Goal: Task Accomplishment & Management: Complete application form

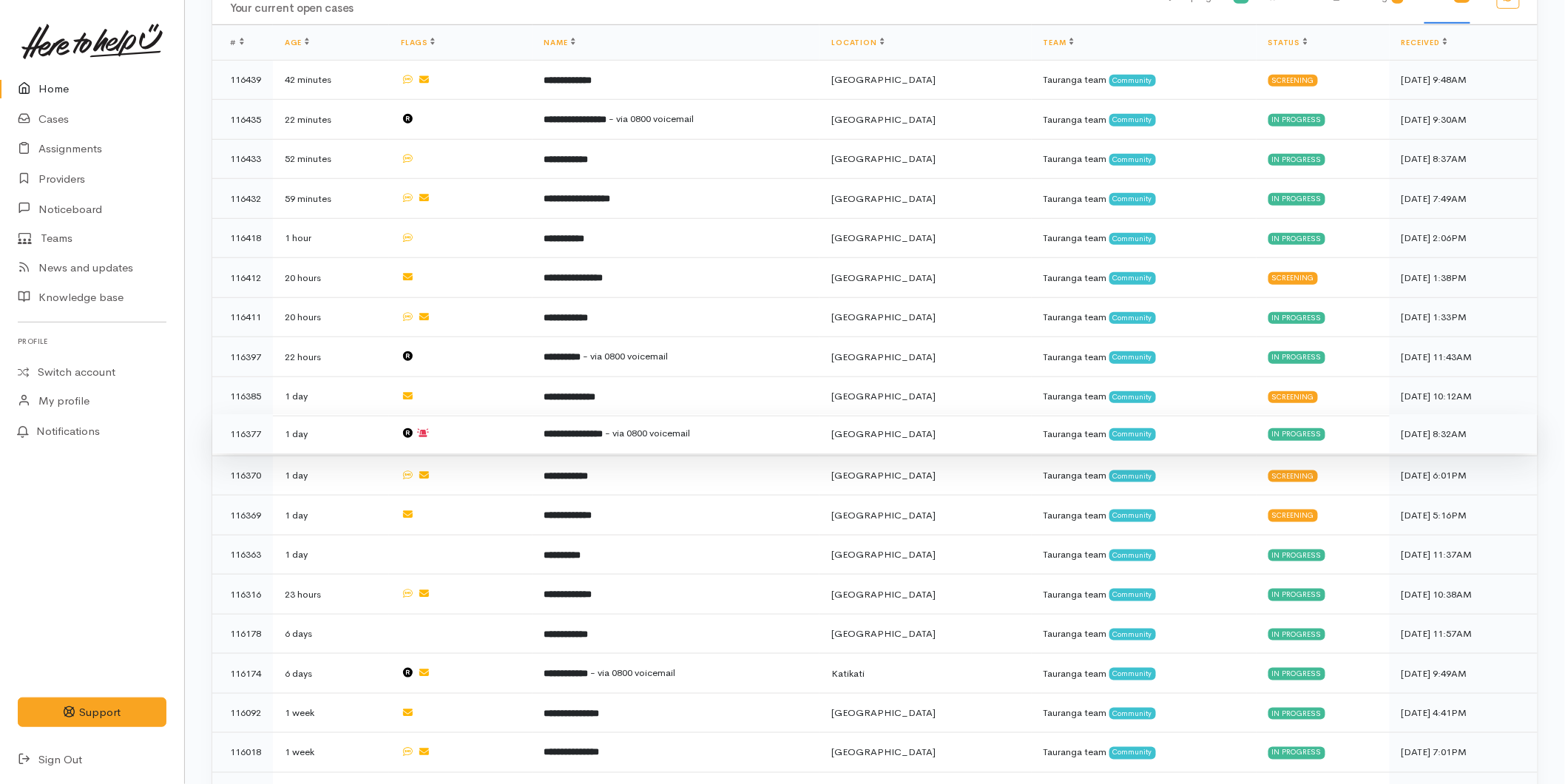
scroll to position [427, 0]
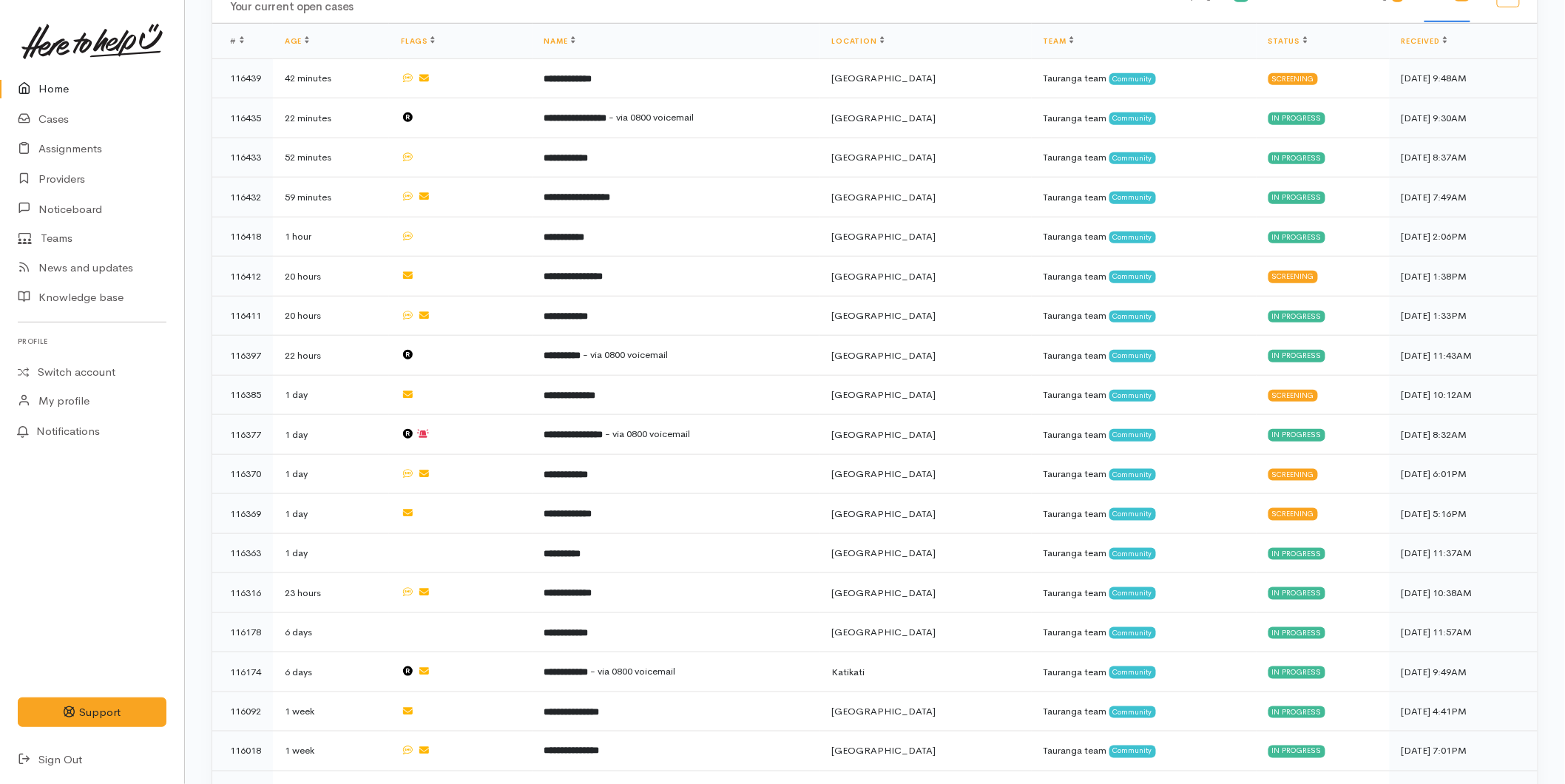
click at [26, 82] on icon at bounding box center [27, 89] width 20 height 18
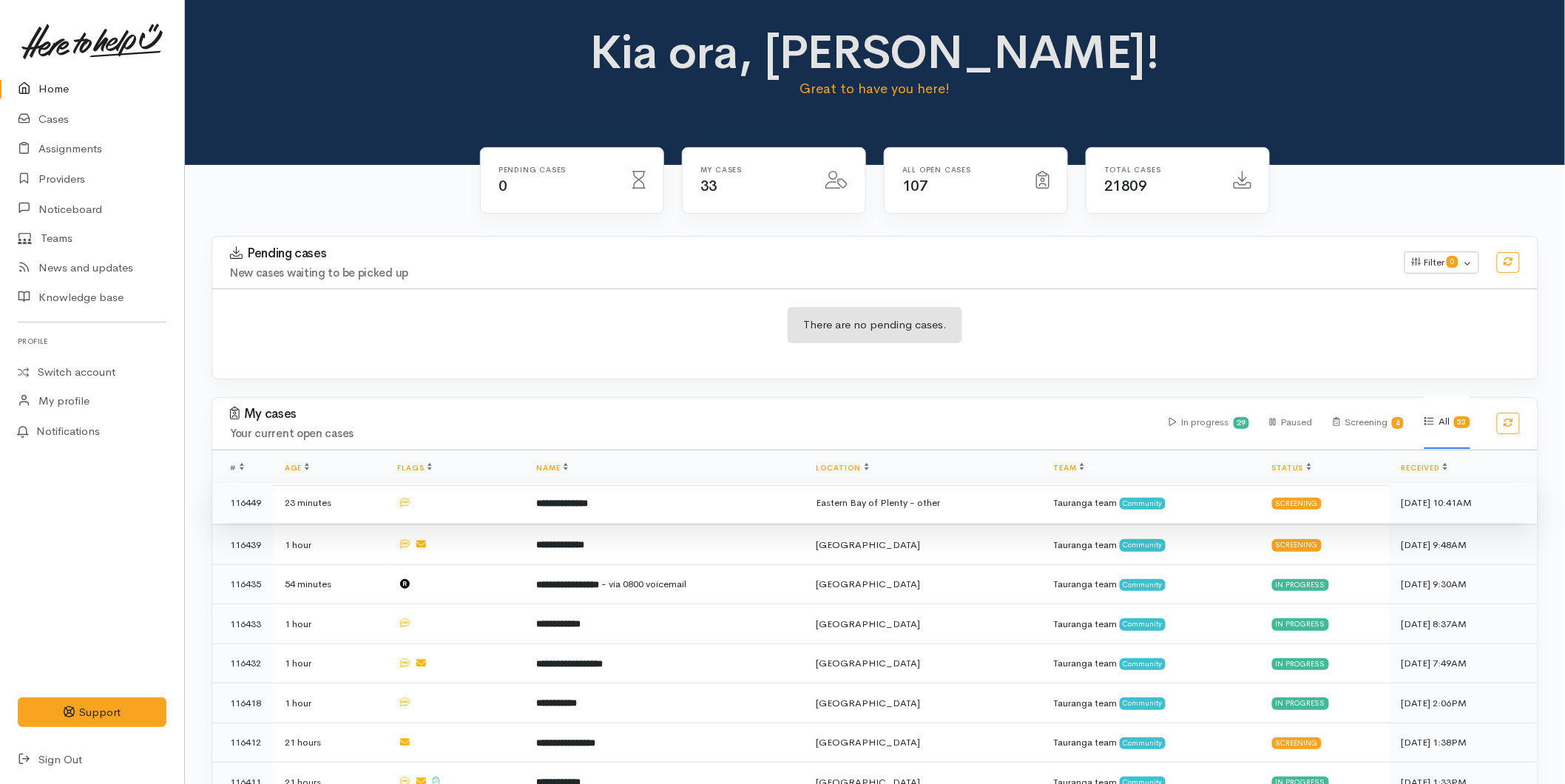
click at [606, 498] on td "**********" at bounding box center [665, 502] width 279 height 40
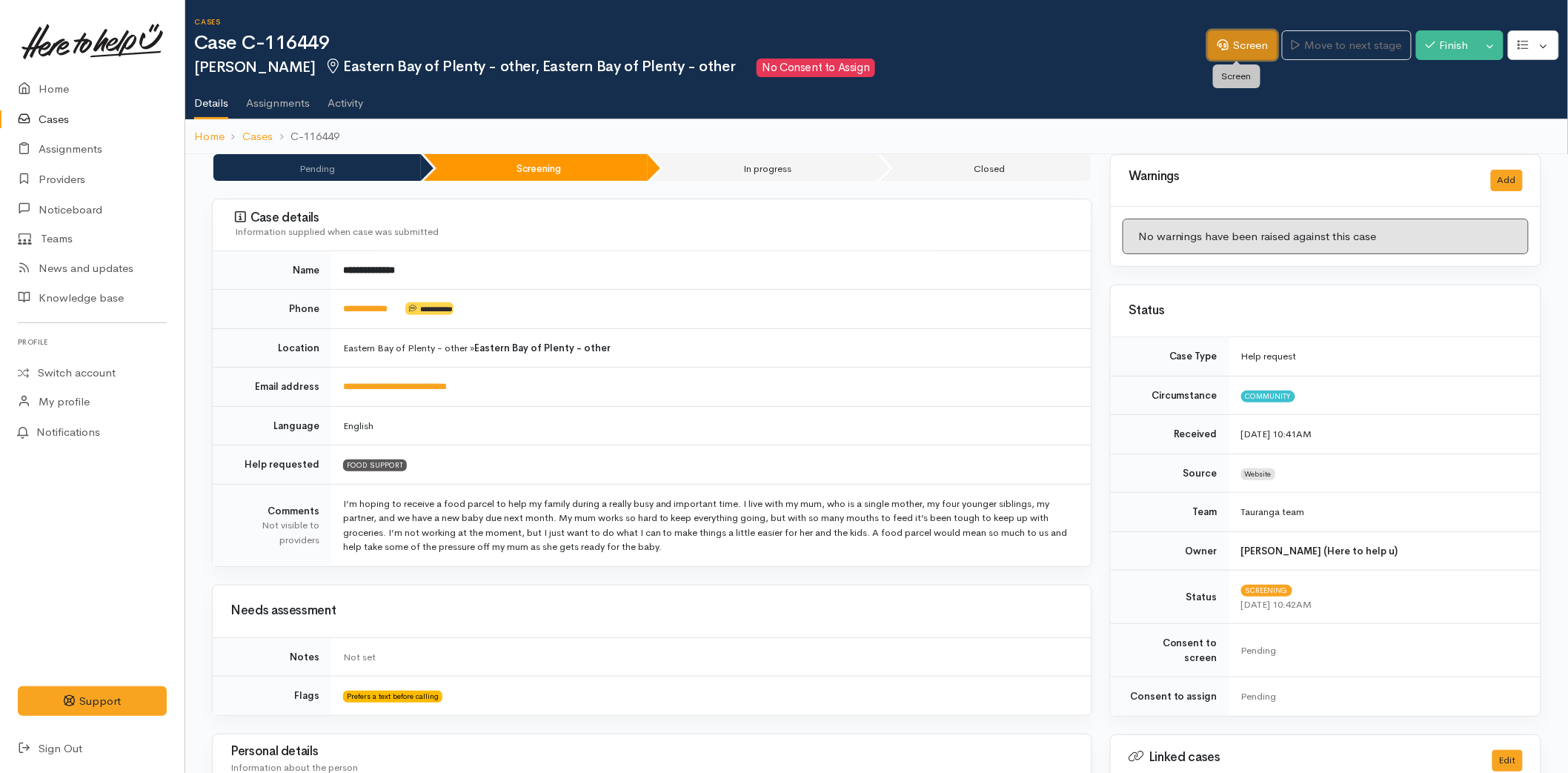
click at [1208, 47] on link "Screen" at bounding box center [1242, 45] width 69 height 30
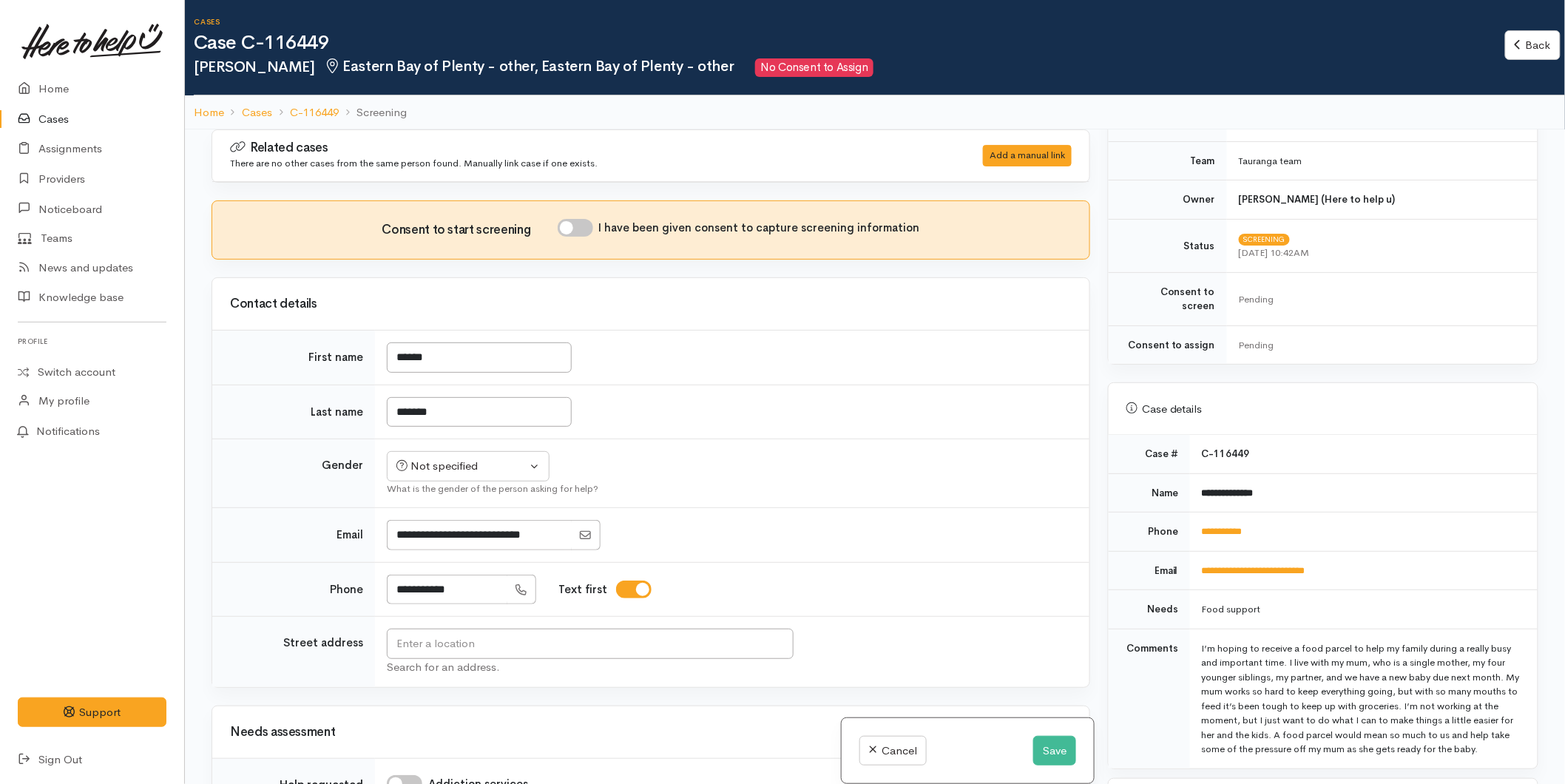
scroll to position [739, 0]
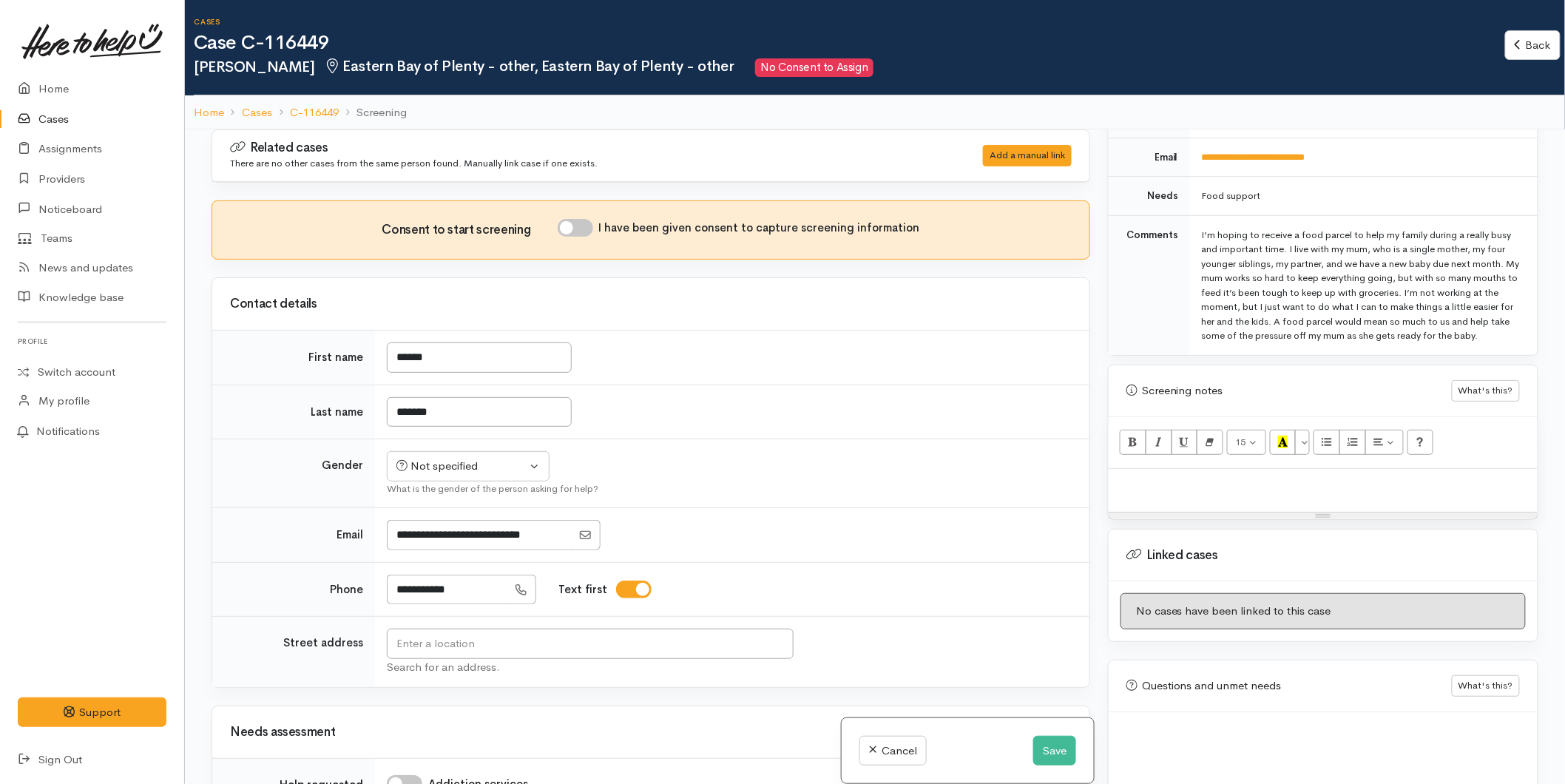
click at [1126, 476] on div at bounding box center [1323, 490] width 429 height 44
paste div
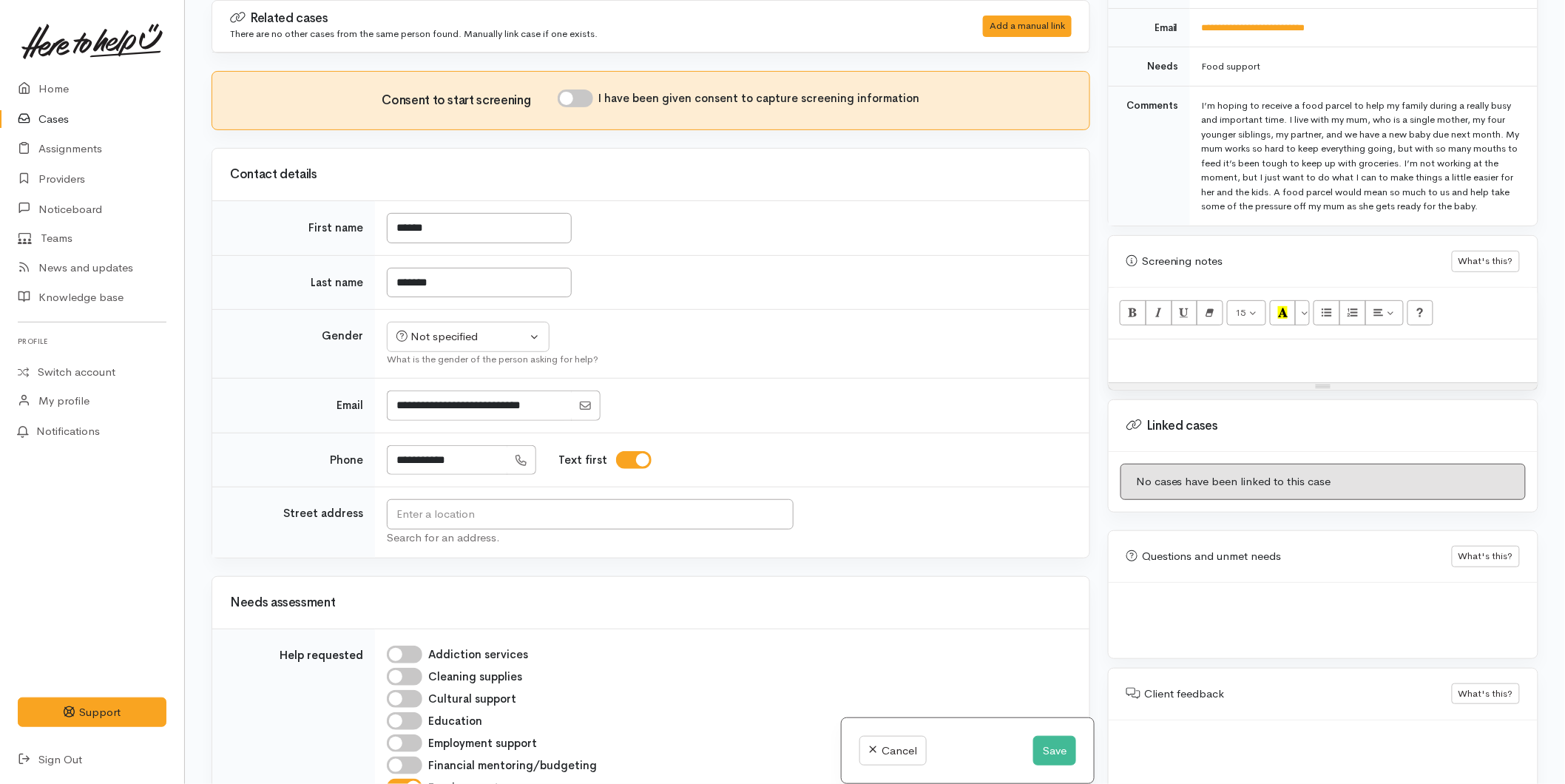
scroll to position [770, 0]
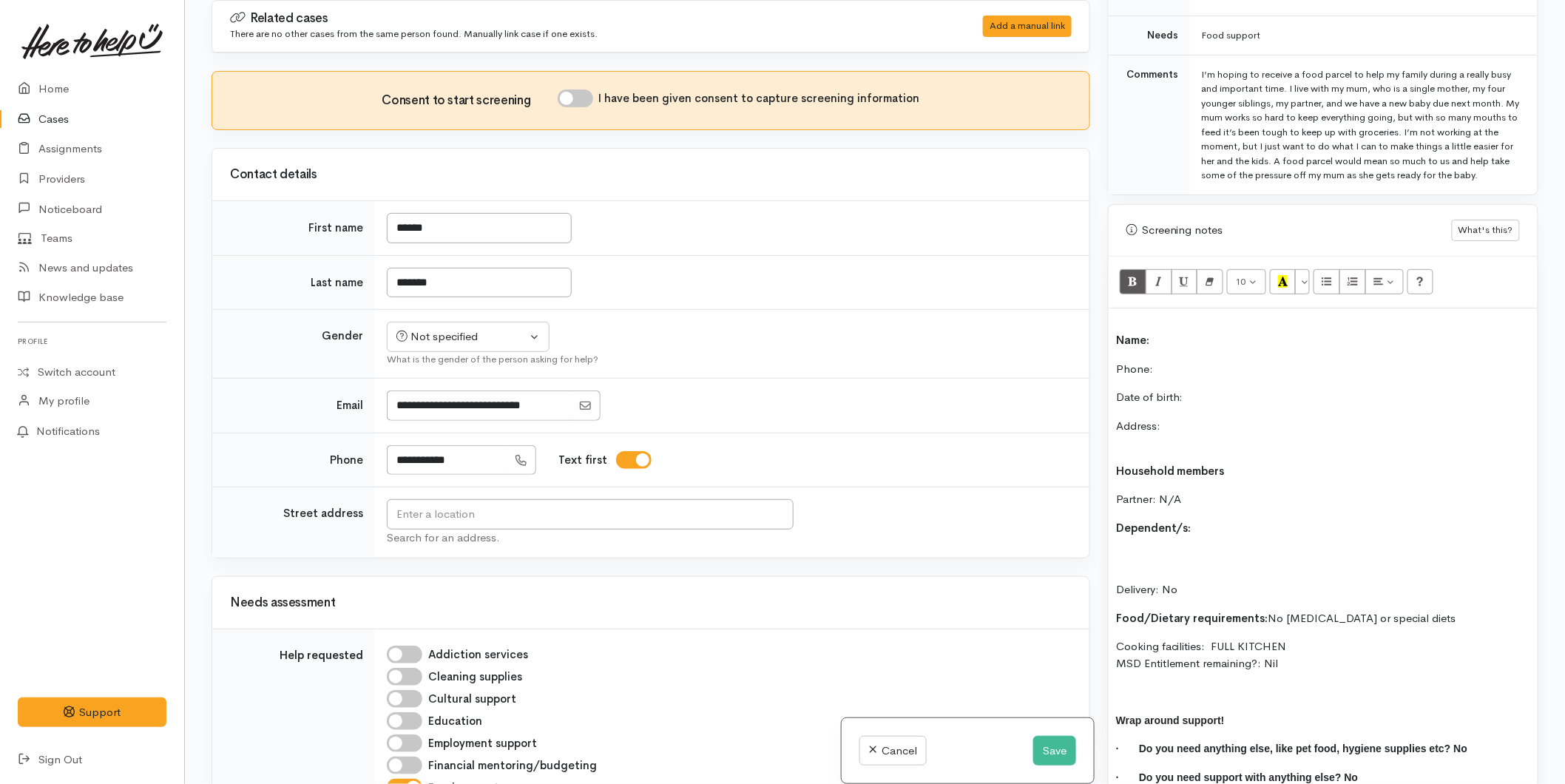
click at [1177, 332] on p "Name:" at bounding box center [1324, 333] width 415 height 33
click at [1180, 345] on p "Name:" at bounding box center [1324, 333] width 415 height 33
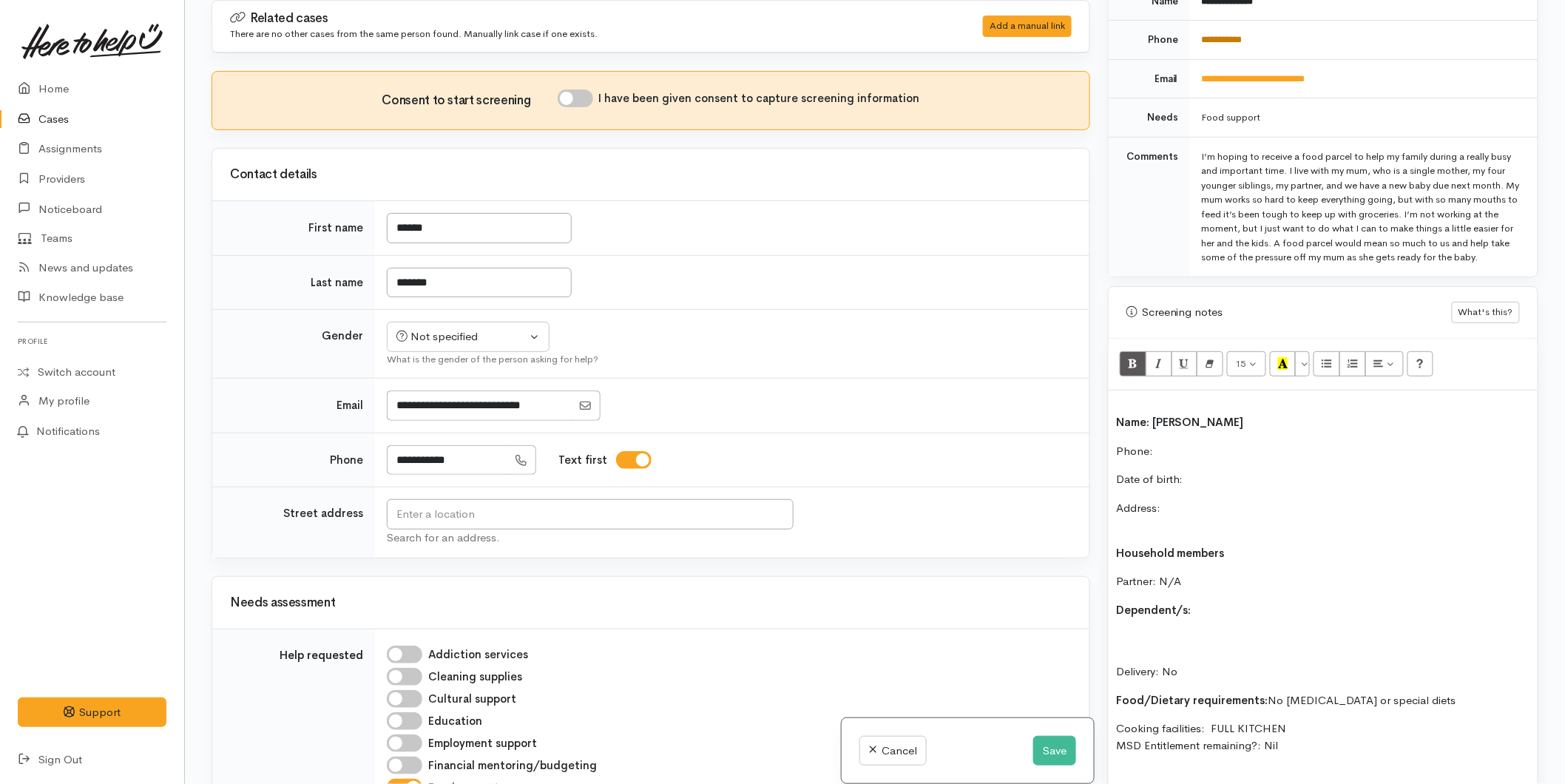
click at [1207, 35] on link "**********" at bounding box center [1222, 40] width 41 height 10
click at [1047, 747] on button "Save" at bounding box center [1055, 750] width 43 height 30
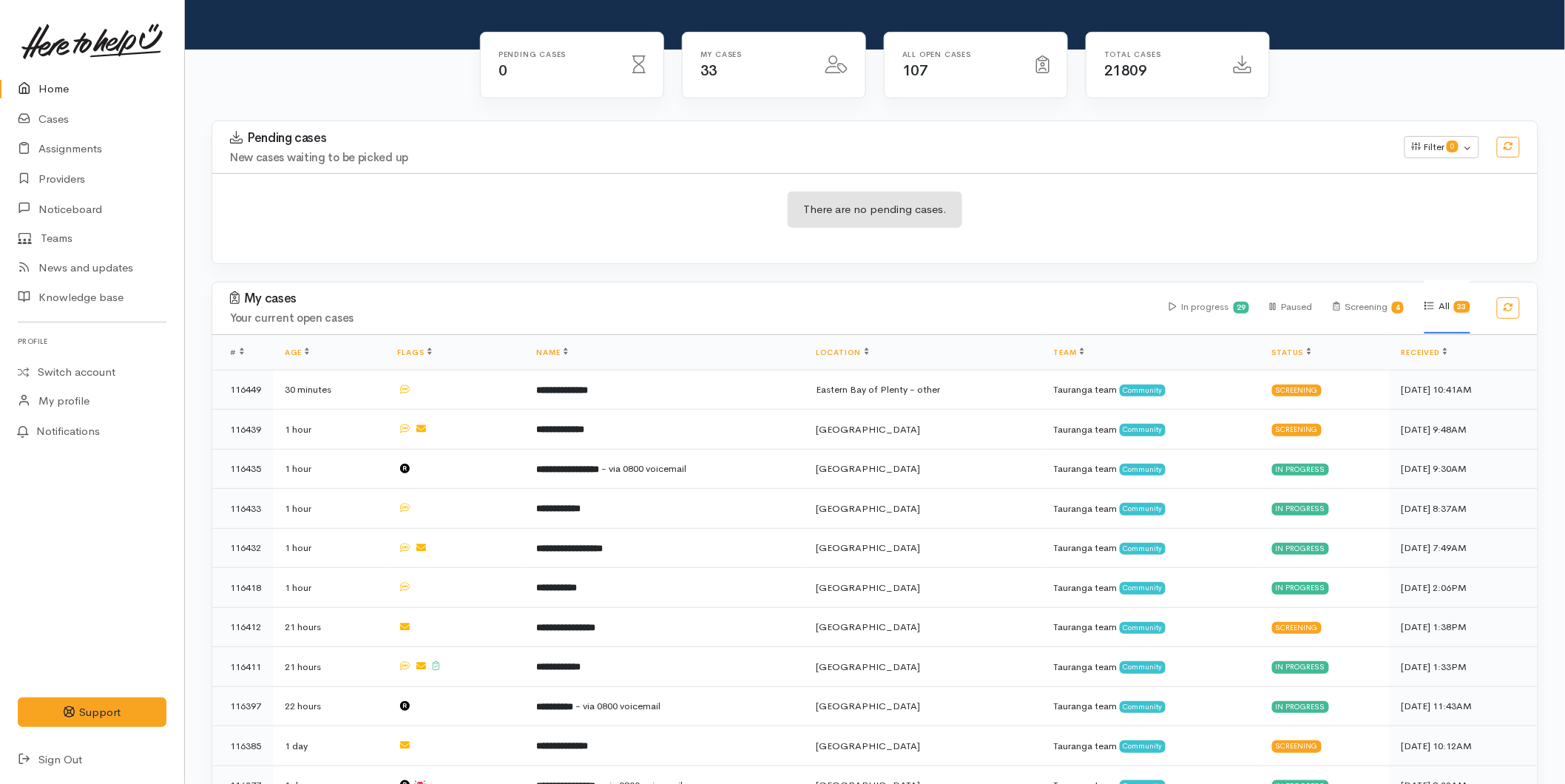
scroll to position [410, 0]
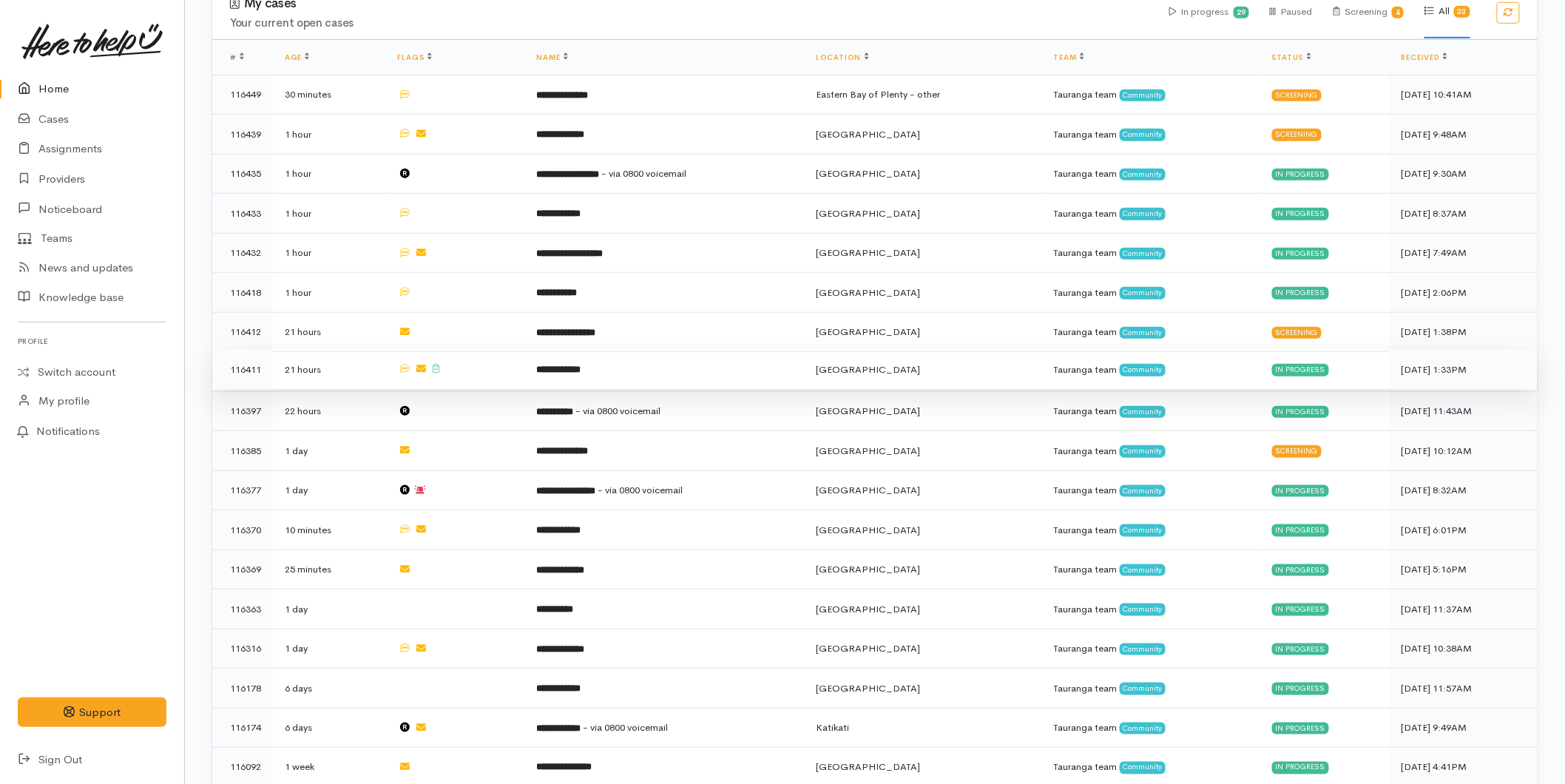
click at [549, 377] on td "**********" at bounding box center [665, 370] width 279 height 40
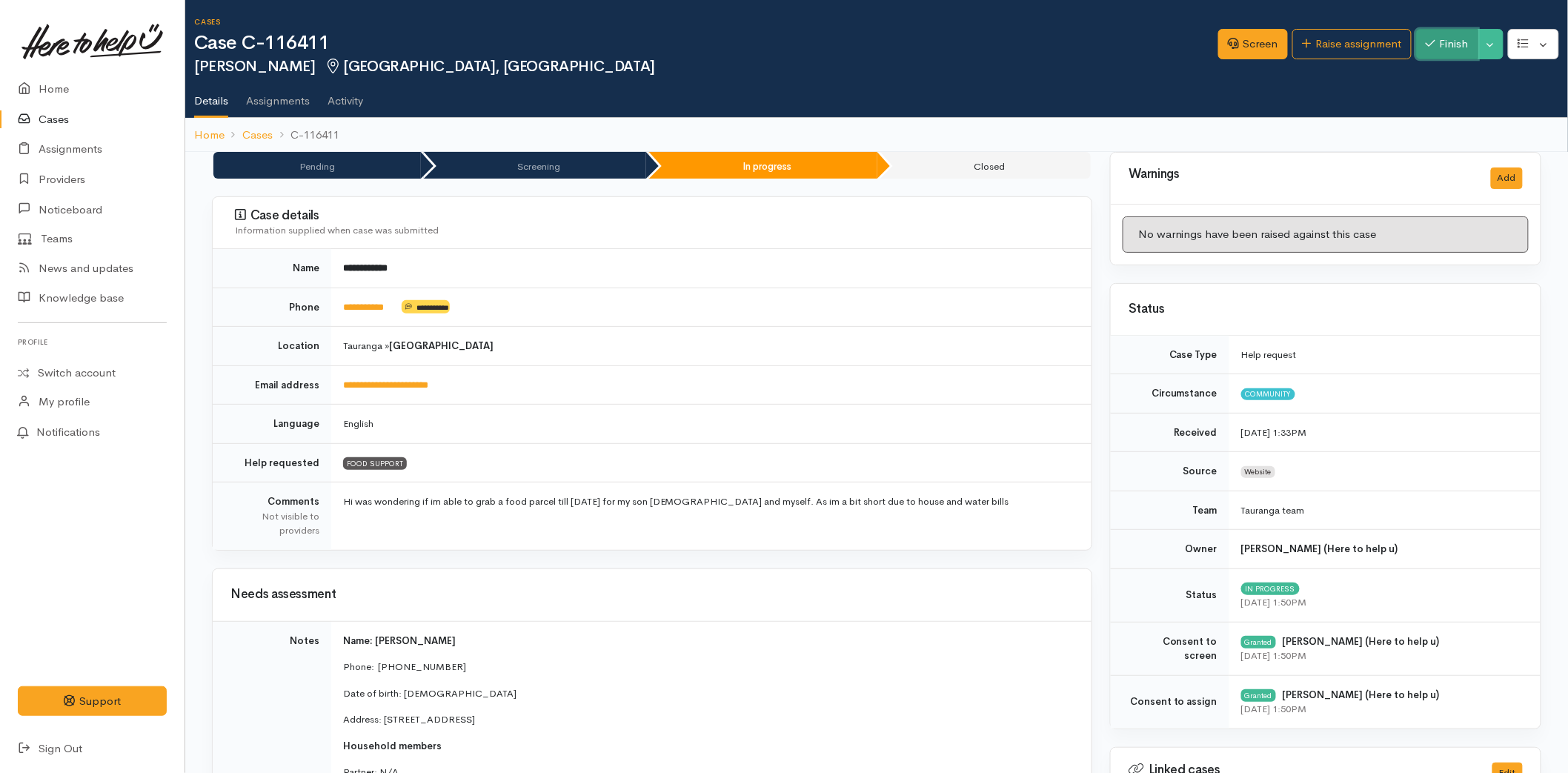
click at [1439, 39] on button "Finish" at bounding box center [1447, 44] width 62 height 30
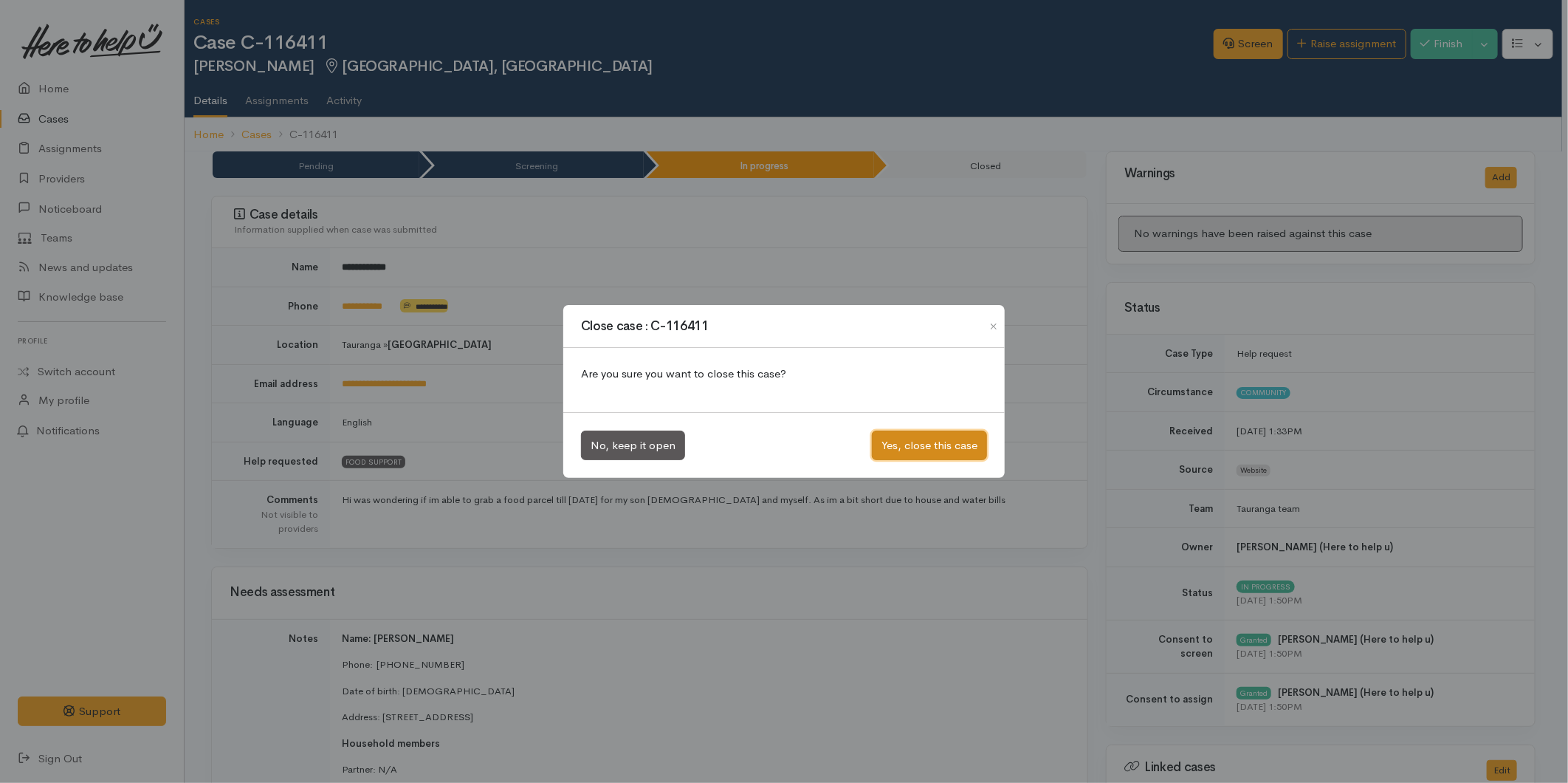
click at [945, 440] on button "Yes, close this case" at bounding box center [930, 445] width 116 height 30
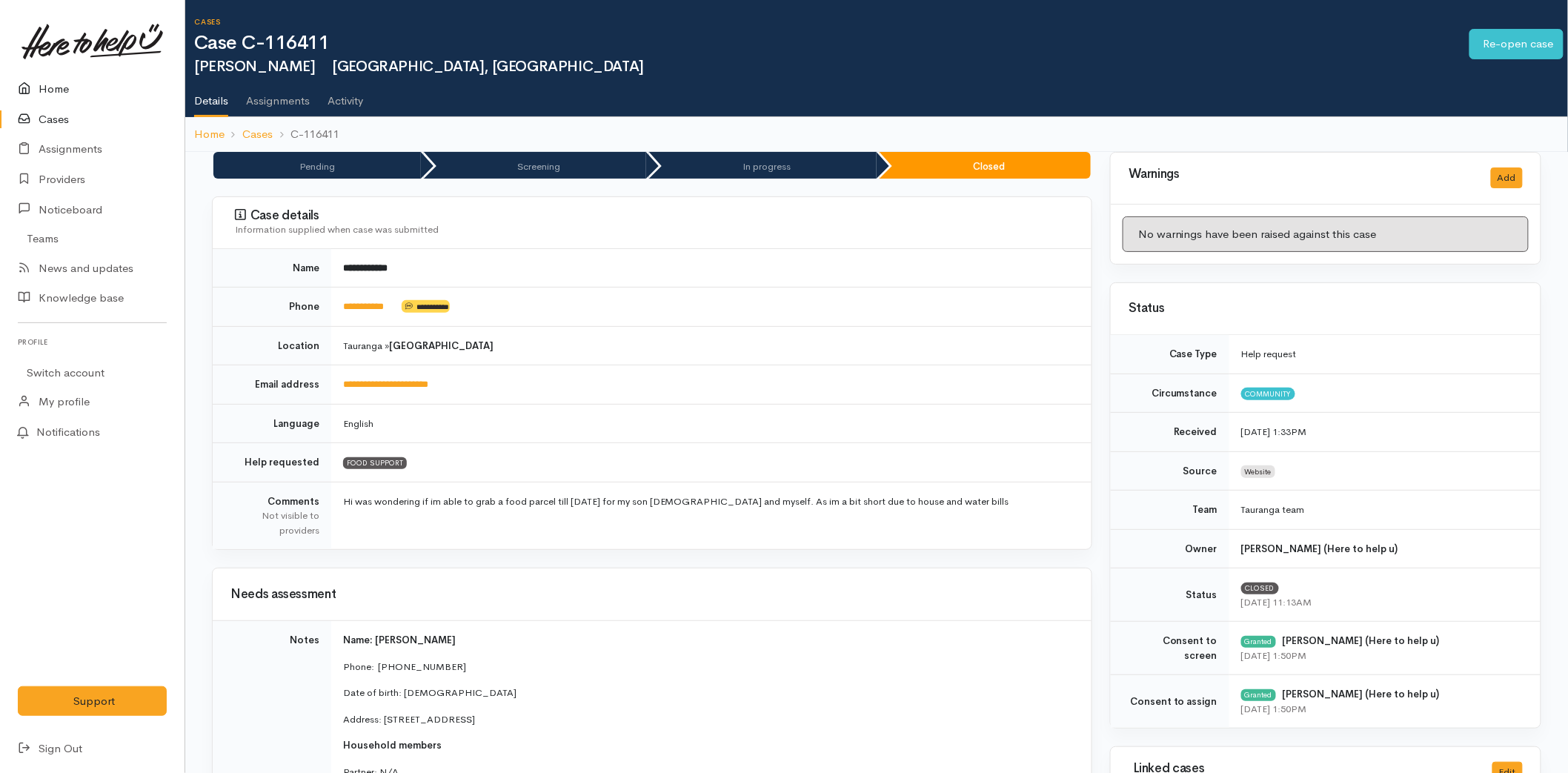
click at [76, 83] on link "Home" at bounding box center [92, 89] width 184 height 30
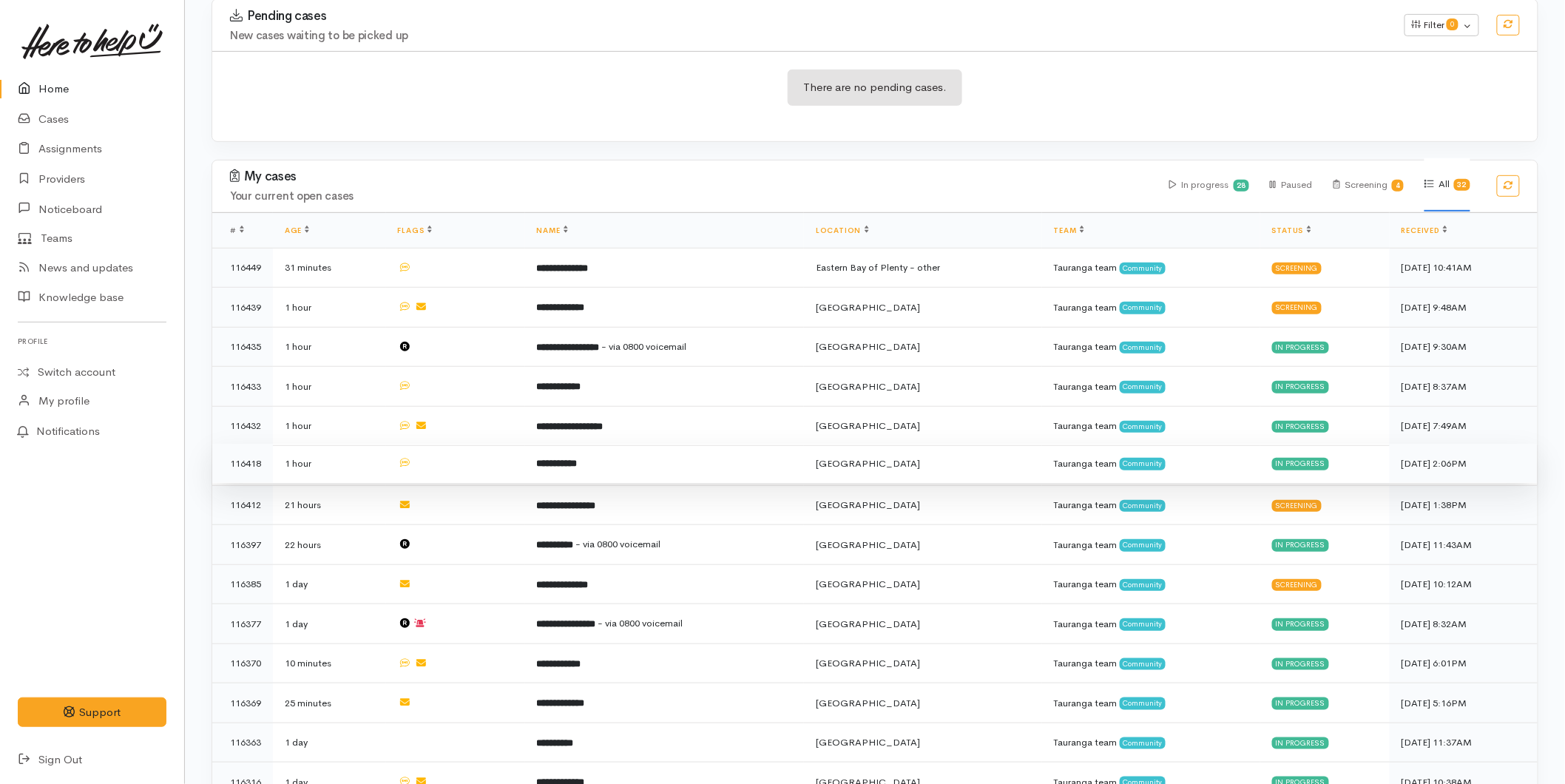
scroll to position [246, 0]
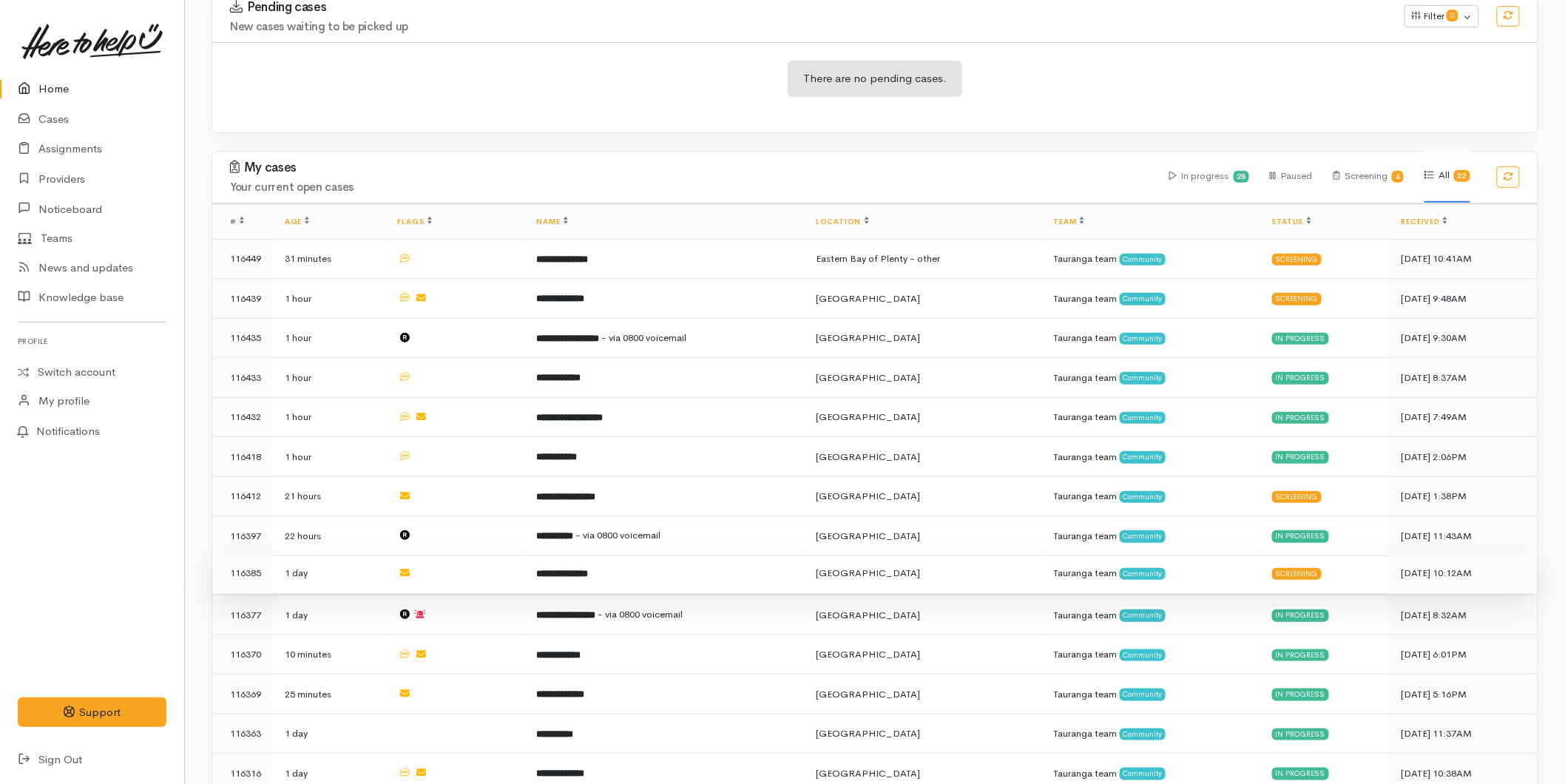
click at [624, 568] on td "**********" at bounding box center [665, 573] width 279 height 40
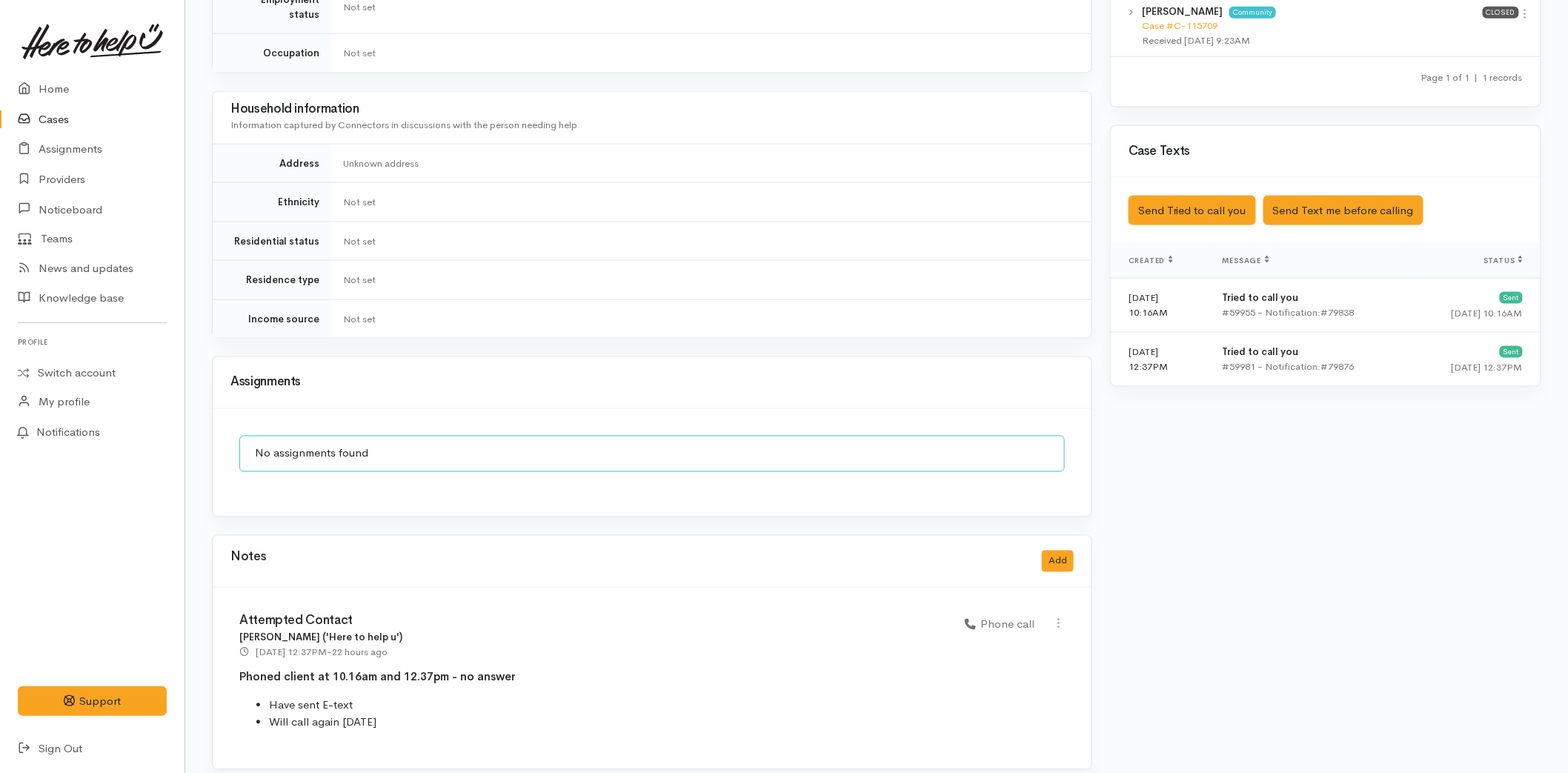
scroll to position [792, 0]
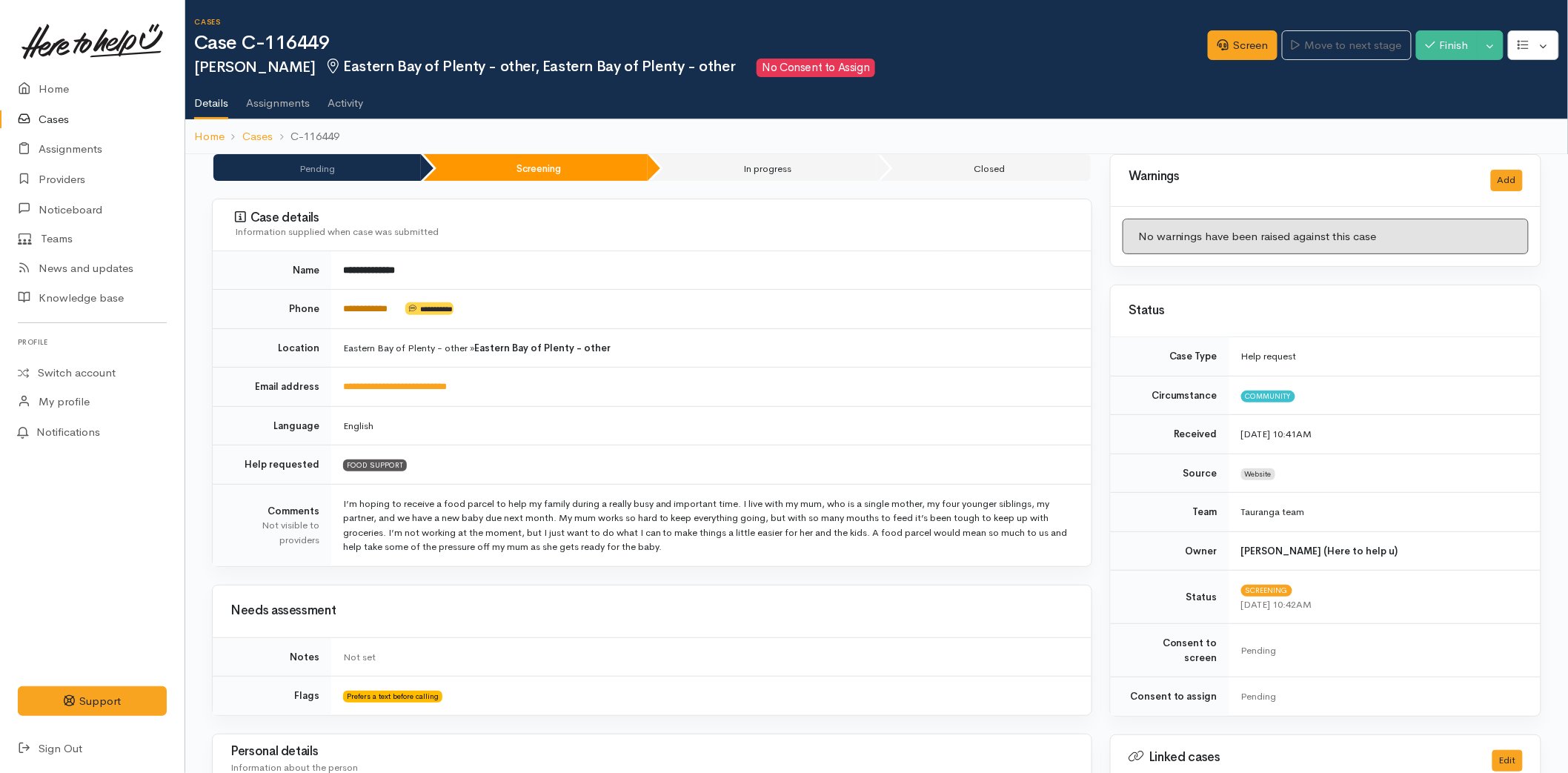
click at [380, 311] on link "**********" at bounding box center [366, 309] width 45 height 10
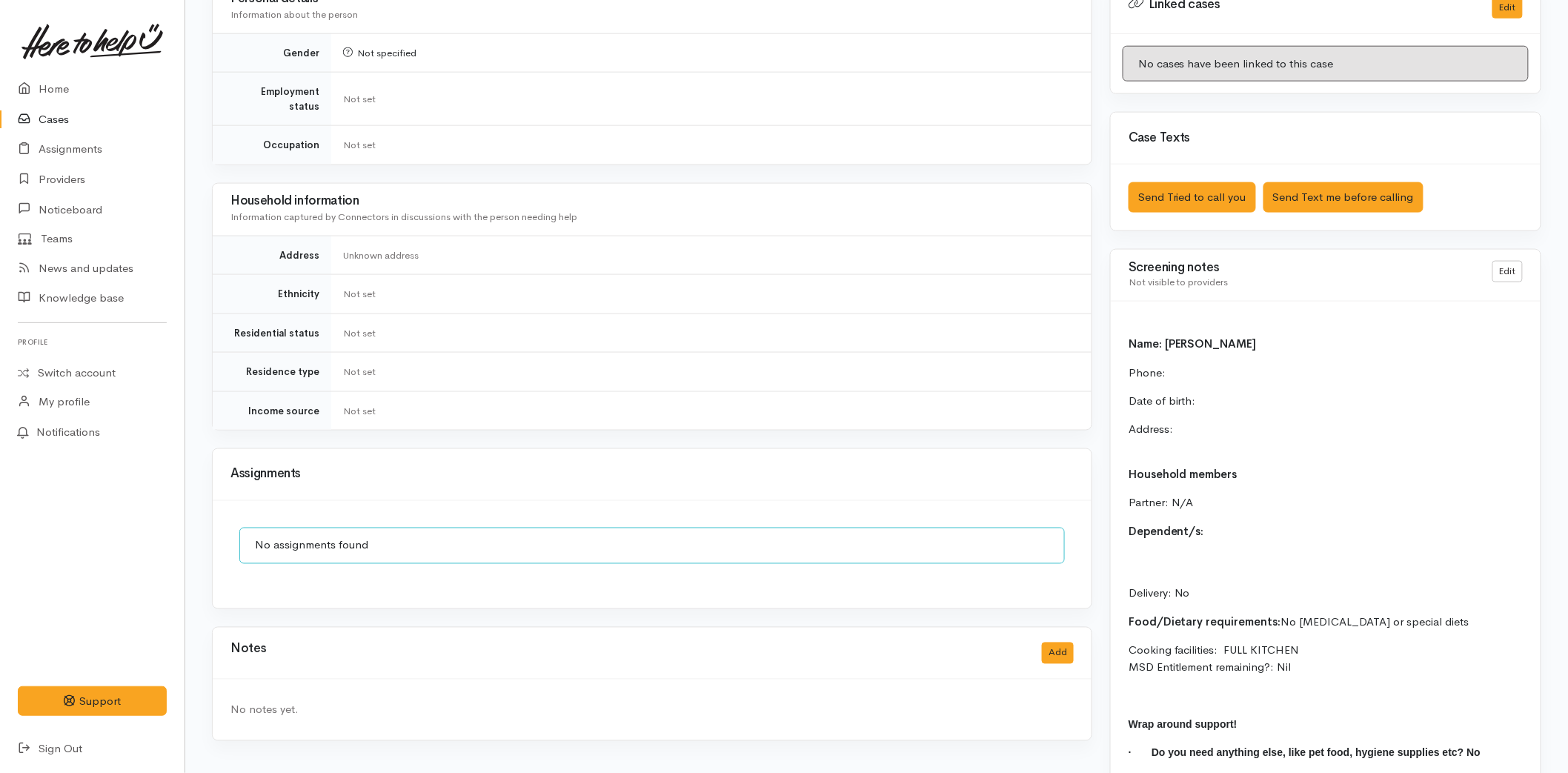
scroll to position [829, 0]
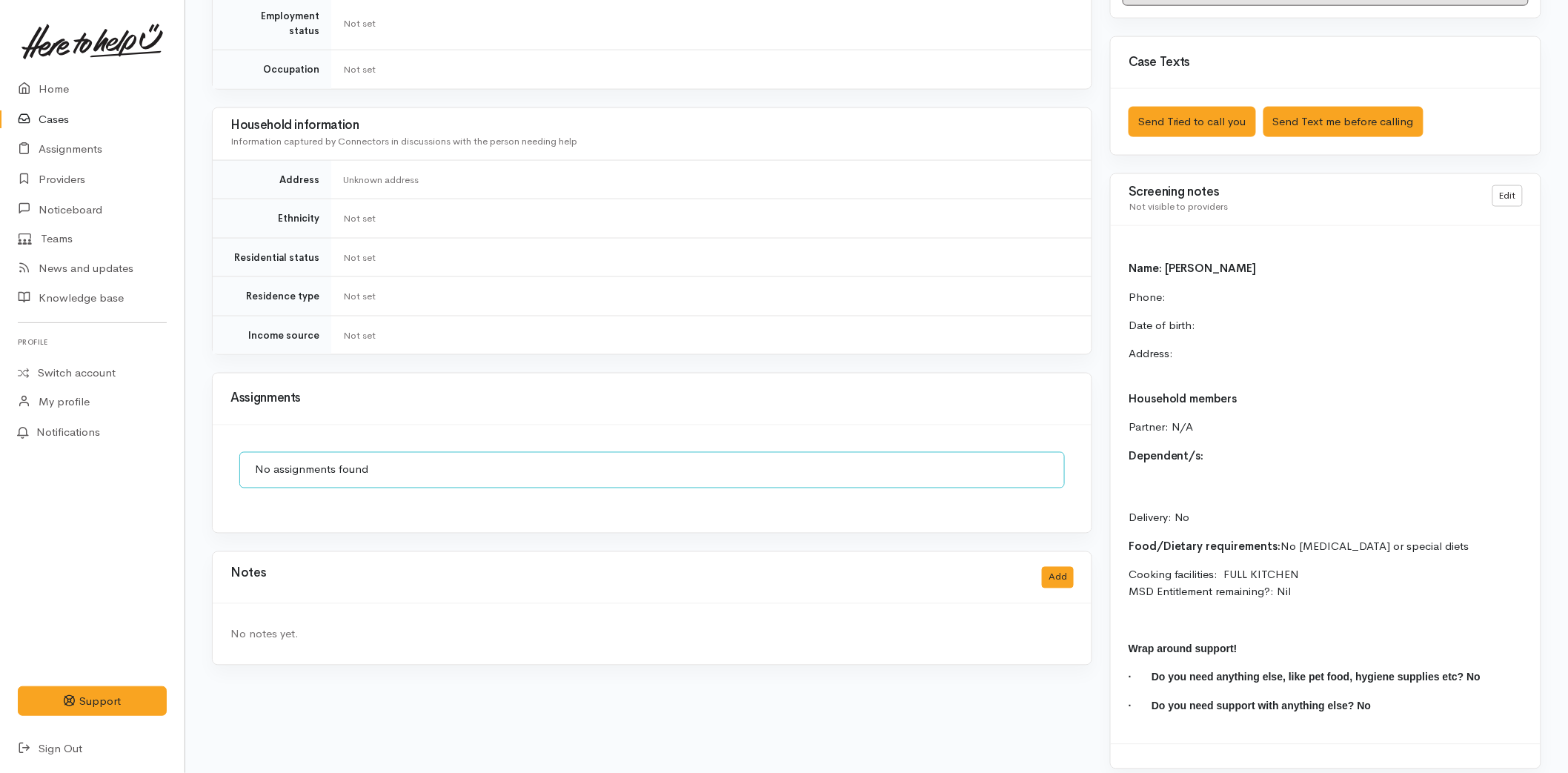
click at [1182, 123] on div "Saved The text message has been queued. An error occurred Send Tried to call yo…" at bounding box center [1325, 122] width 430 height 66
click at [1175, 112] on button "Send Tried to call you" at bounding box center [1193, 121] width 128 height 30
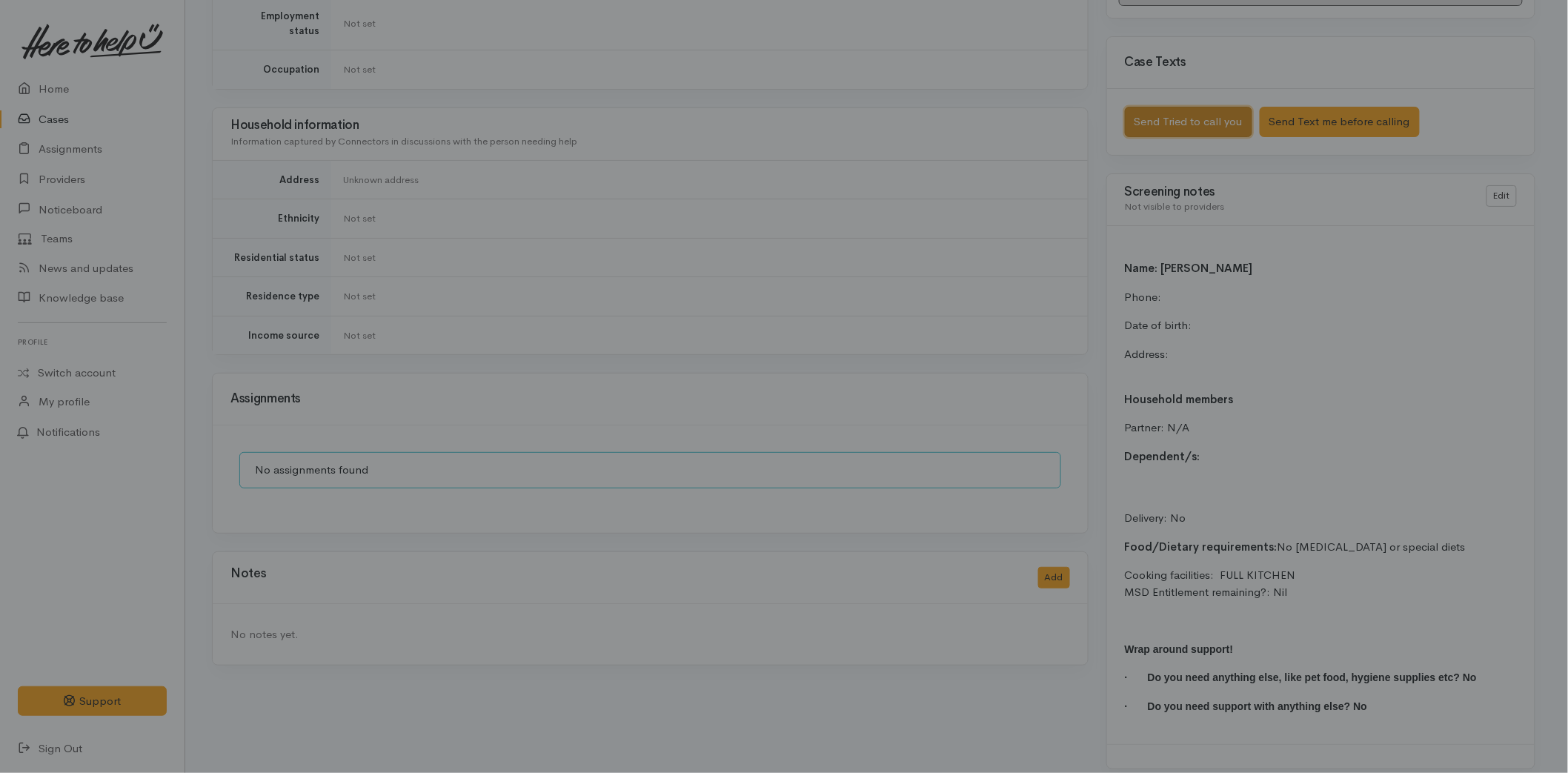
scroll to position [817, 0]
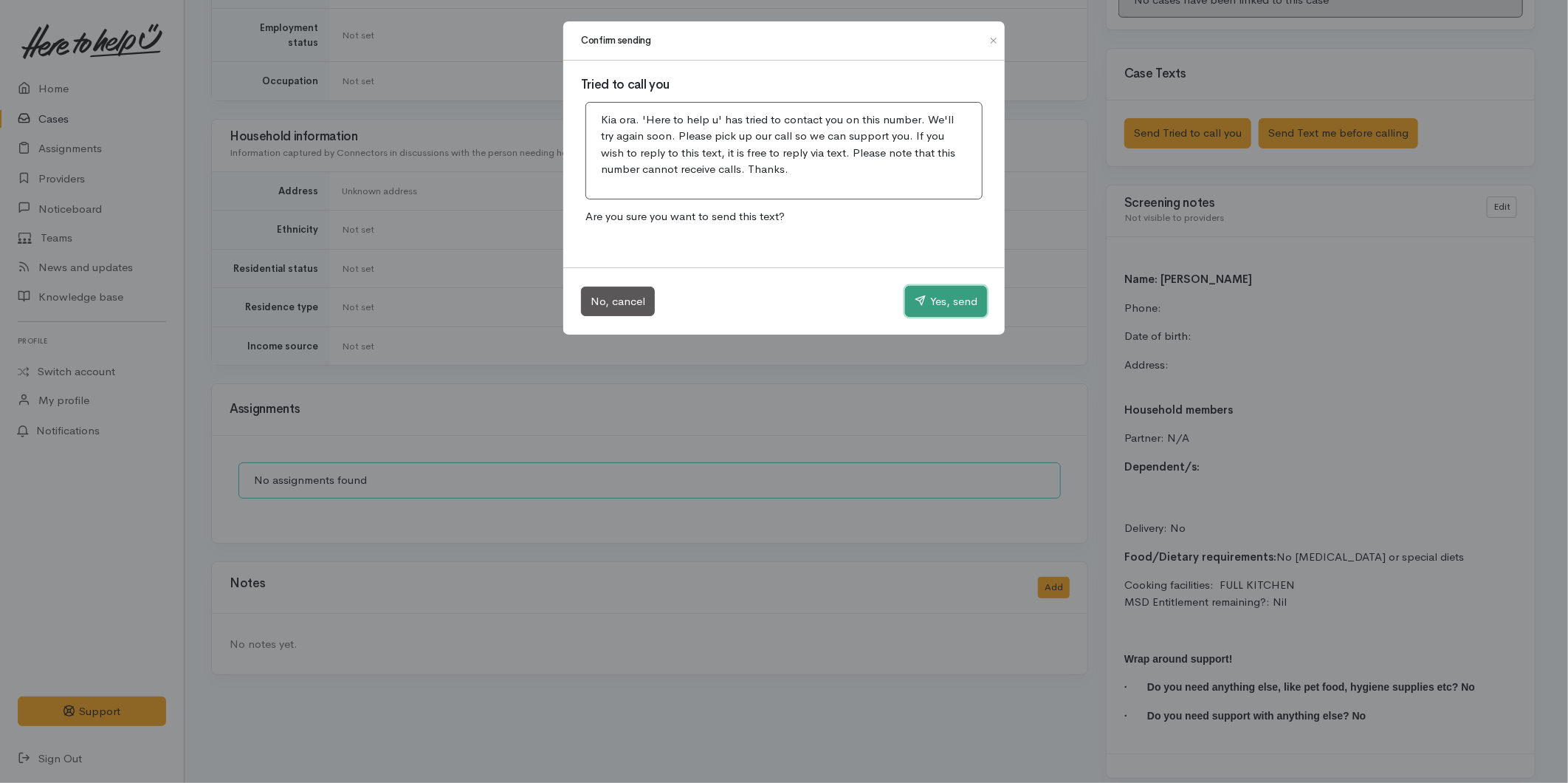
click at [931, 311] on button "Yes, send" at bounding box center [946, 301] width 82 height 31
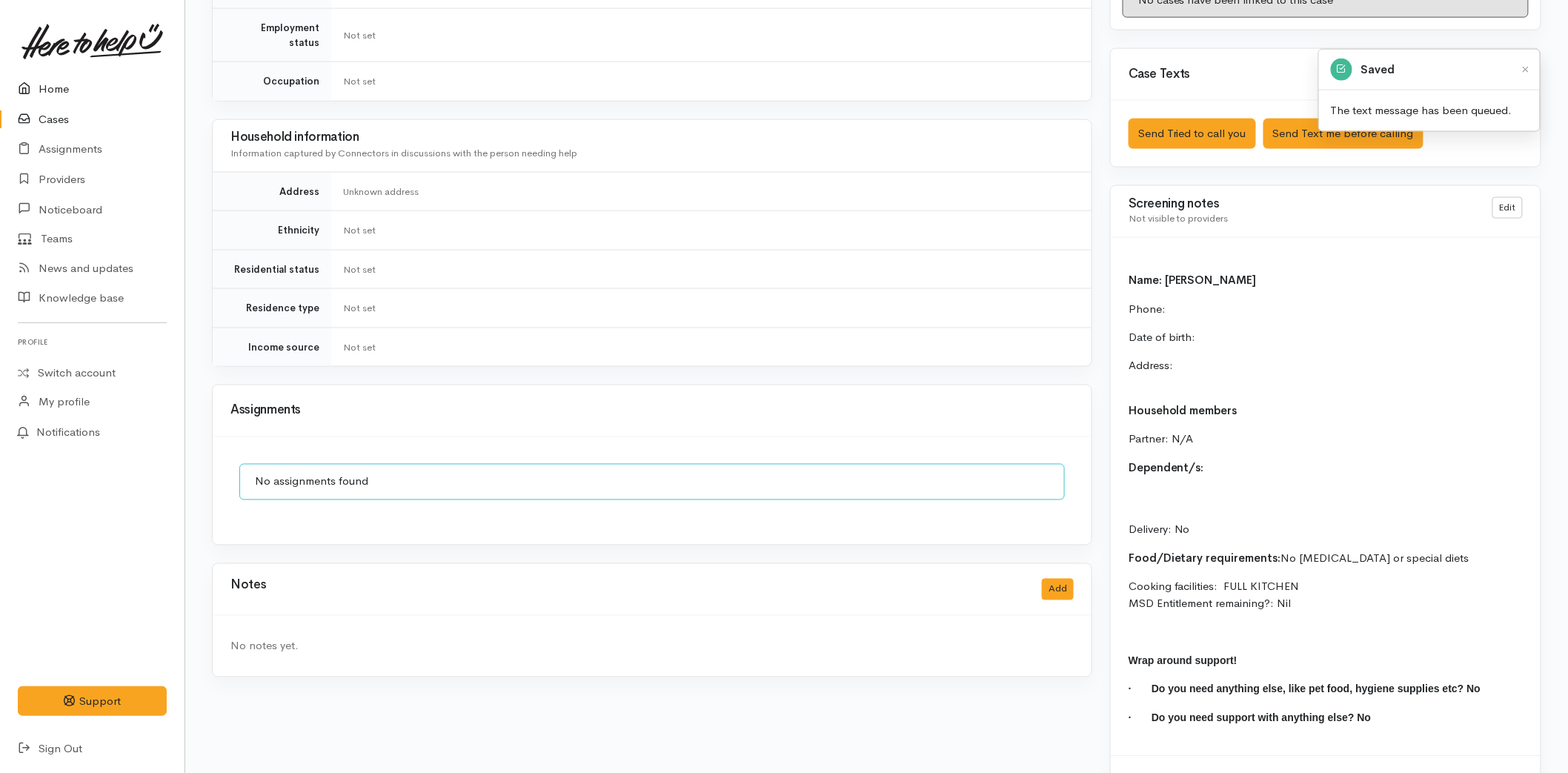
click at [48, 84] on link "Home" at bounding box center [92, 89] width 184 height 30
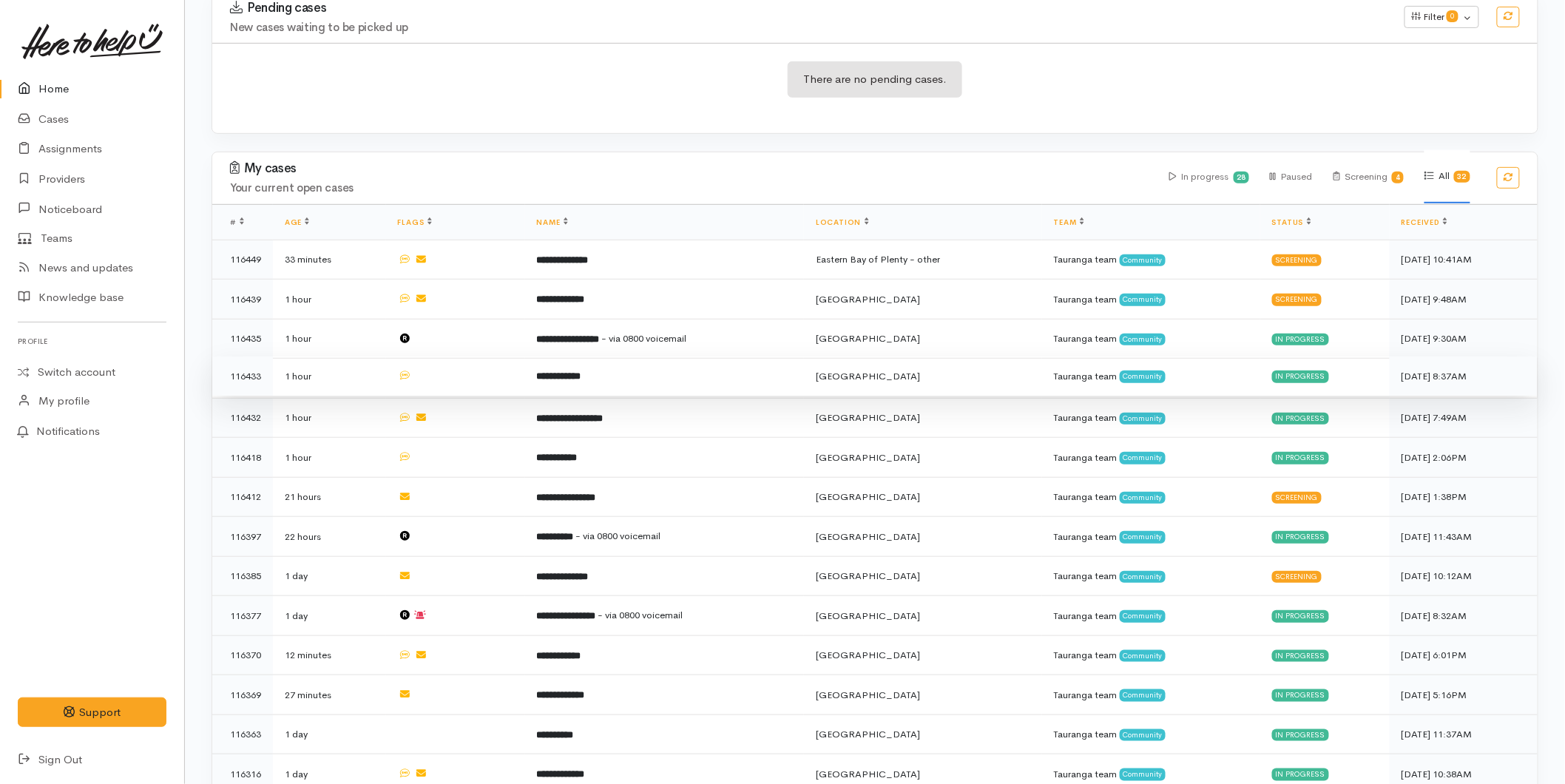
scroll to position [246, 0]
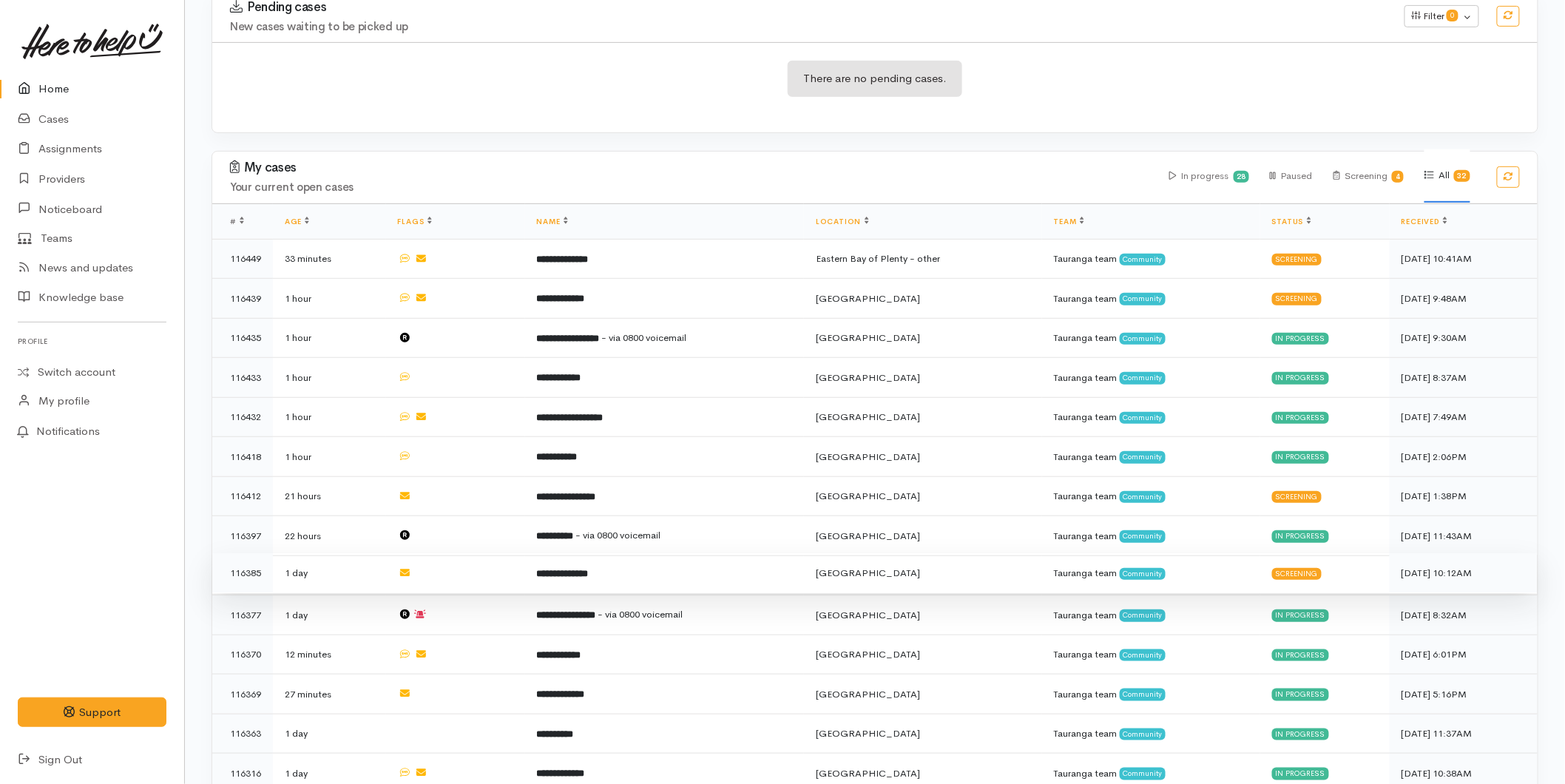
click at [625, 568] on td "**********" at bounding box center [665, 573] width 279 height 40
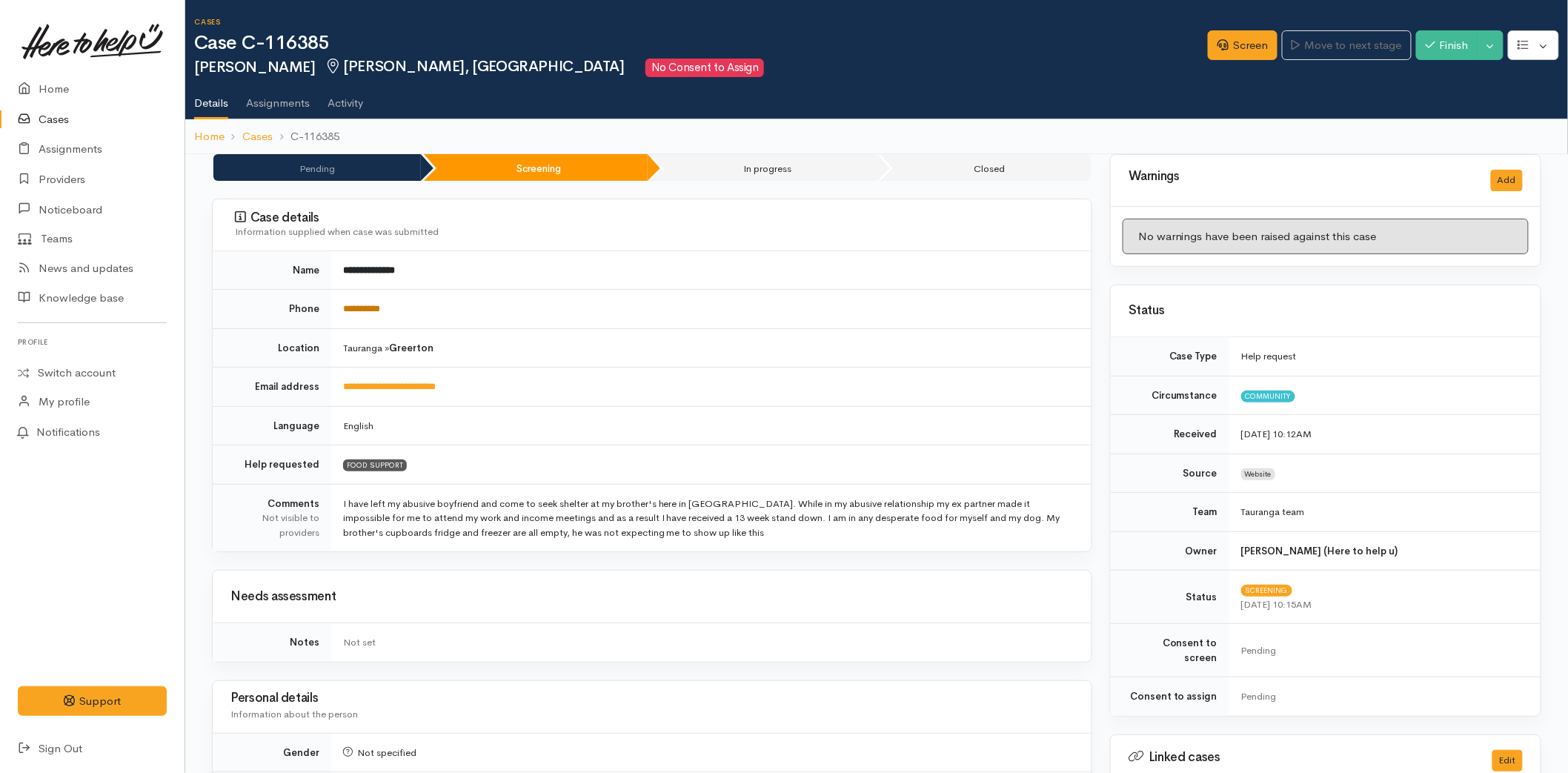
click at [372, 309] on link "**********" at bounding box center [362, 309] width 37 height 10
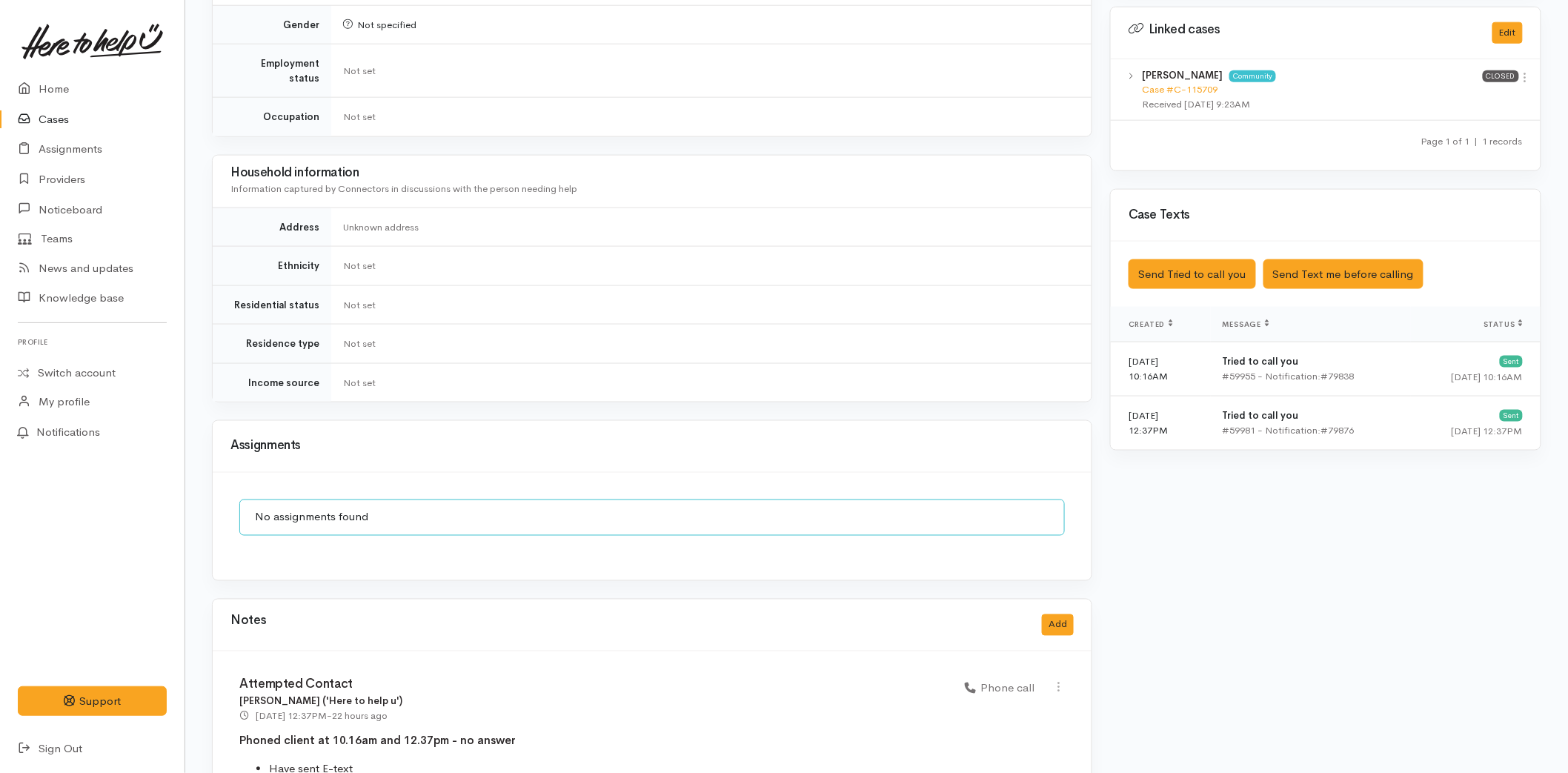
scroll to position [792, 0]
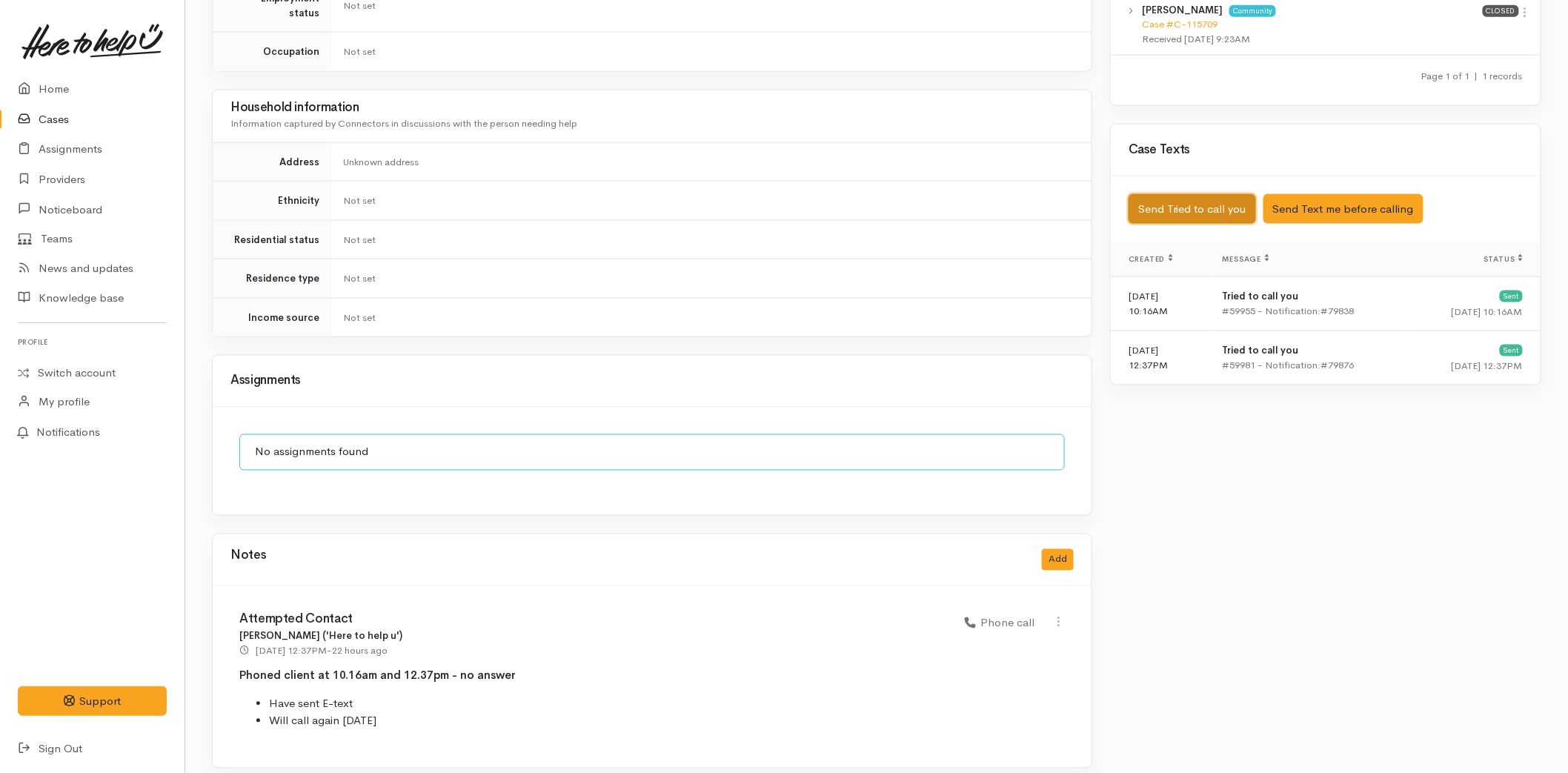
click at [1187, 197] on button "Send Tried to call you" at bounding box center [1193, 209] width 128 height 30
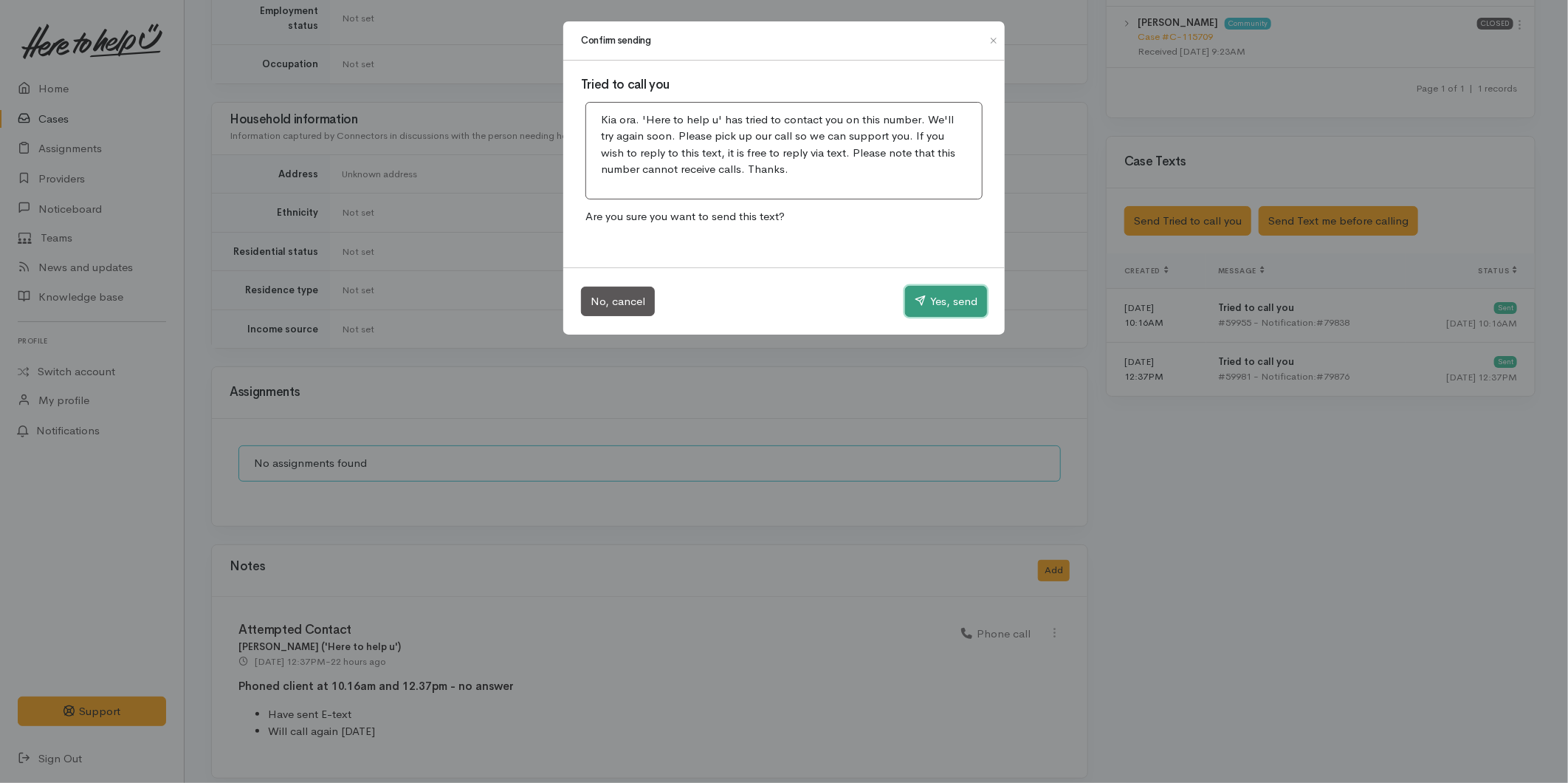
click at [932, 300] on button "Yes, send" at bounding box center [946, 301] width 82 height 31
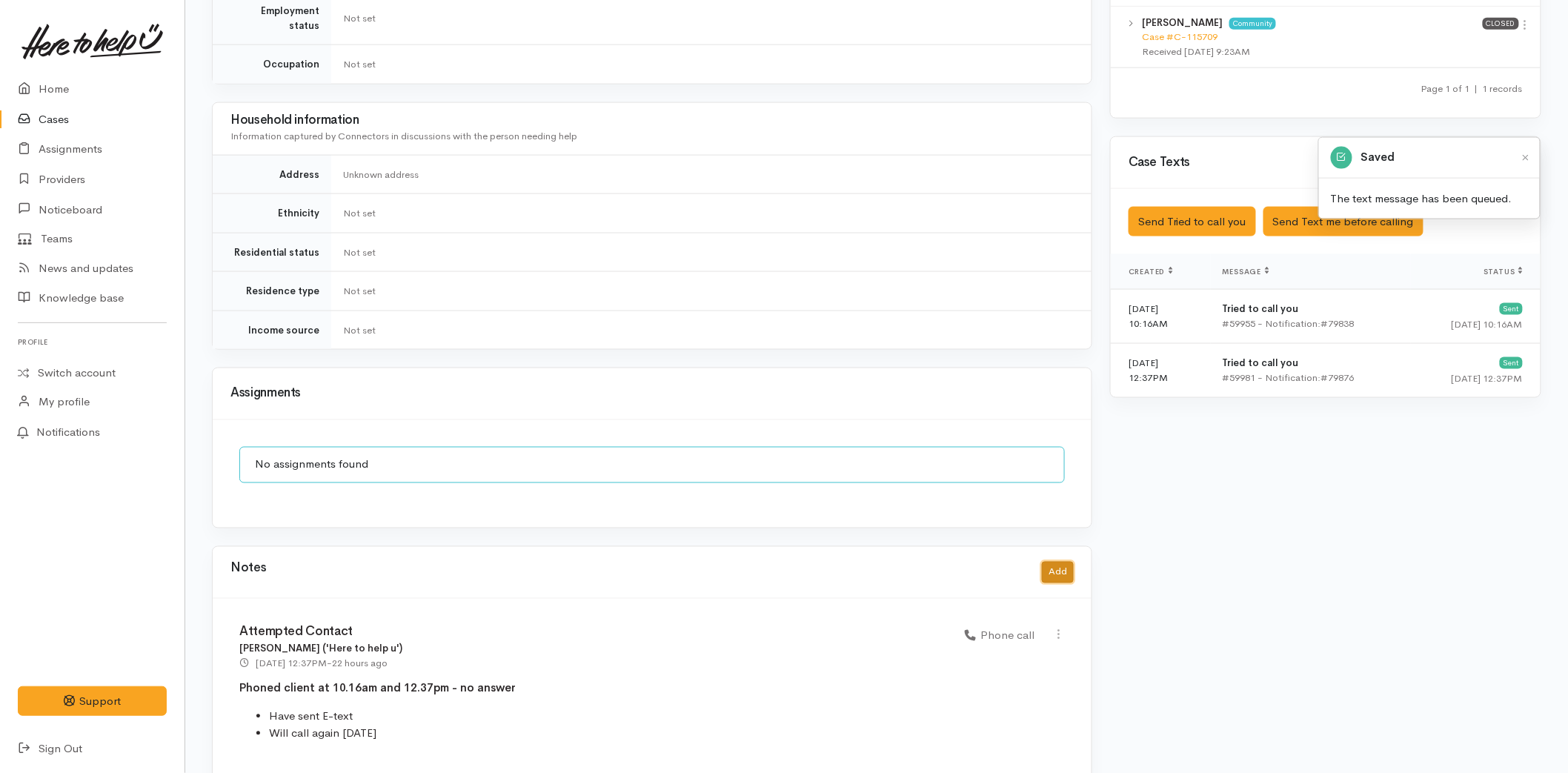
click at [1052, 561] on button "Add" at bounding box center [1058, 572] width 32 height 21
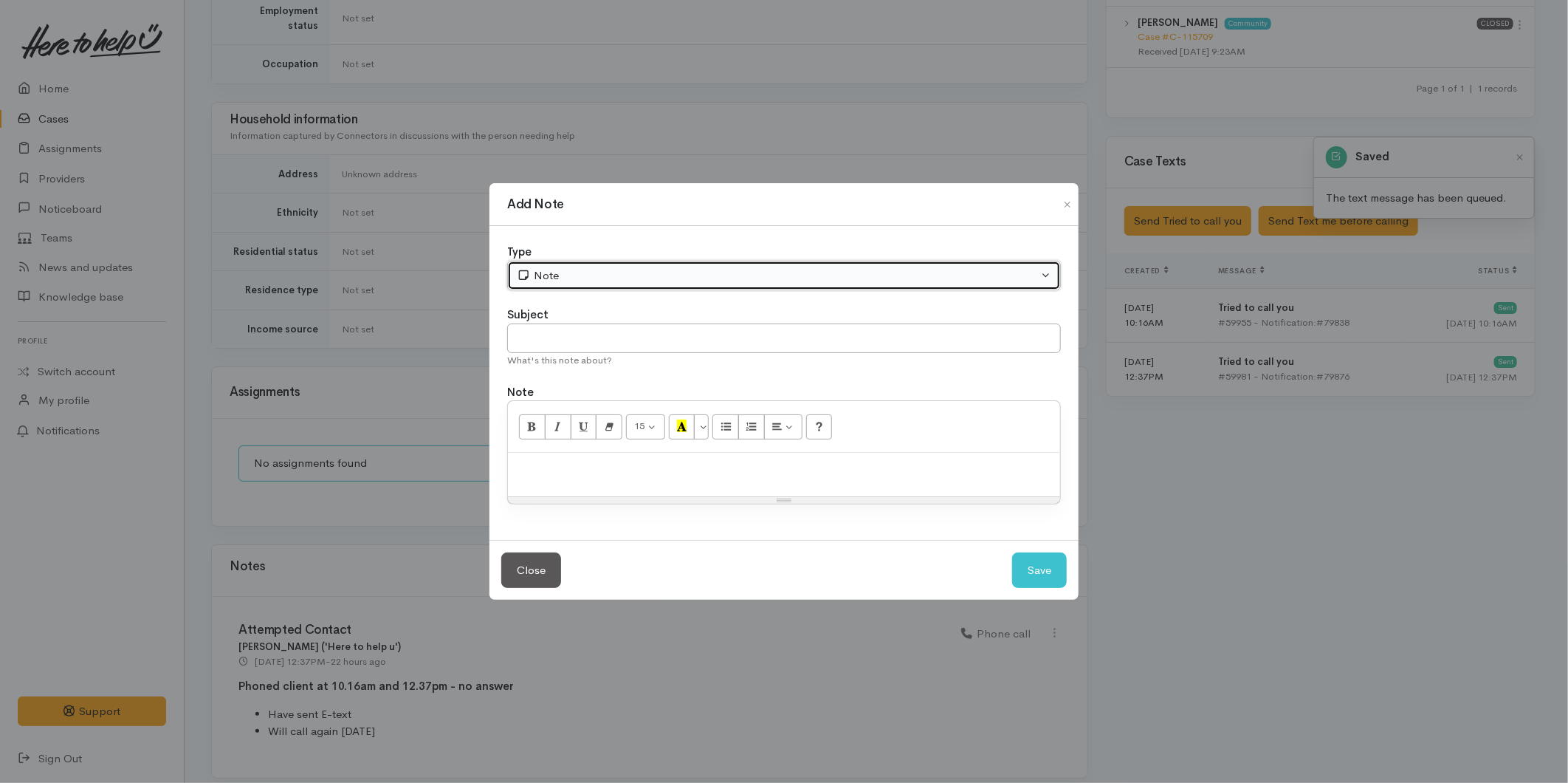
click at [576, 278] on div "Note" at bounding box center [777, 275] width 522 height 17
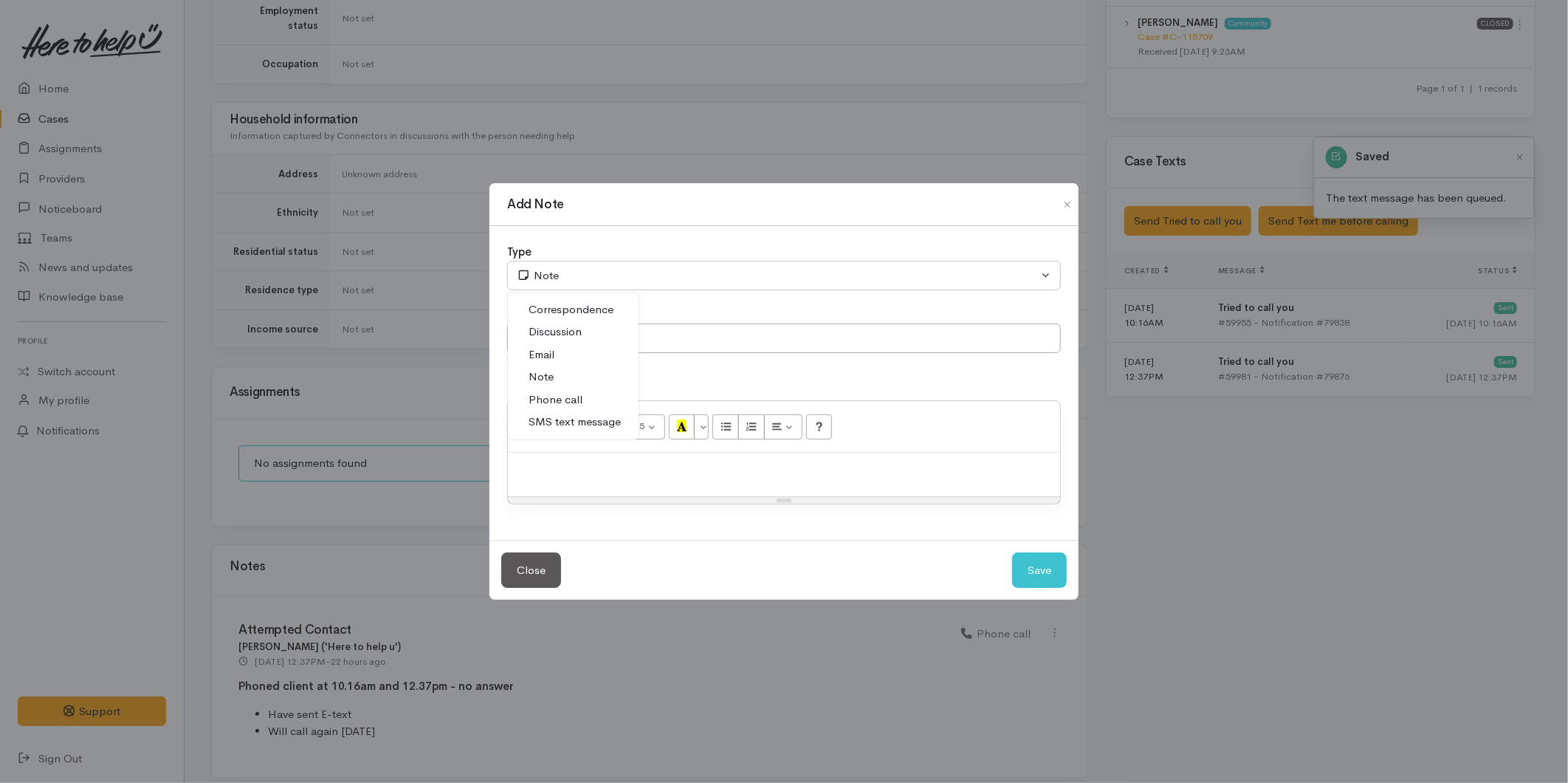
click at [571, 396] on span "Phone call" at bounding box center [555, 399] width 53 height 17
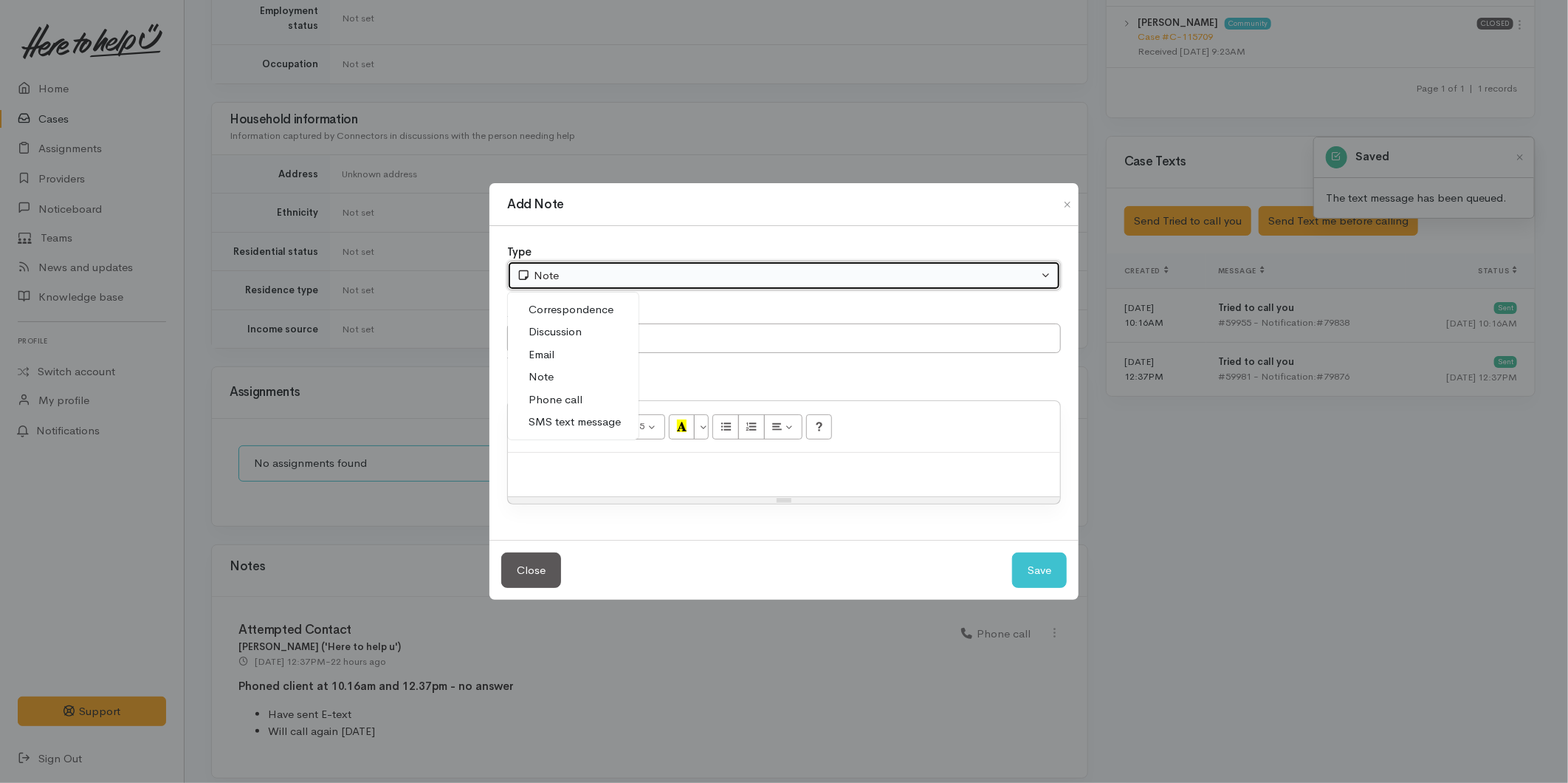
select select "3"
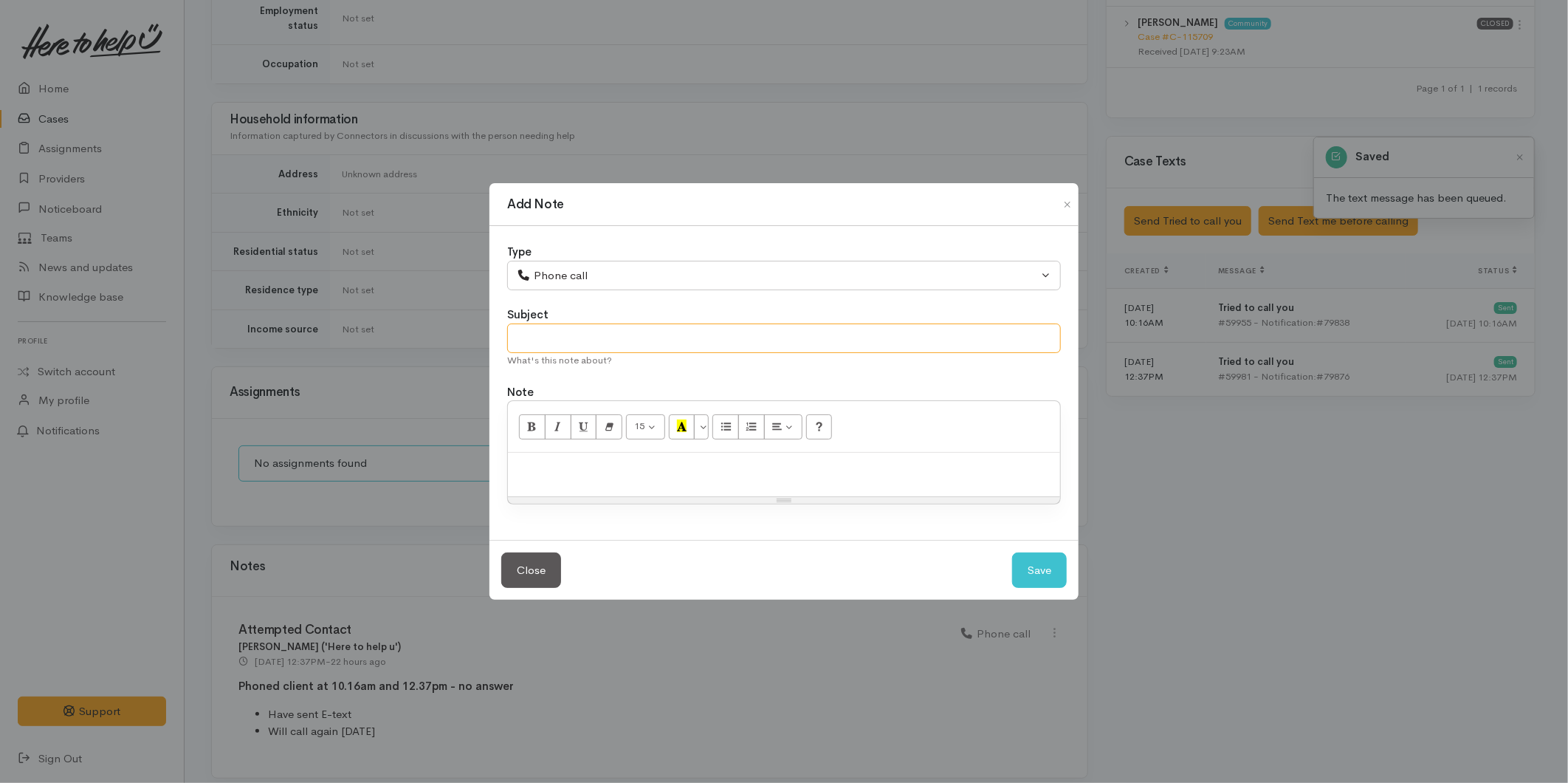
click at [558, 327] on input "text" at bounding box center [784, 338] width 554 height 30
type input "Attempted Contact"
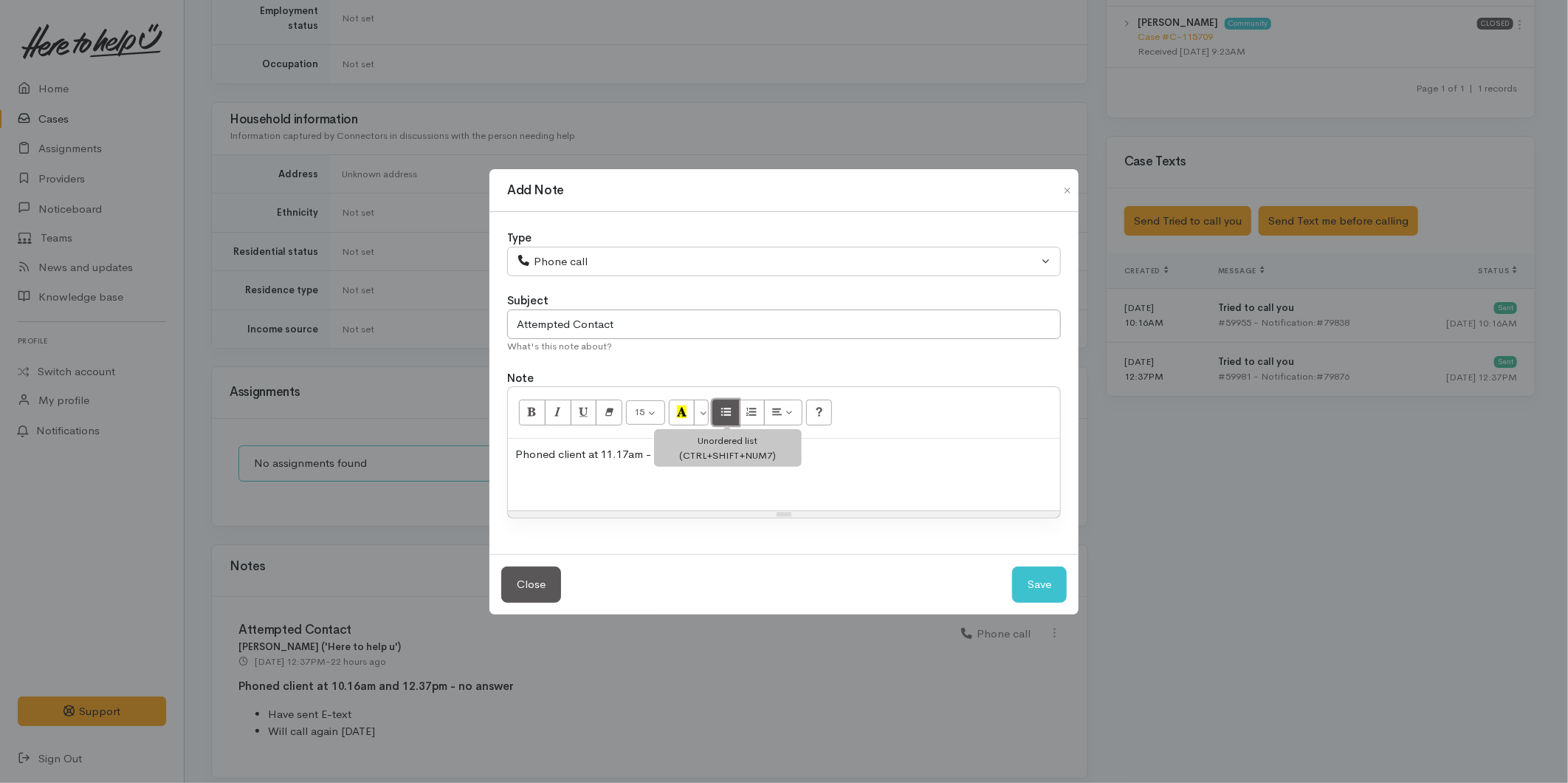
click at [726, 402] on button "Unordered list (CTRL+SHIFT+NUM7)" at bounding box center [725, 412] width 26 height 25
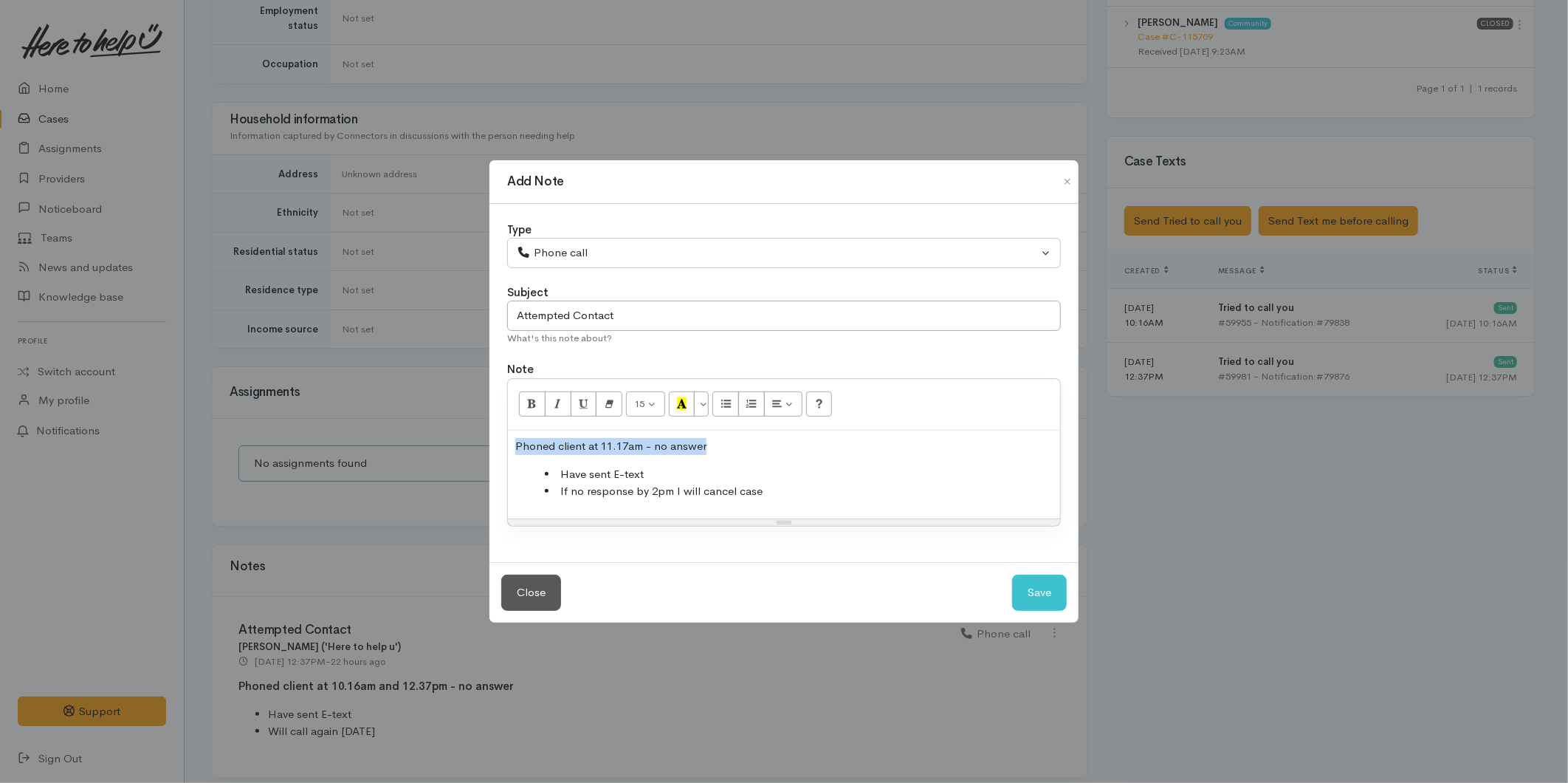
drag, startPoint x: 746, startPoint y: 432, endPoint x: 493, endPoint y: 425, distance: 253.1
click at [491, 429] on div "Type Correspondence Discussion Email Note Phone call SMS text message Phone cal…" at bounding box center [784, 383] width 590 height 358
click at [531, 403] on icon "Bold (CTRL+B)" at bounding box center [532, 403] width 10 height 13
click at [1027, 596] on button "Save" at bounding box center [1040, 592] width 54 height 36
select select "1"
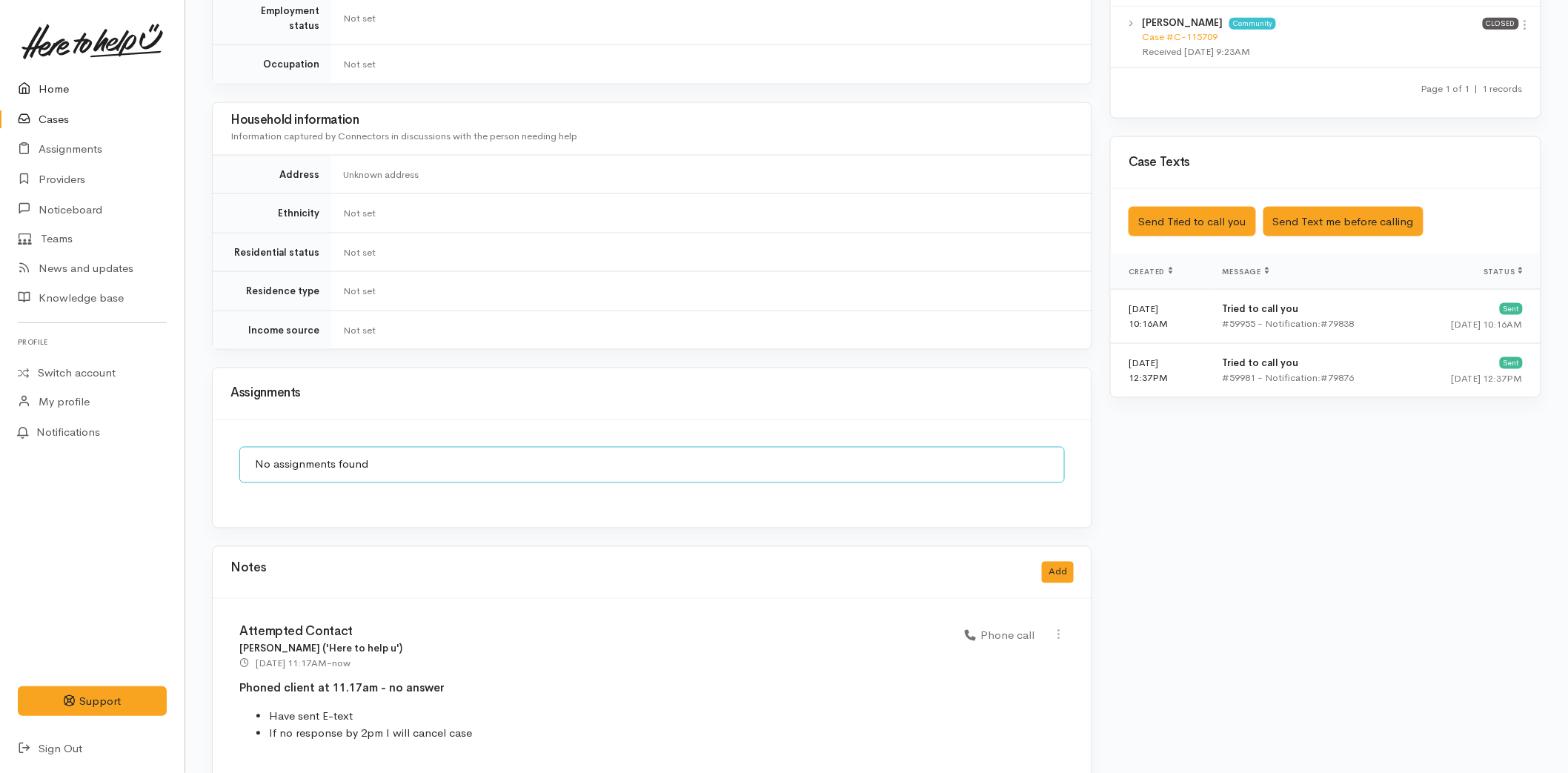
click at [72, 90] on link "Home" at bounding box center [92, 89] width 184 height 30
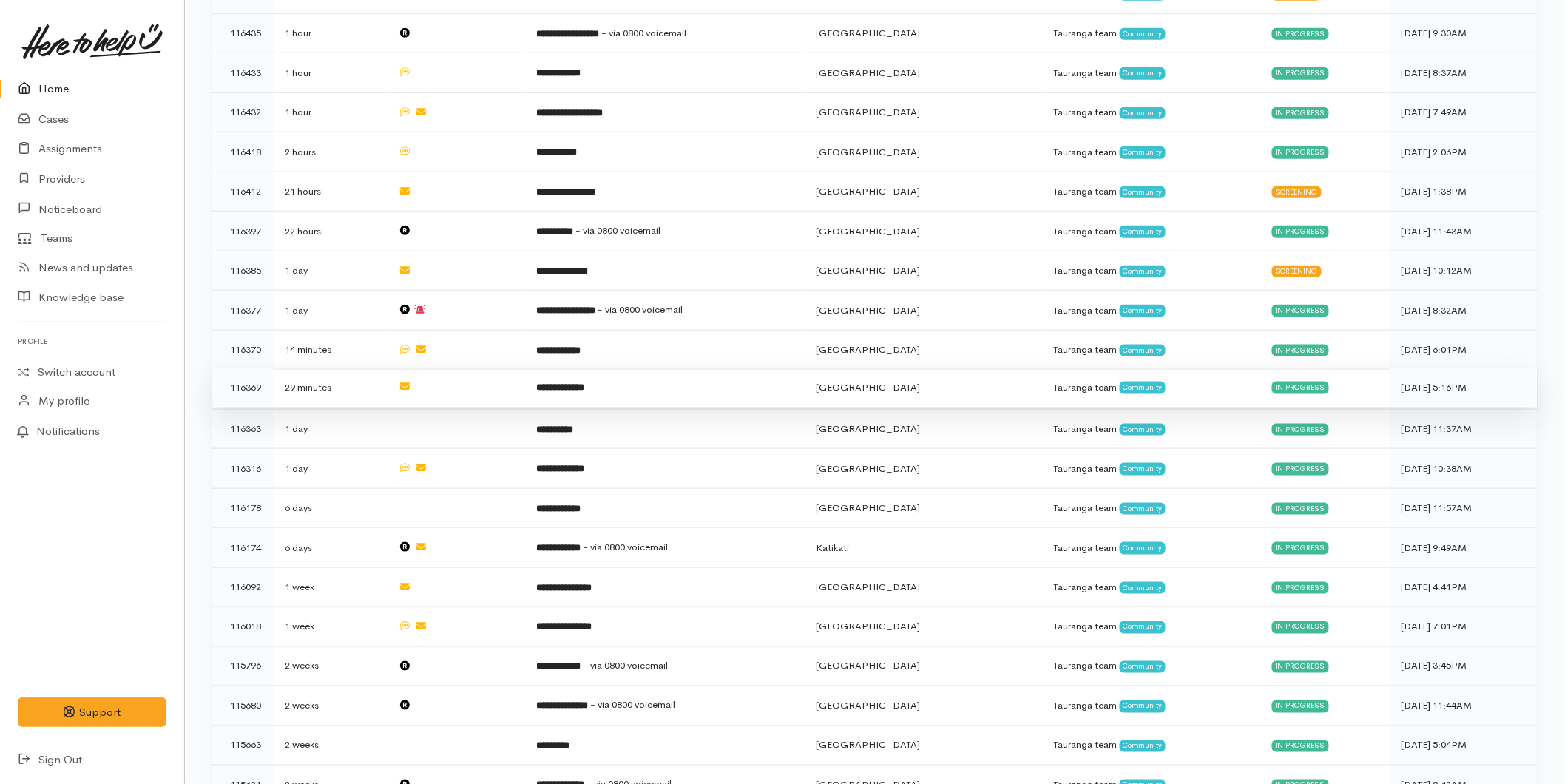
scroll to position [328, 0]
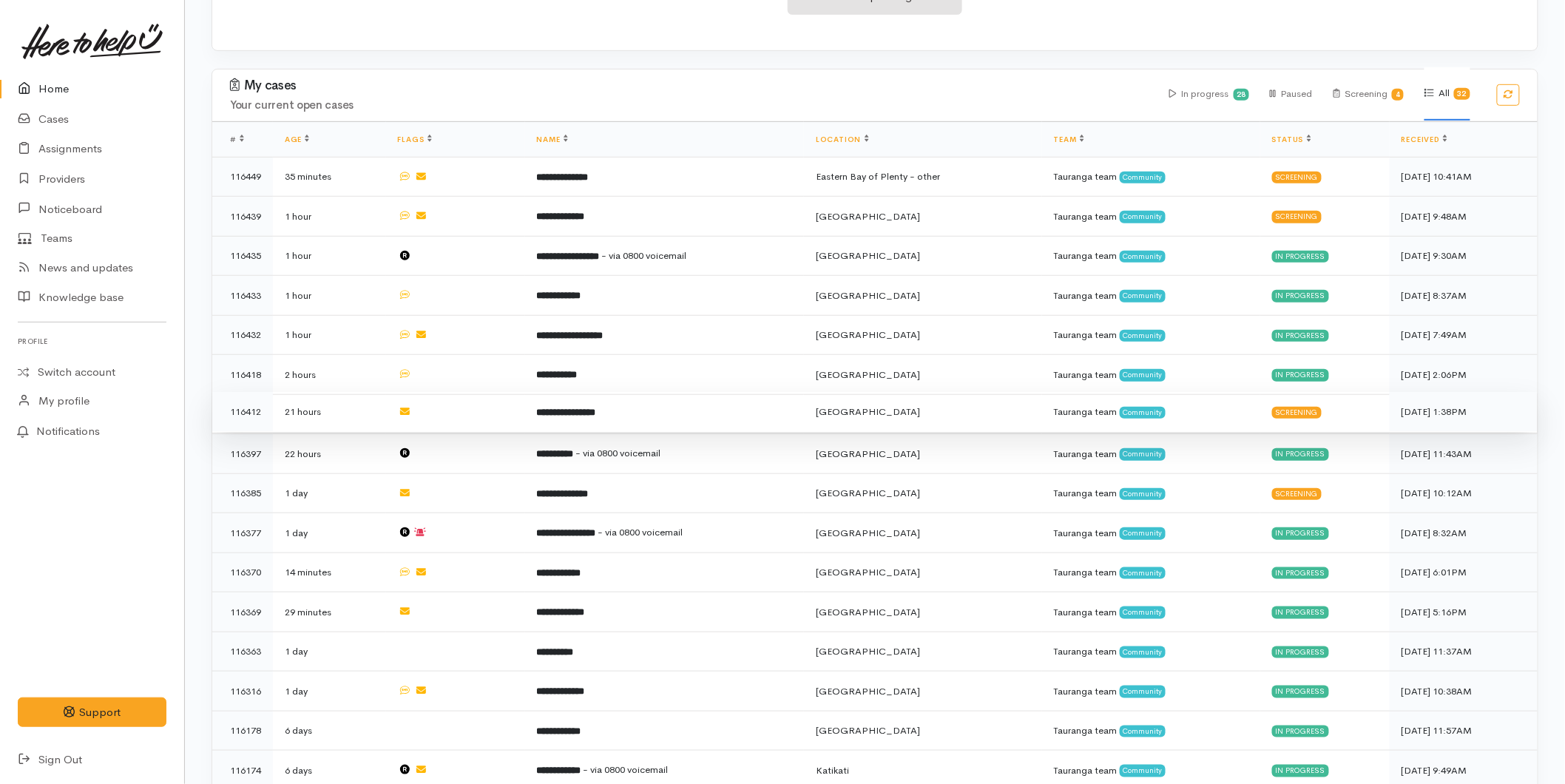
click at [673, 403] on td "**********" at bounding box center [665, 411] width 279 height 40
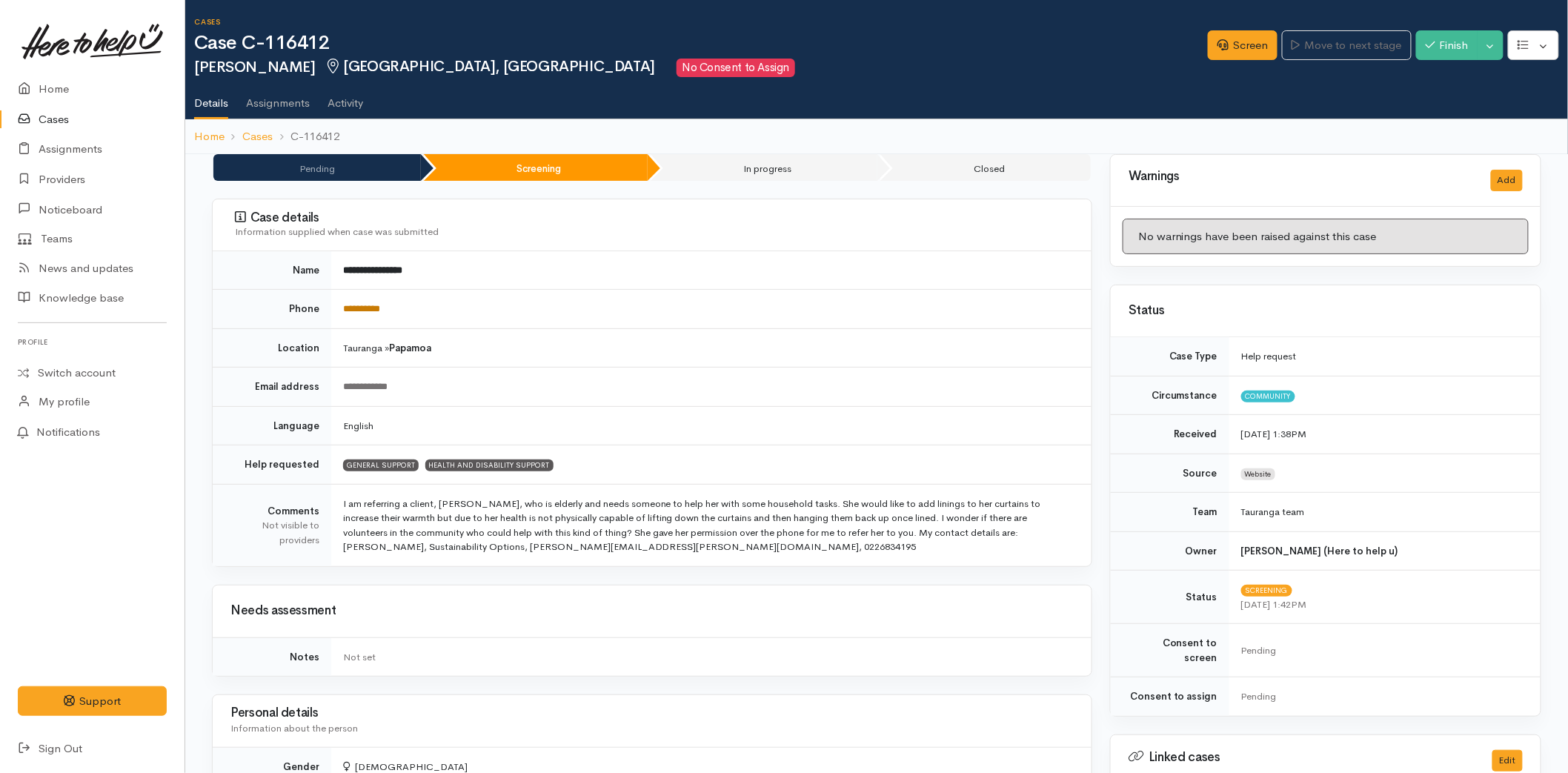
click at [368, 311] on link "**********" at bounding box center [362, 309] width 37 height 10
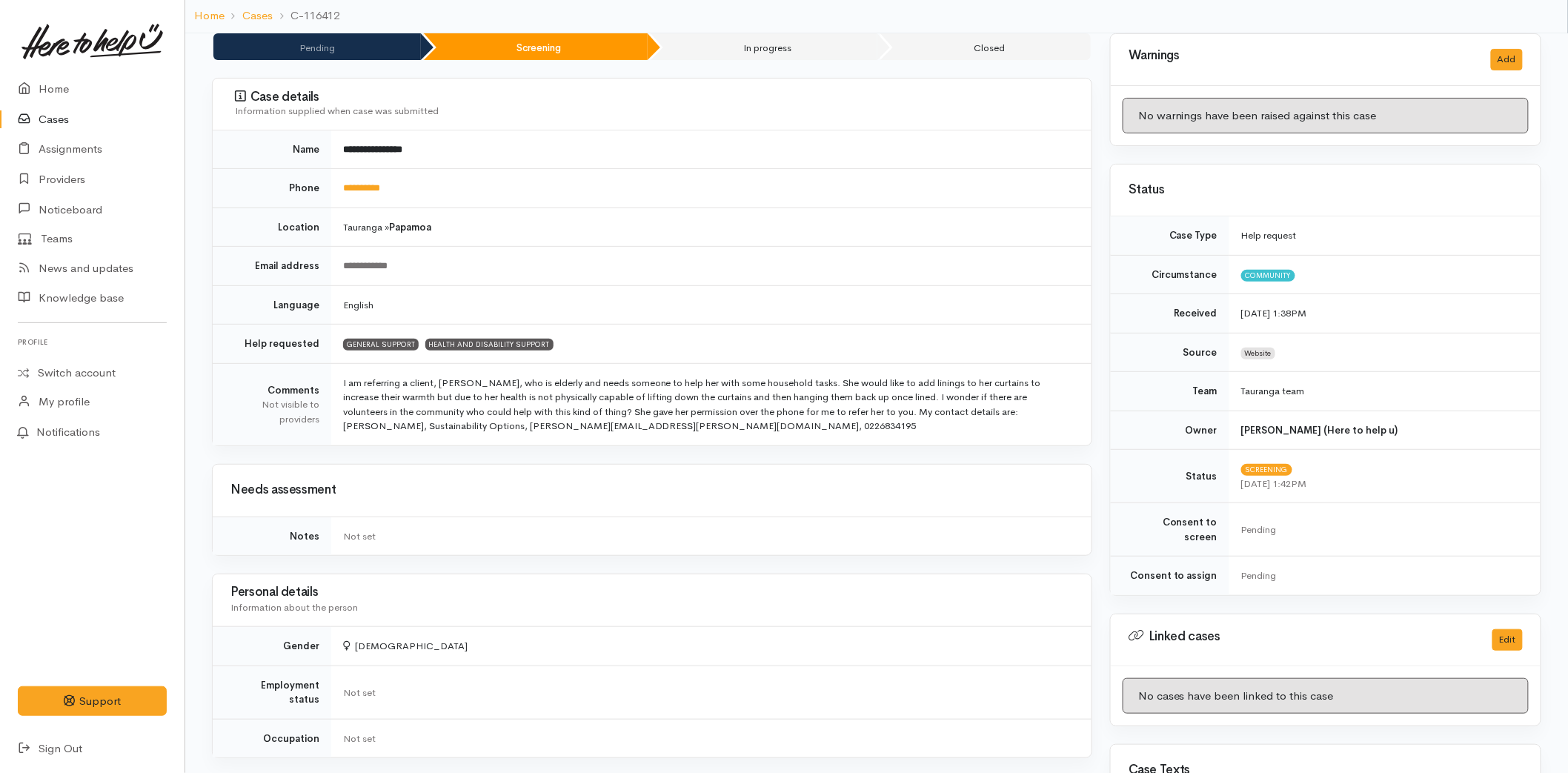
scroll to position [576, 0]
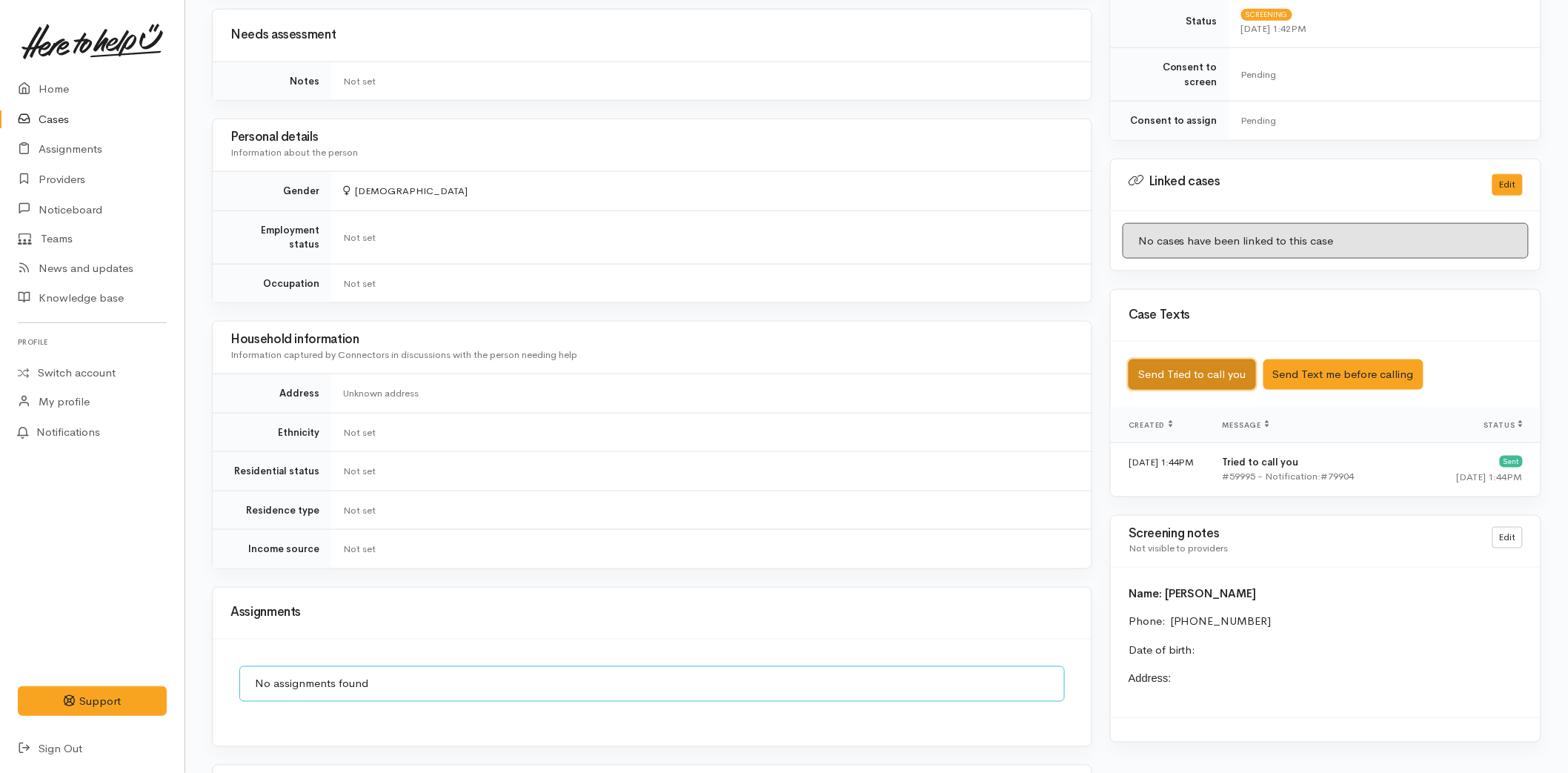
click at [1176, 360] on button "Send Tried to call you" at bounding box center [1193, 374] width 128 height 30
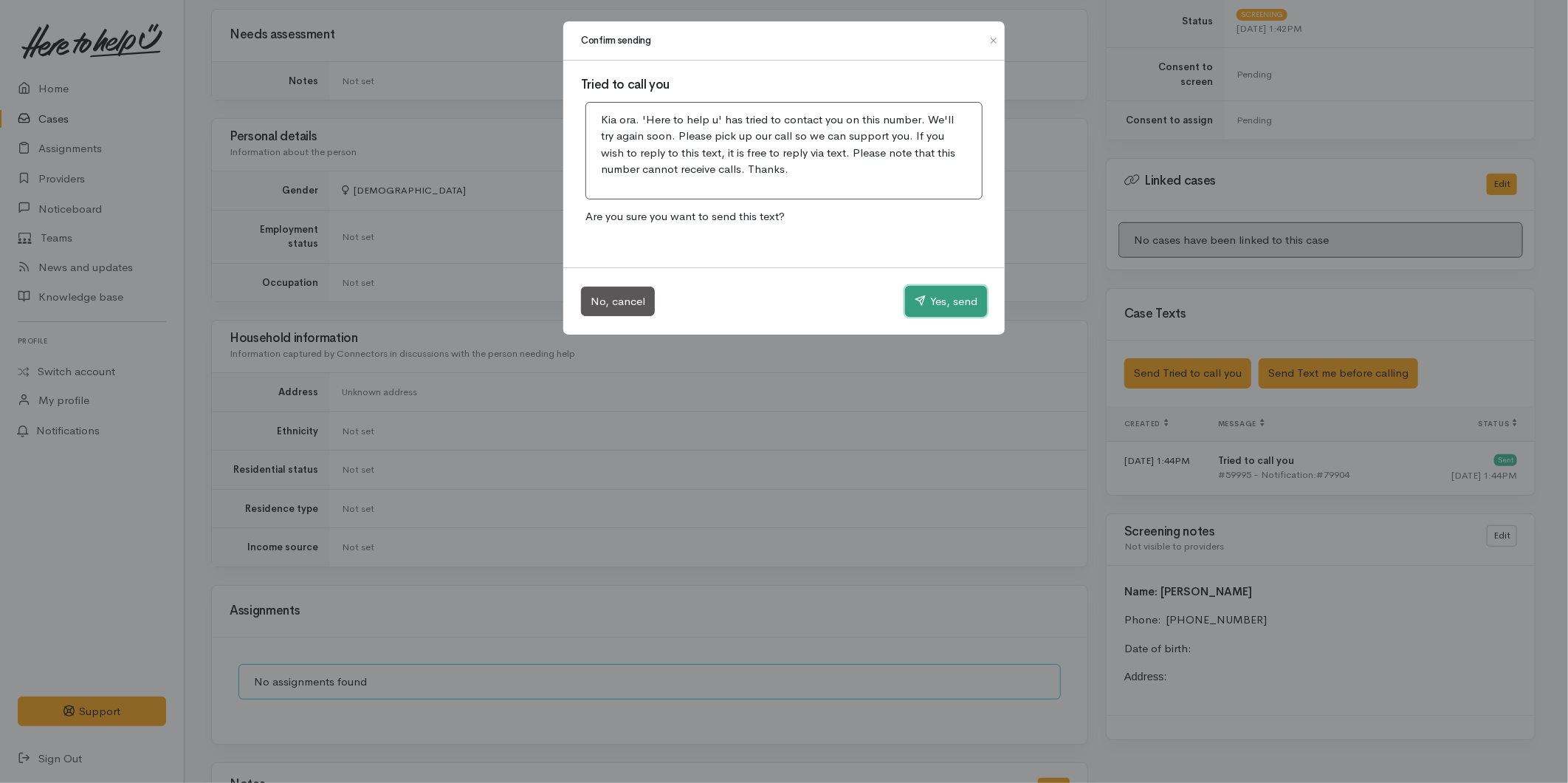
click at [928, 300] on button "Yes, send" at bounding box center [946, 301] width 82 height 31
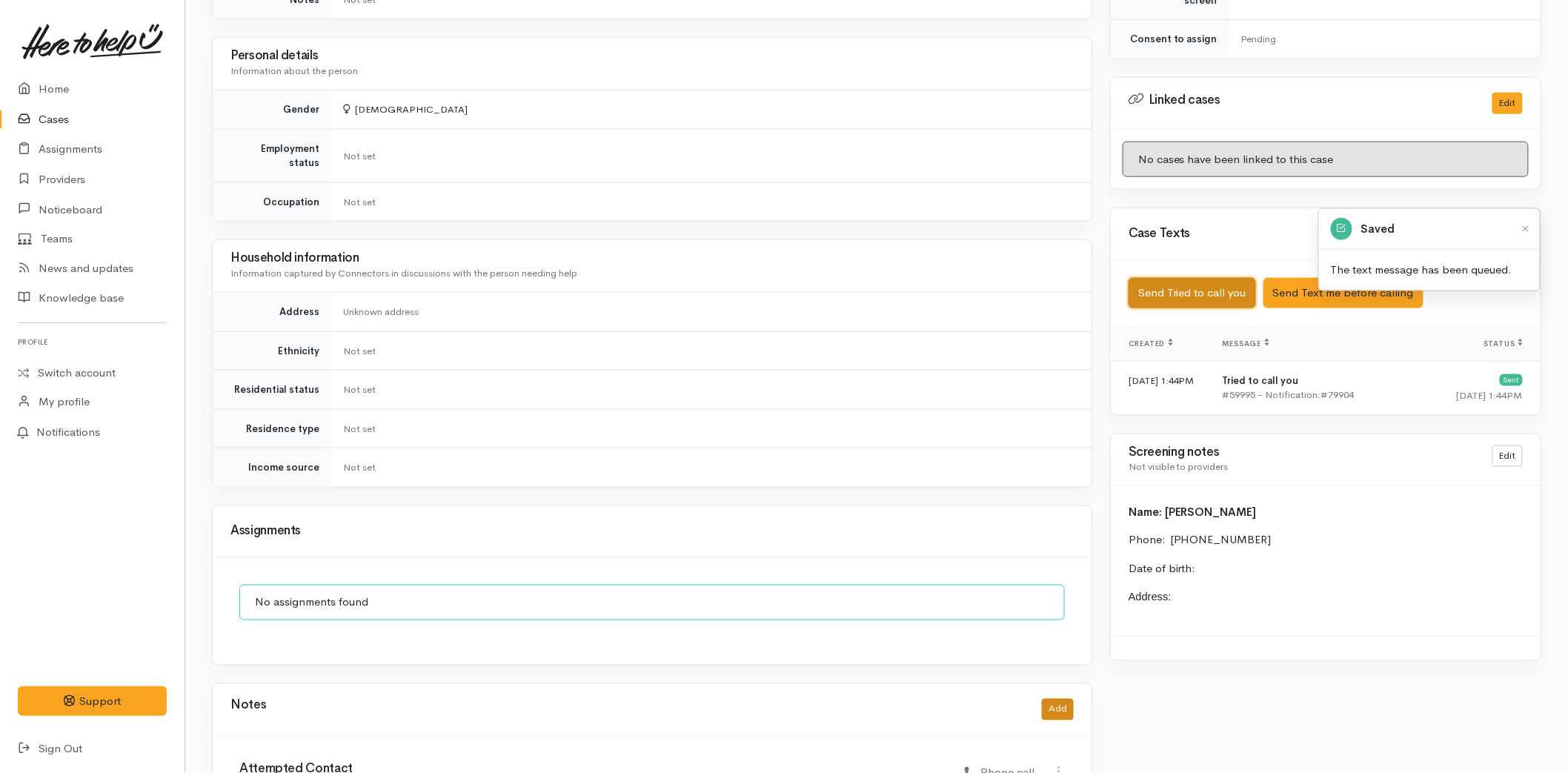
scroll to position [658, 0]
click at [1056, 698] on button "Add" at bounding box center [1058, 709] width 32 height 21
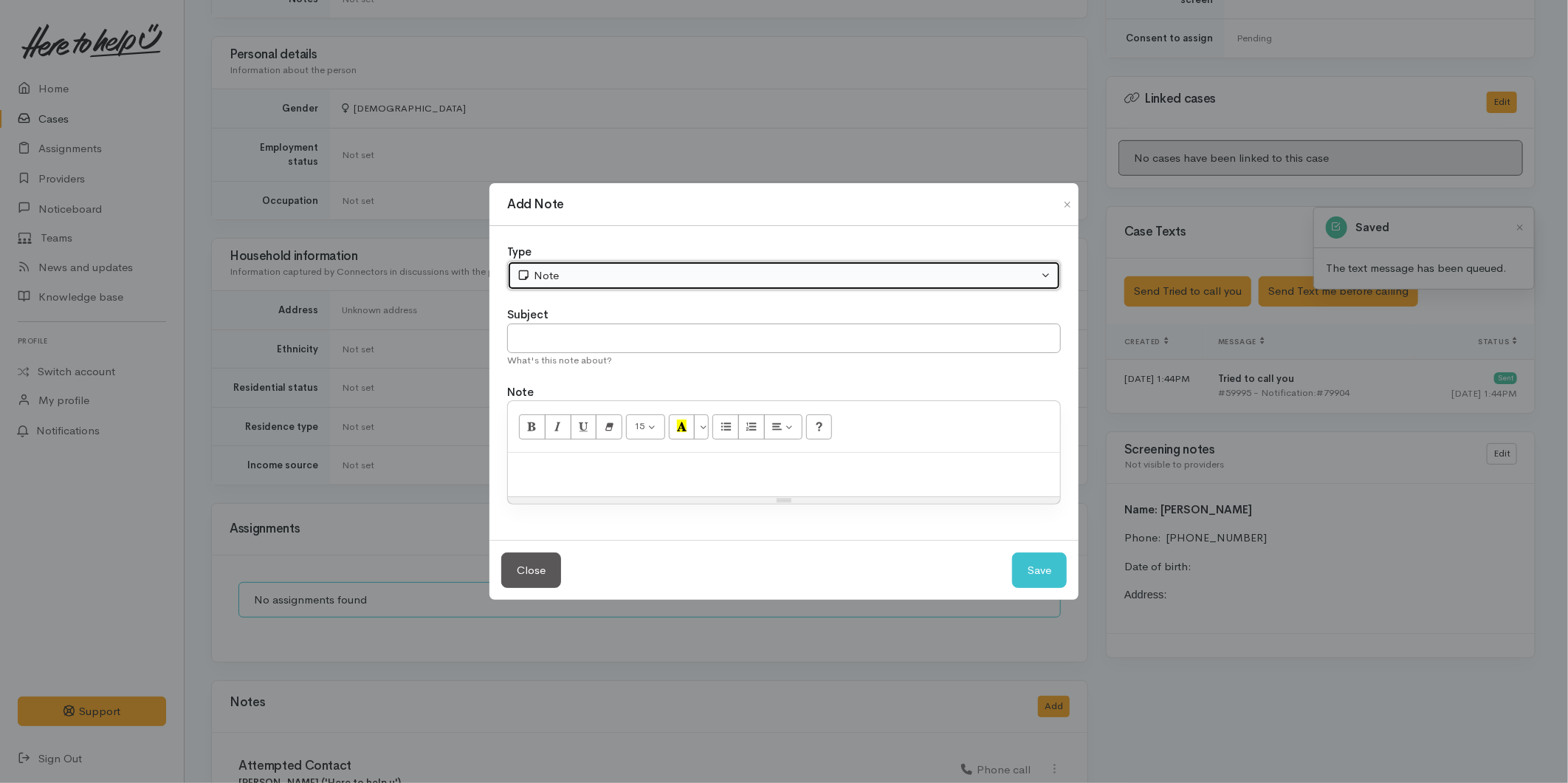
click at [564, 266] on button "Note" at bounding box center [784, 275] width 554 height 30
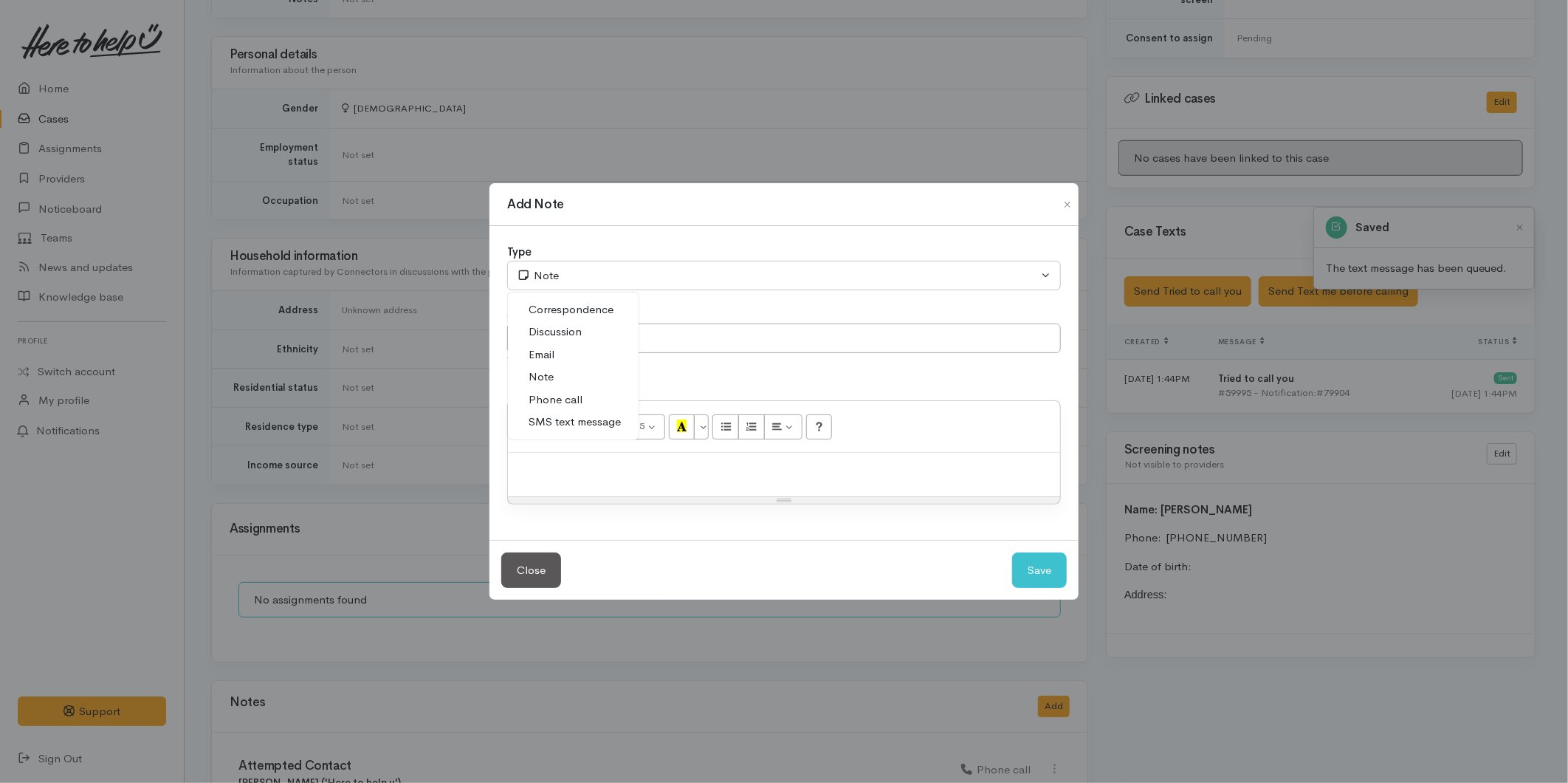
click at [557, 398] on span "Phone call" at bounding box center [555, 399] width 53 height 17
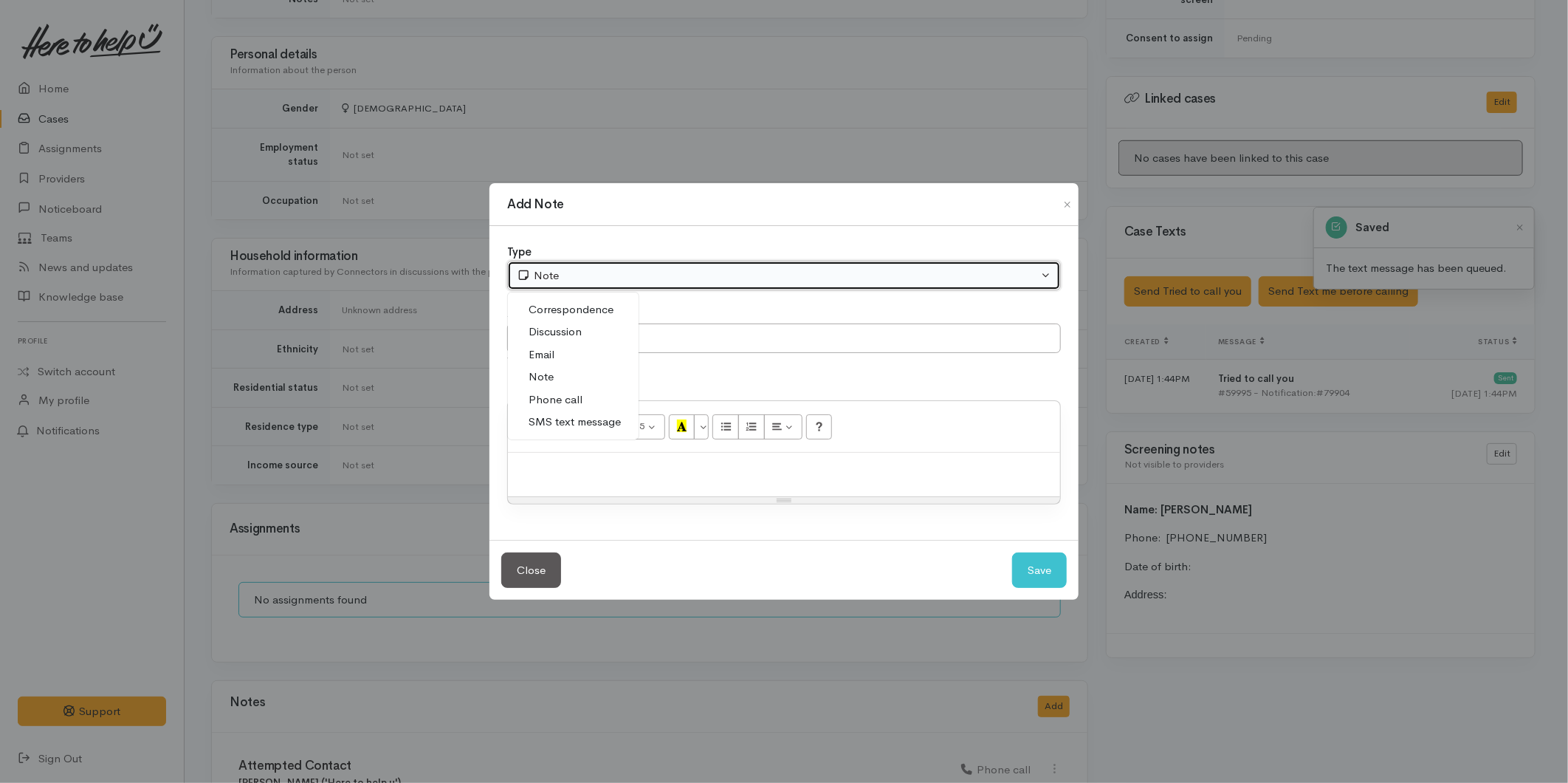
select select "3"
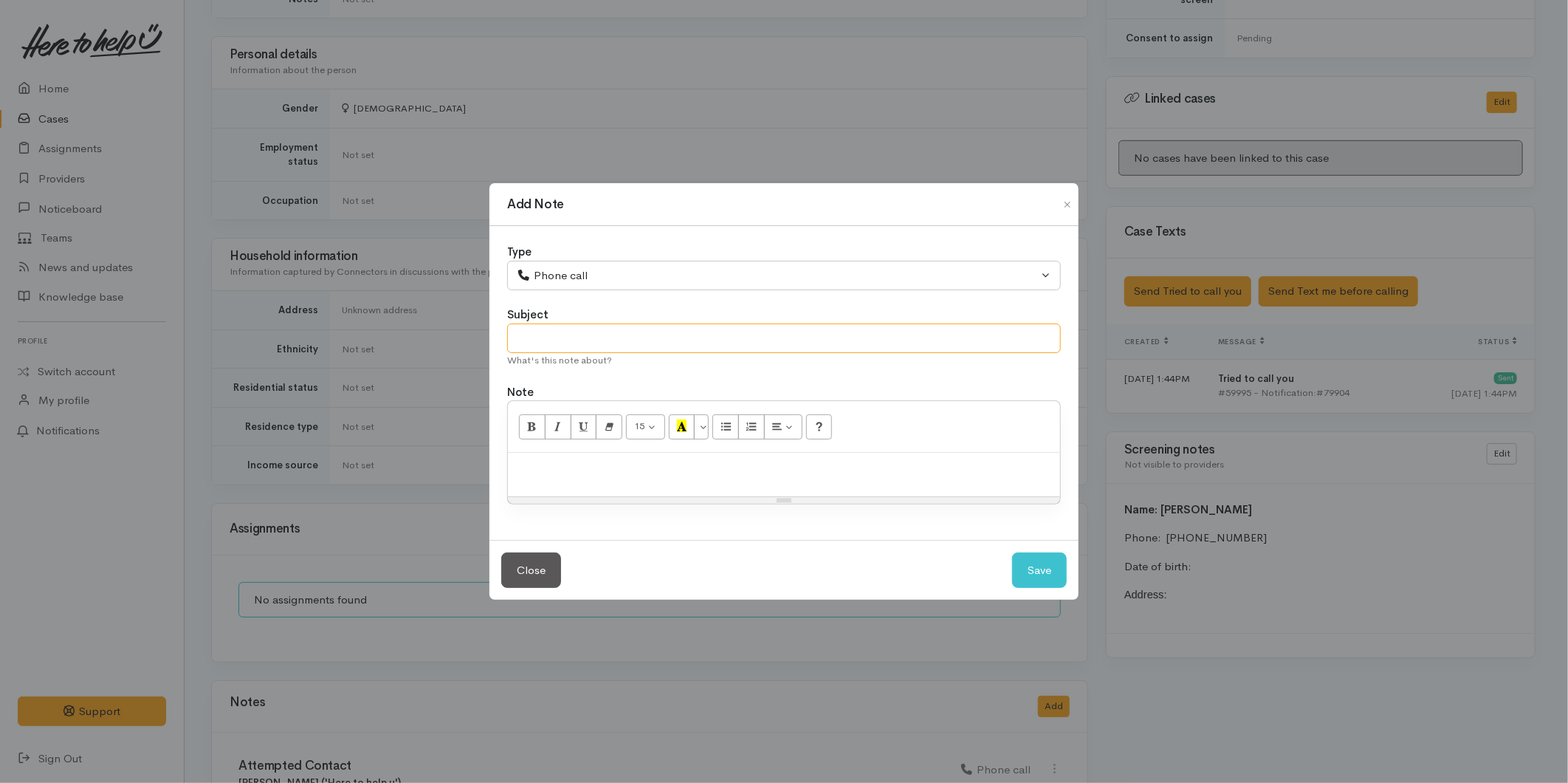
click at [570, 340] on input "text" at bounding box center [784, 338] width 554 height 30
type input "Attempted Contact"
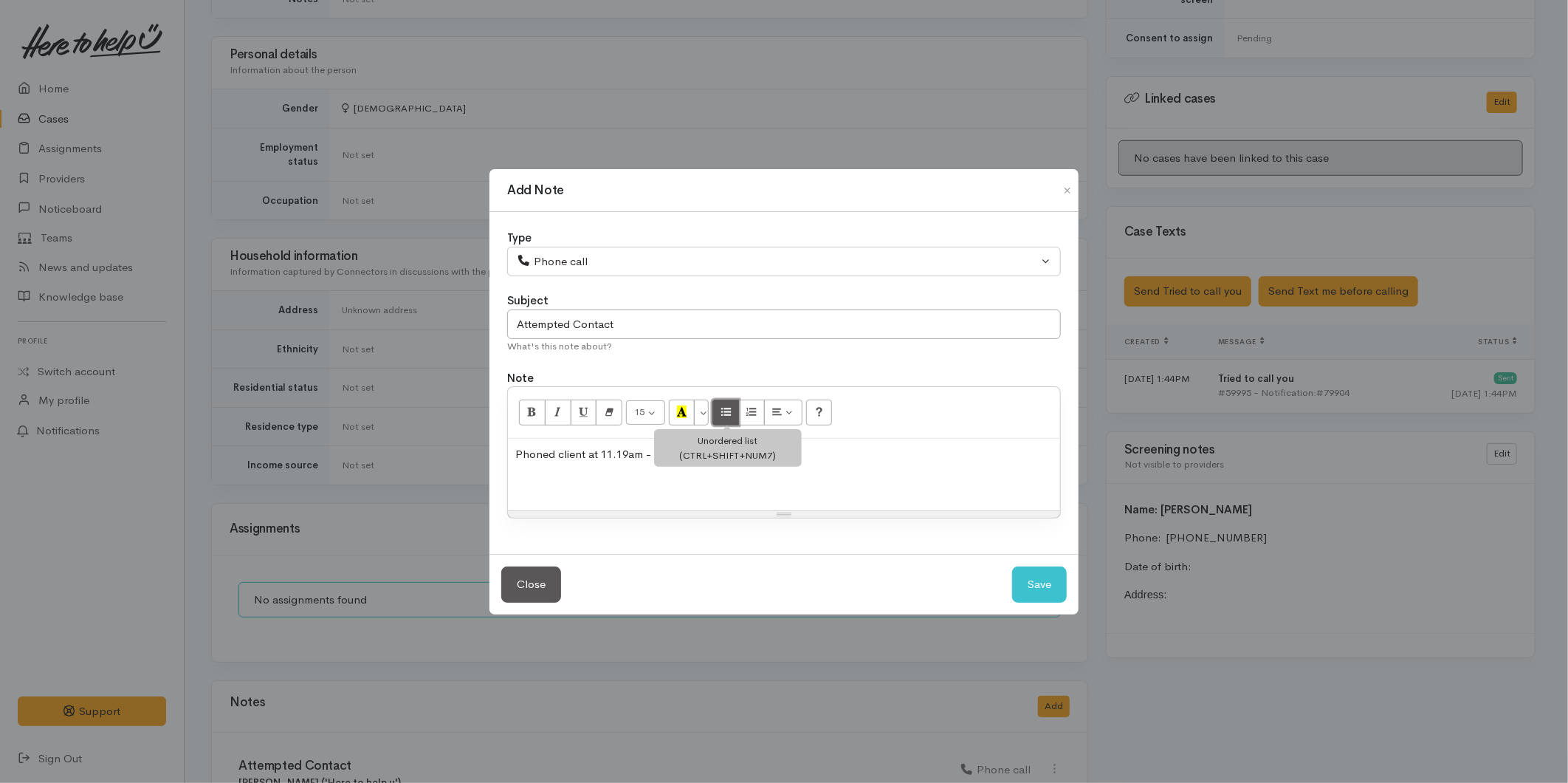
click at [728, 411] on icon "Unordered list (CTRL+SHIFT+NUM7)" at bounding box center [727, 411] width 10 height 13
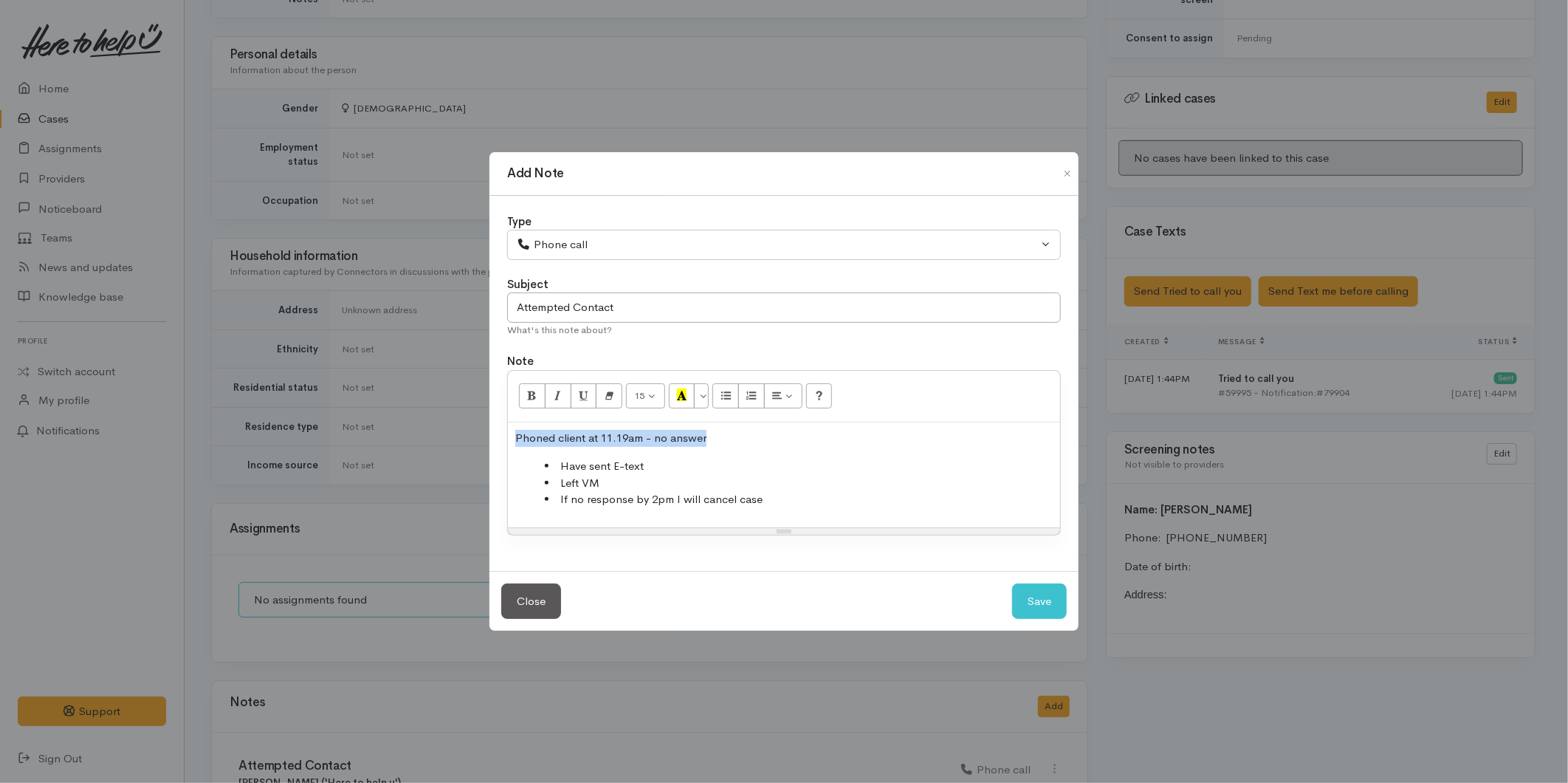
drag, startPoint x: 727, startPoint y: 441, endPoint x: 488, endPoint y: 432, distance: 239.2
click at [488, 432] on div "Add Note Type Correspondence Discussion Email Note Phone call SMS text message …" at bounding box center [784, 392] width 1568 height 783
click at [529, 398] on icon "Bold (CTRL+B)" at bounding box center [532, 394] width 10 height 13
click at [783, 467] on li "Have sent E-text" at bounding box center [799, 465] width 508 height 17
click at [1058, 600] on button "Save" at bounding box center [1040, 600] width 54 height 36
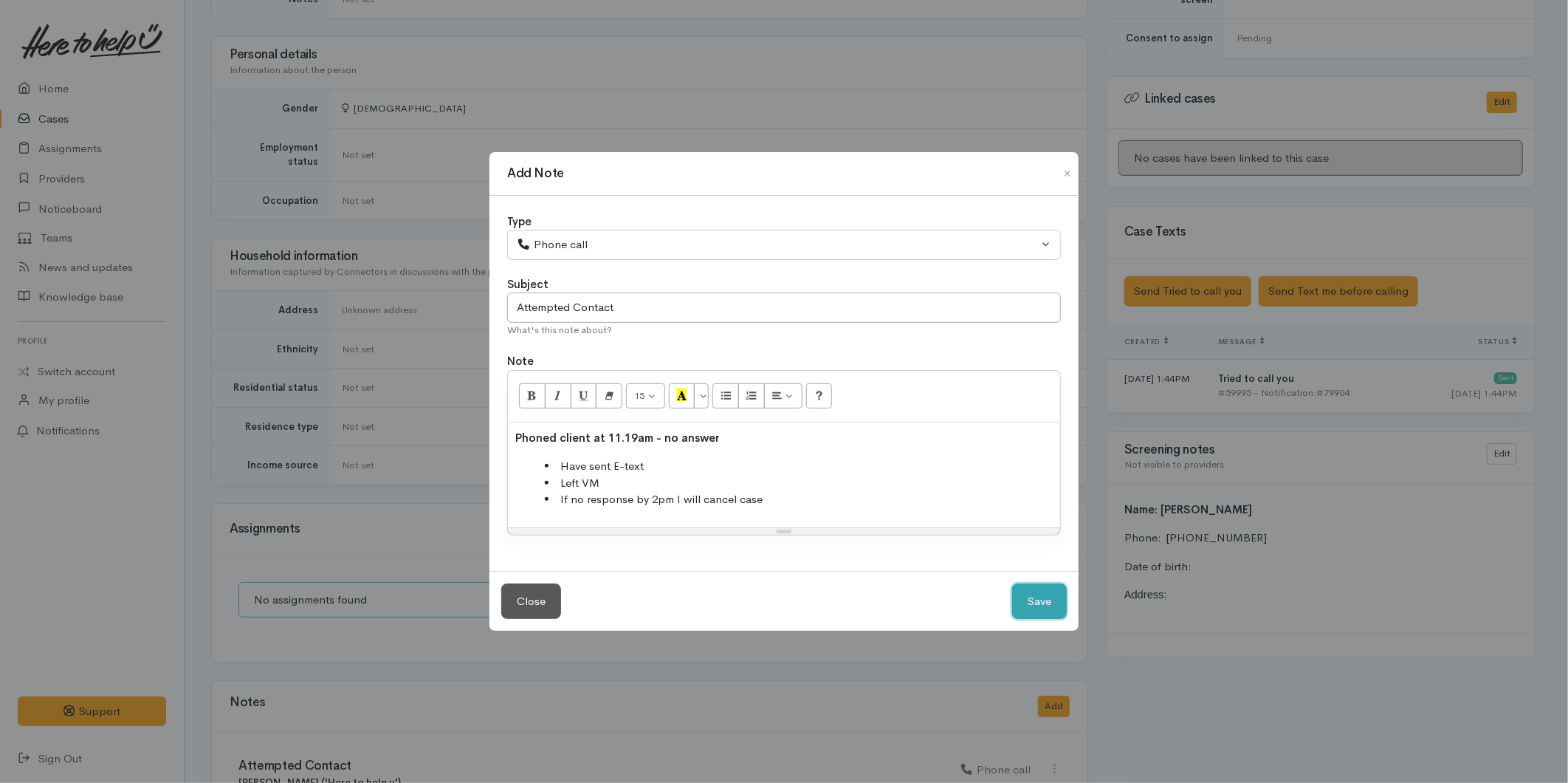
select select "1"
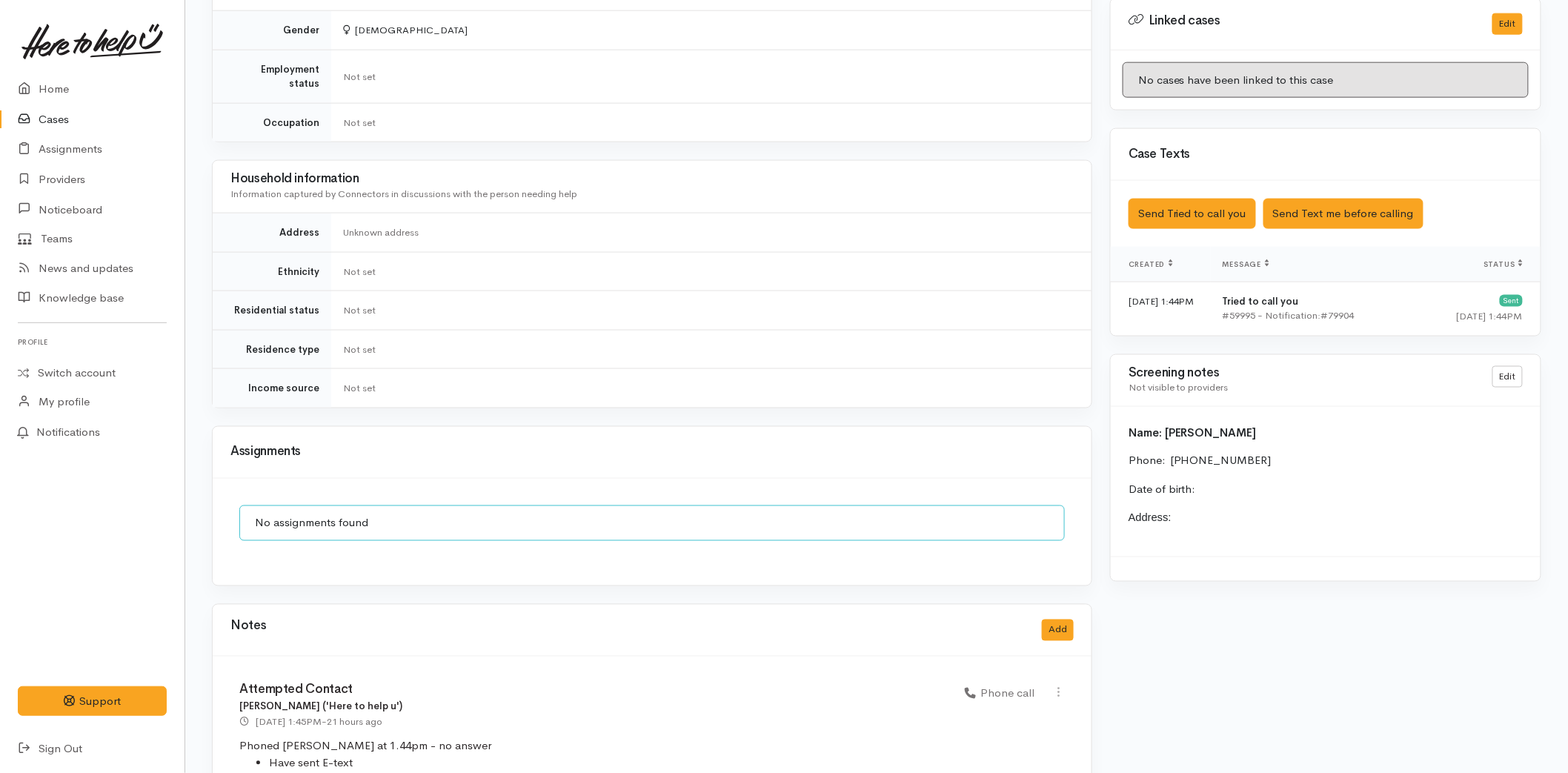
scroll to position [824, 0]
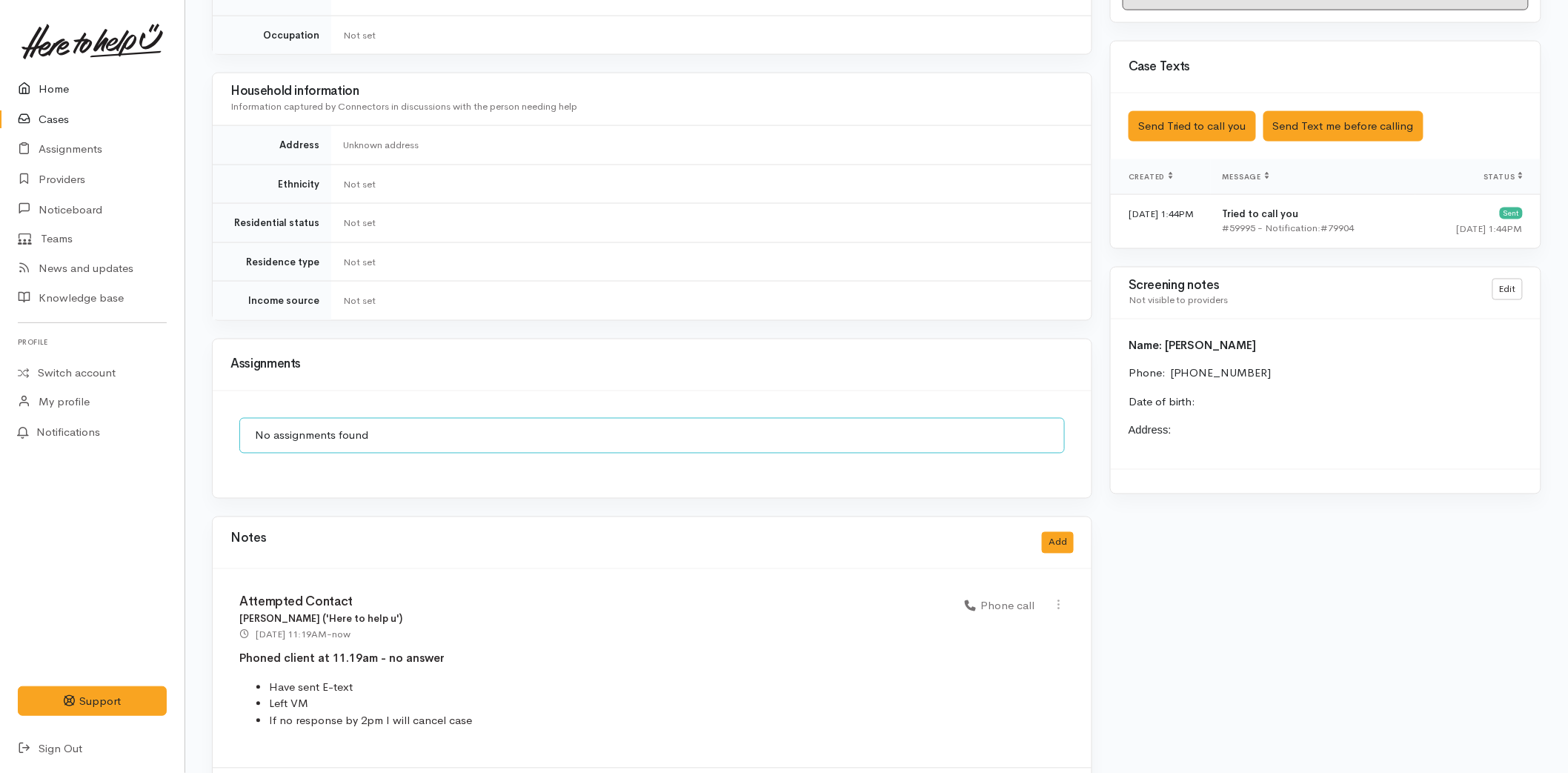
click at [68, 91] on link "Home" at bounding box center [92, 89] width 184 height 30
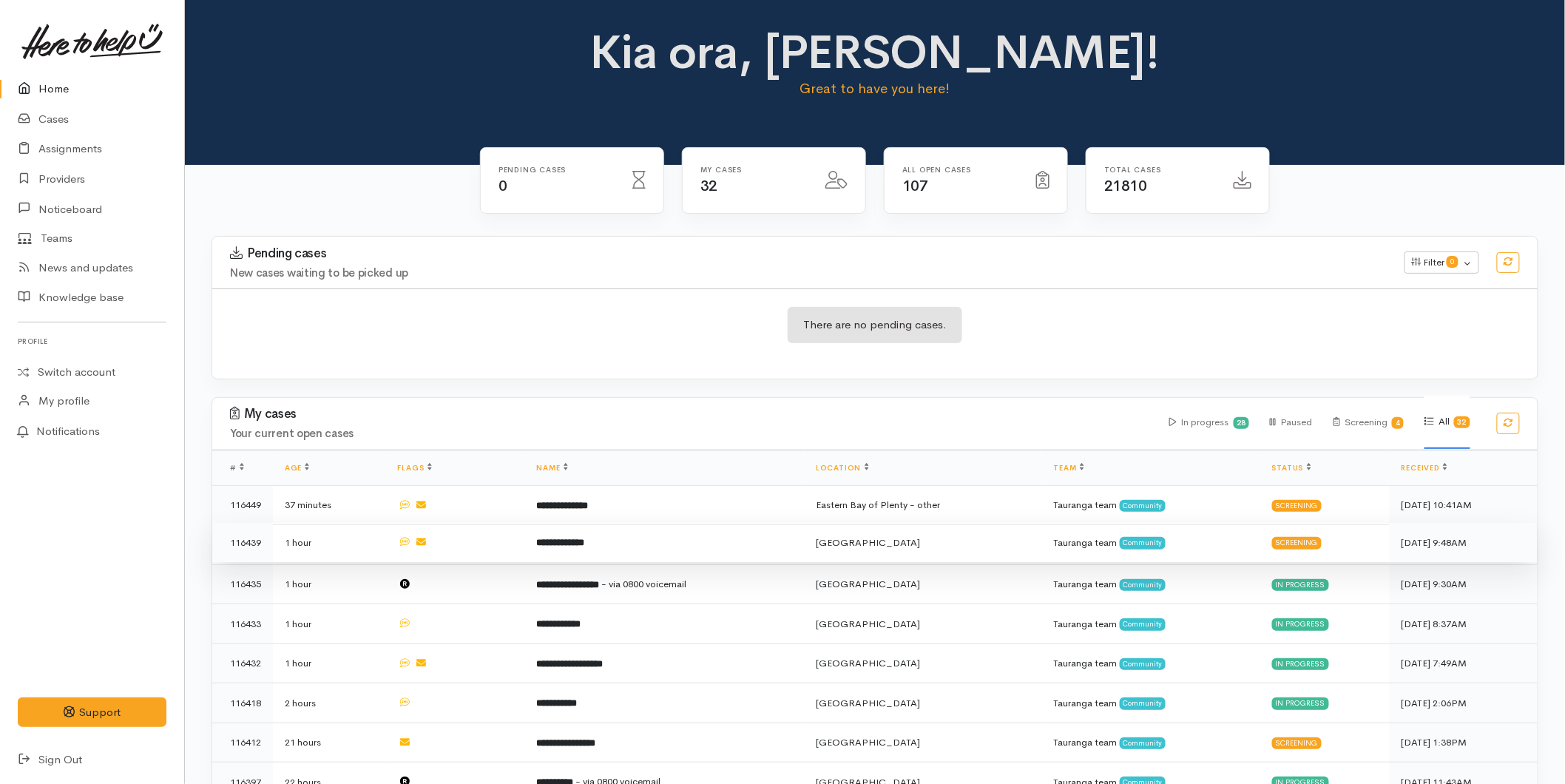
click at [713, 542] on td "**********" at bounding box center [665, 542] width 279 height 40
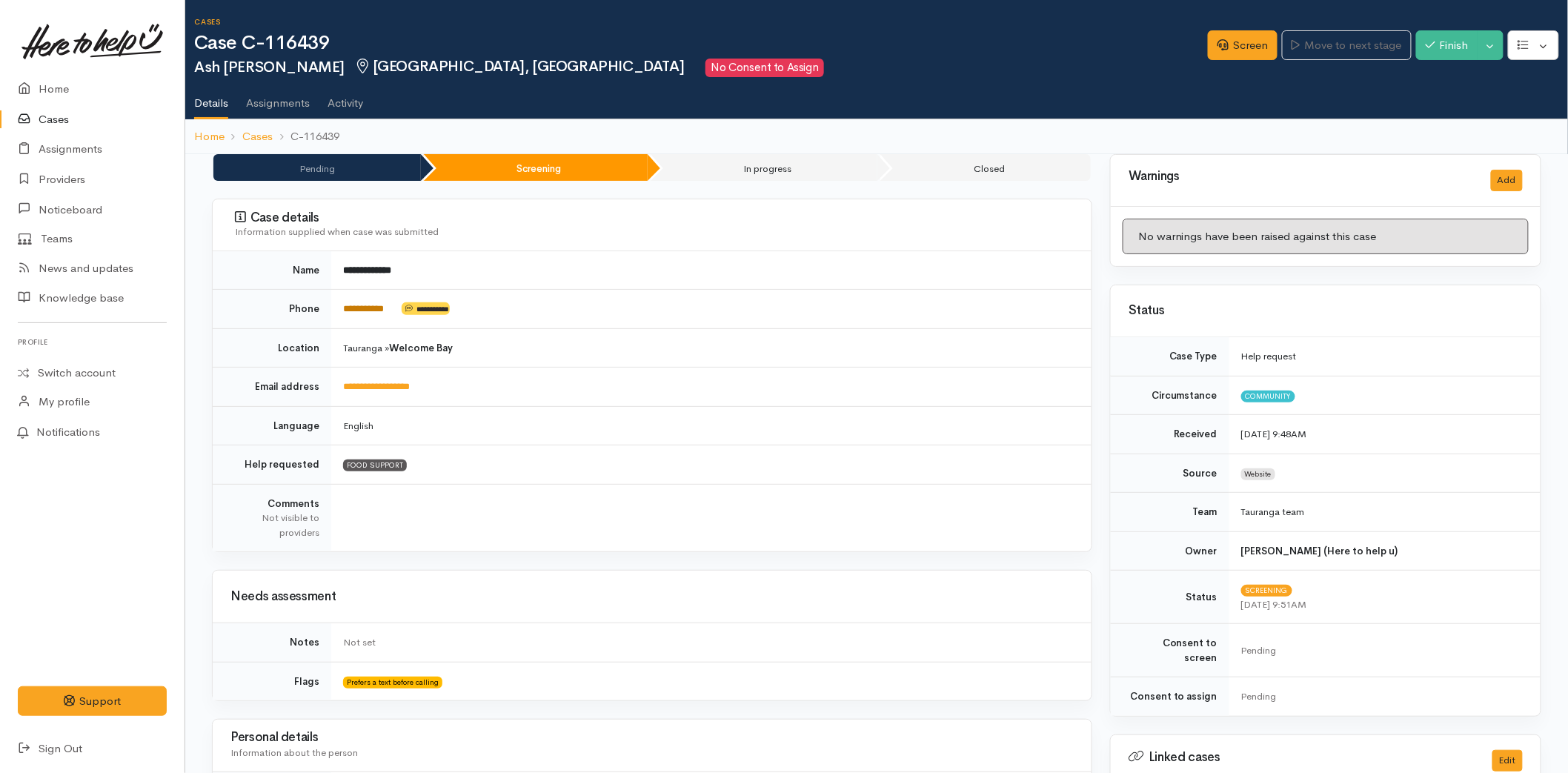
click at [366, 304] on link "**********" at bounding box center [364, 309] width 41 height 10
click at [1218, 42] on icon at bounding box center [1223, 44] width 11 height 11
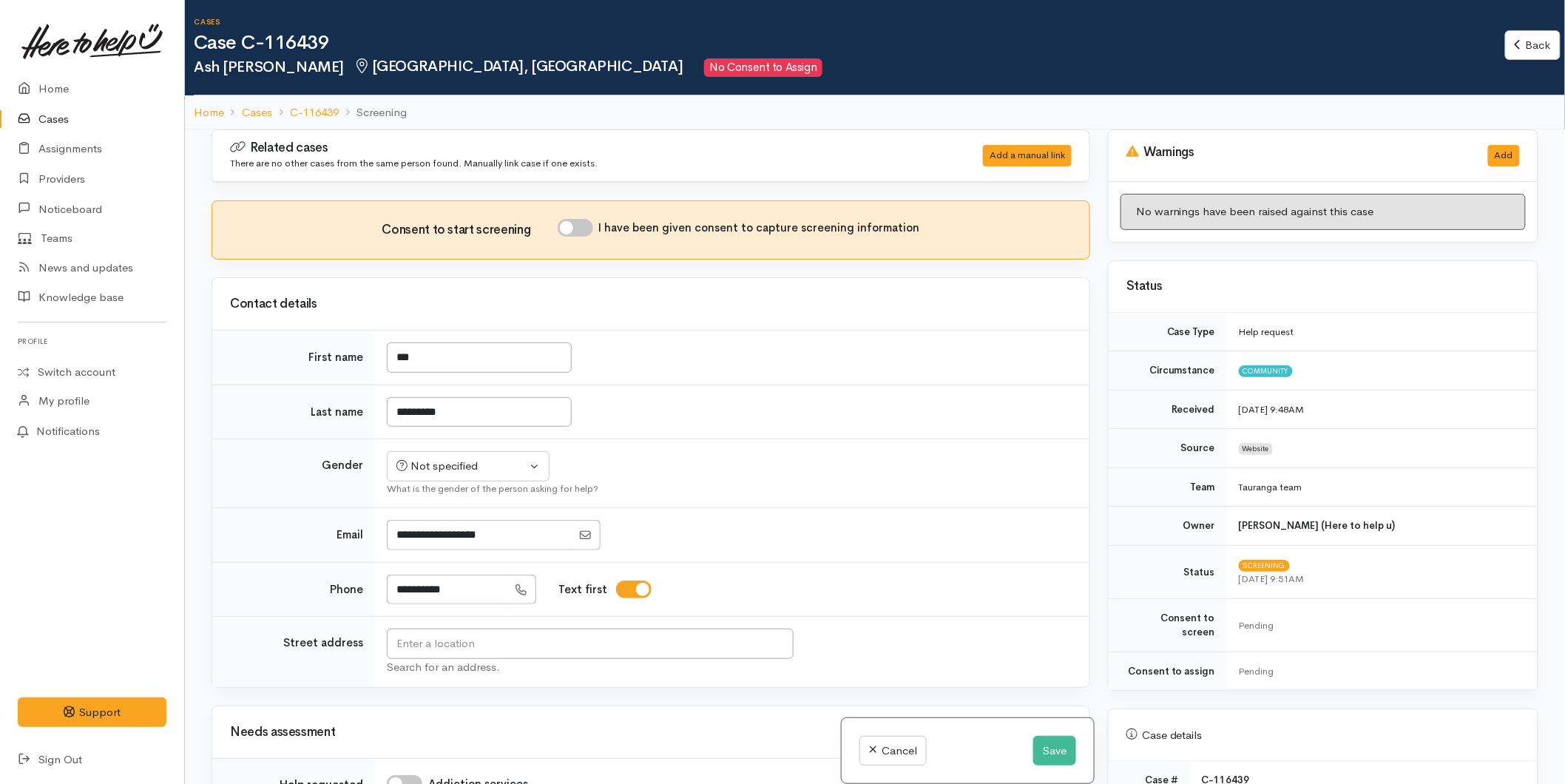
click at [583, 225] on input "I have been given consent to capture screening information" at bounding box center [575, 228] width 35 height 18
checkbox input "true"
click at [449, 463] on div "Not specified" at bounding box center [461, 465] width 130 height 17
click at [440, 525] on span "Male" at bounding box center [481, 522] width 127 height 17
select select "Male"
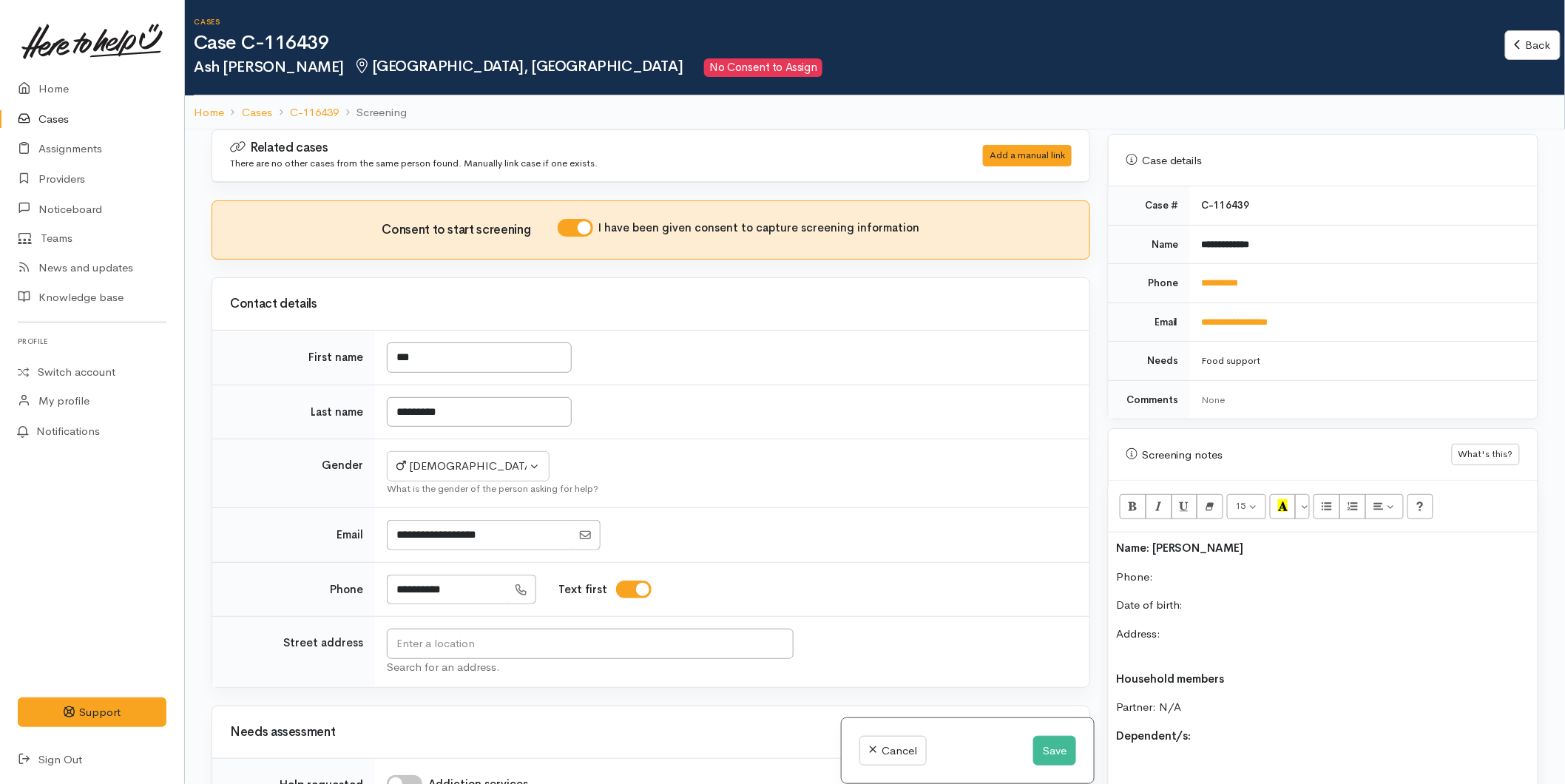
click at [1181, 568] on p "Phone:" at bounding box center [1324, 576] width 415 height 17
click at [1203, 600] on div "Name: Ash Standring Phone:  0212299613 Date of birth: Address: Household member…" at bounding box center [1323, 771] width 429 height 480
click at [1201, 596] on p "Date of birth:" at bounding box center [1324, 604] width 415 height 17
click at [526, 641] on input "text" at bounding box center [591, 643] width 407 height 30
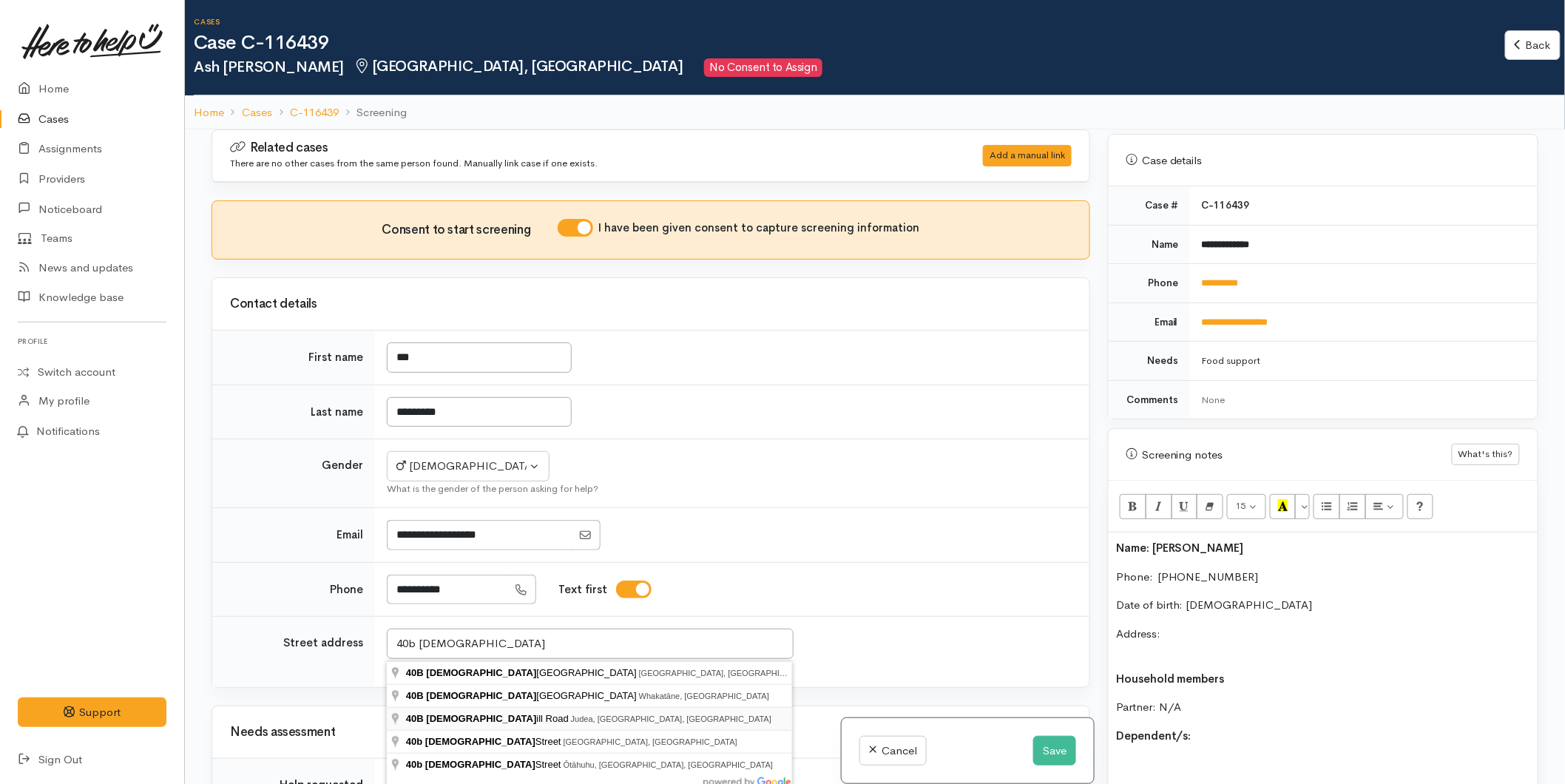
type input "40B Churchill Road, Judea, Tauranga, New Zealand"
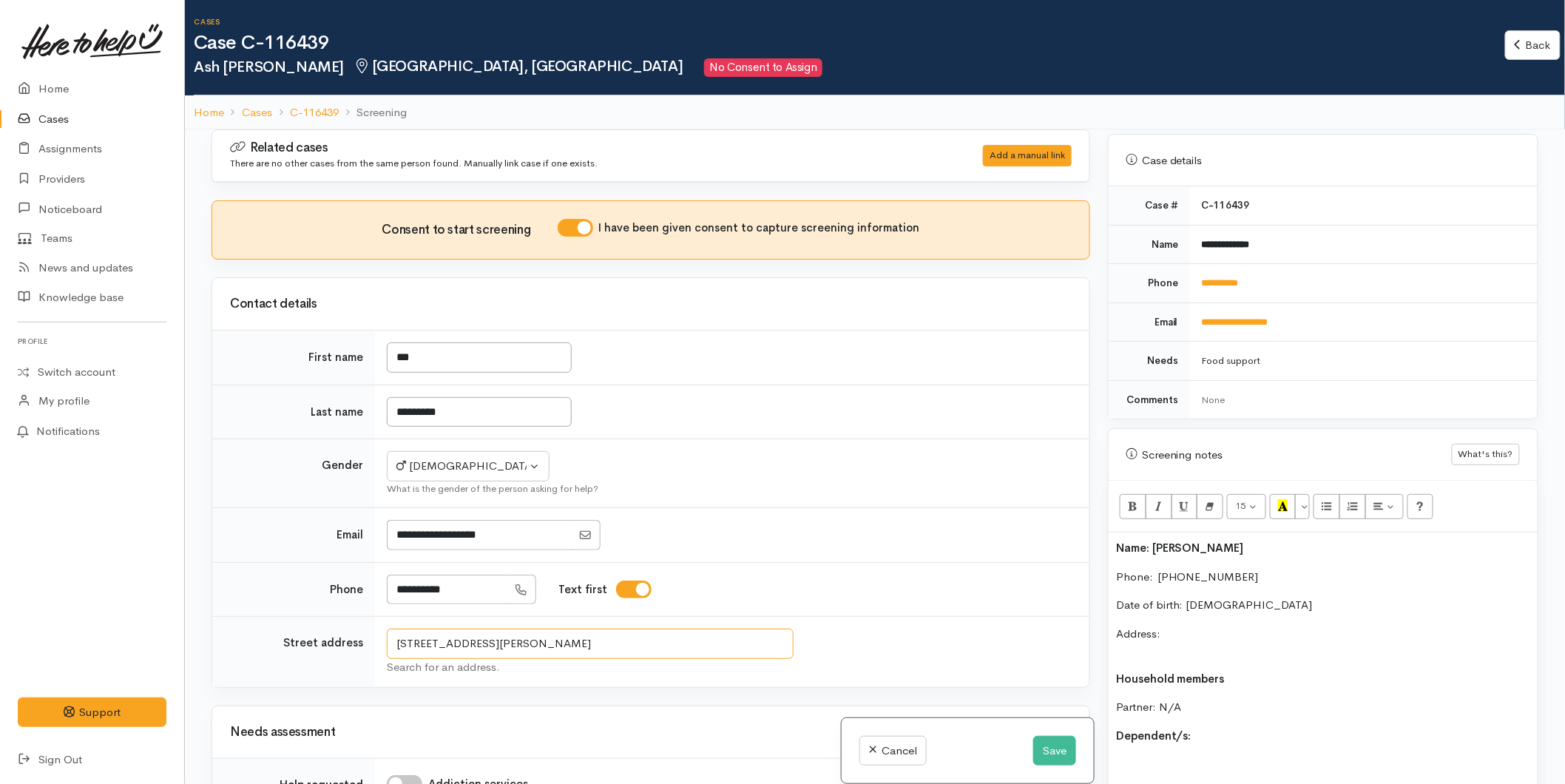
drag, startPoint x: 631, startPoint y: 648, endPoint x: 365, endPoint y: 655, distance: 266.1
click at [365, 655] on tr "Street address 40B Churchill Road, Judea, Tauranga, New Zealand Search for an a…" at bounding box center [650, 652] width 877 height 71
click at [1180, 625] on p "Address:" at bounding box center [1324, 642] width 415 height 33
click at [1132, 646] on div "Name: Ash Standring Phone:  0212299613 Date of birth: 24/04/1989 Address: 40B C…" at bounding box center [1323, 771] width 429 height 480
click at [1127, 643] on p "Address: 40B Churchill Road, Judea, Tauranga, New Zealand" at bounding box center [1324, 642] width 415 height 33
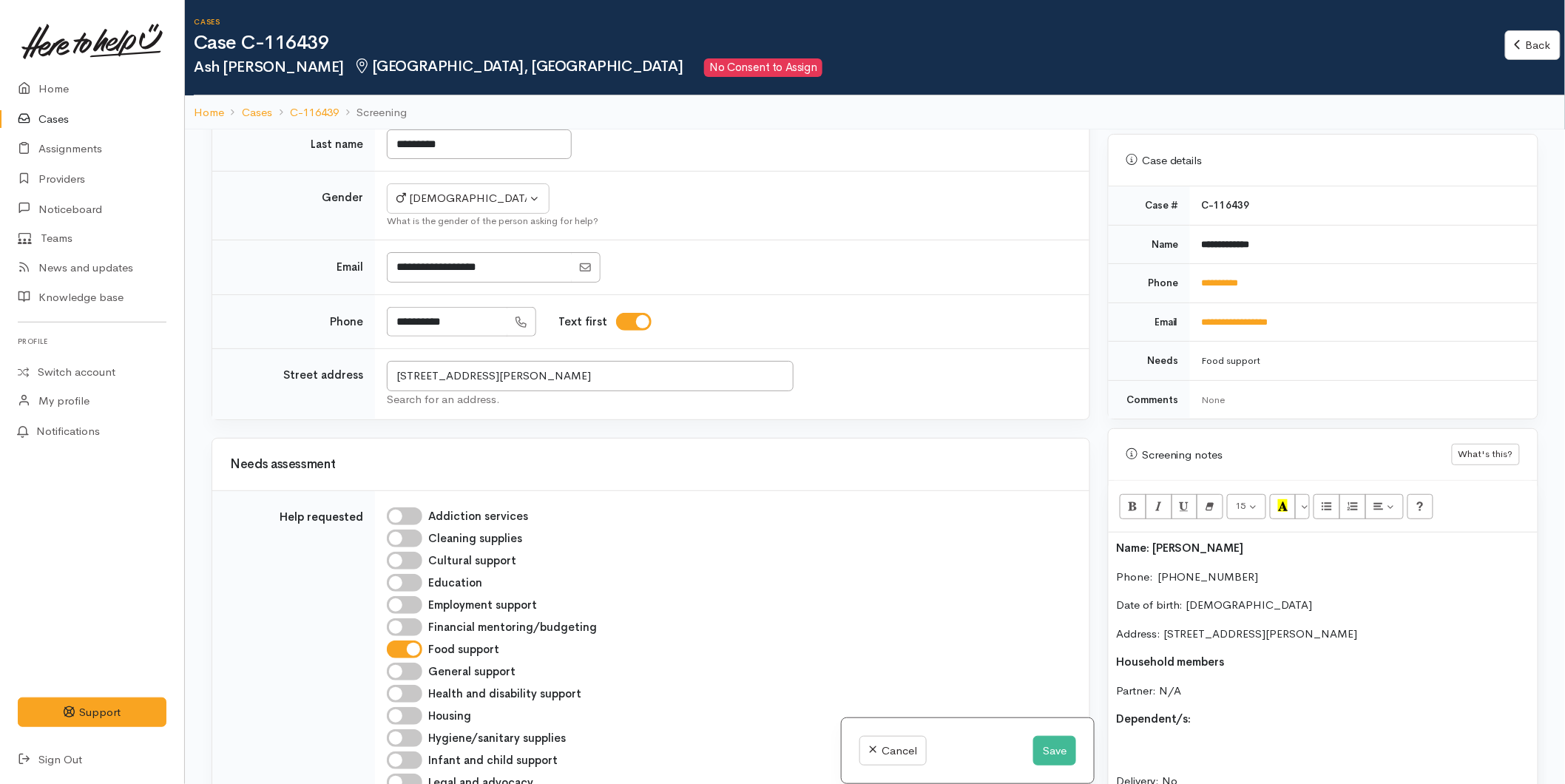
scroll to position [575, 0]
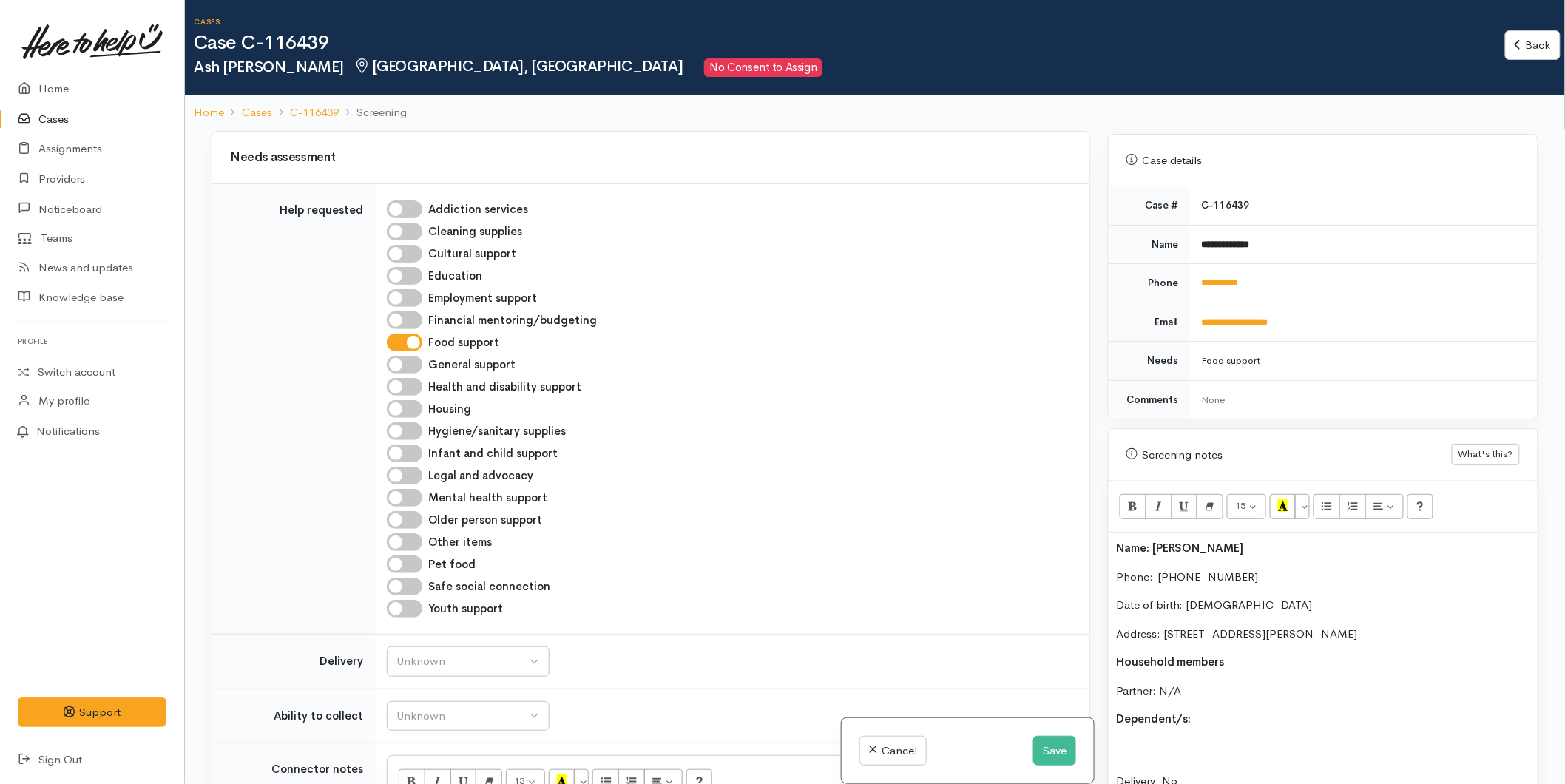
click at [1215, 710] on p "Dependent/s:" at bounding box center [1324, 718] width 415 height 17
click at [1143, 740] on p "Delivery: No" at bounding box center [1324, 765] width 415 height 51
click at [1152, 723] on div "Name: Ash Standring Phone:  0212299613 Date of birth: 24/04/1989 Address: 40B C…" at bounding box center [1323, 755] width 429 height 446
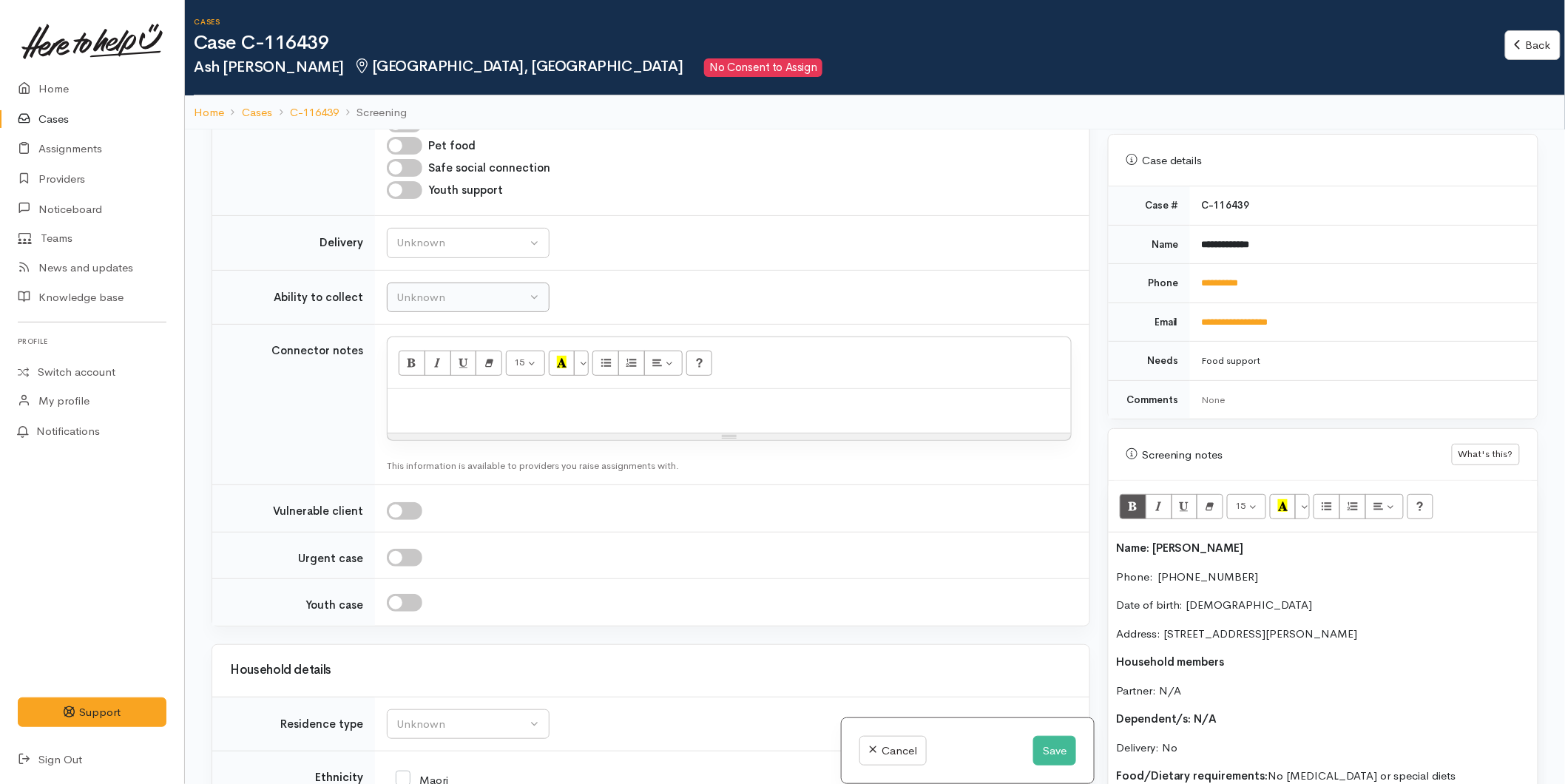
scroll to position [985, 0]
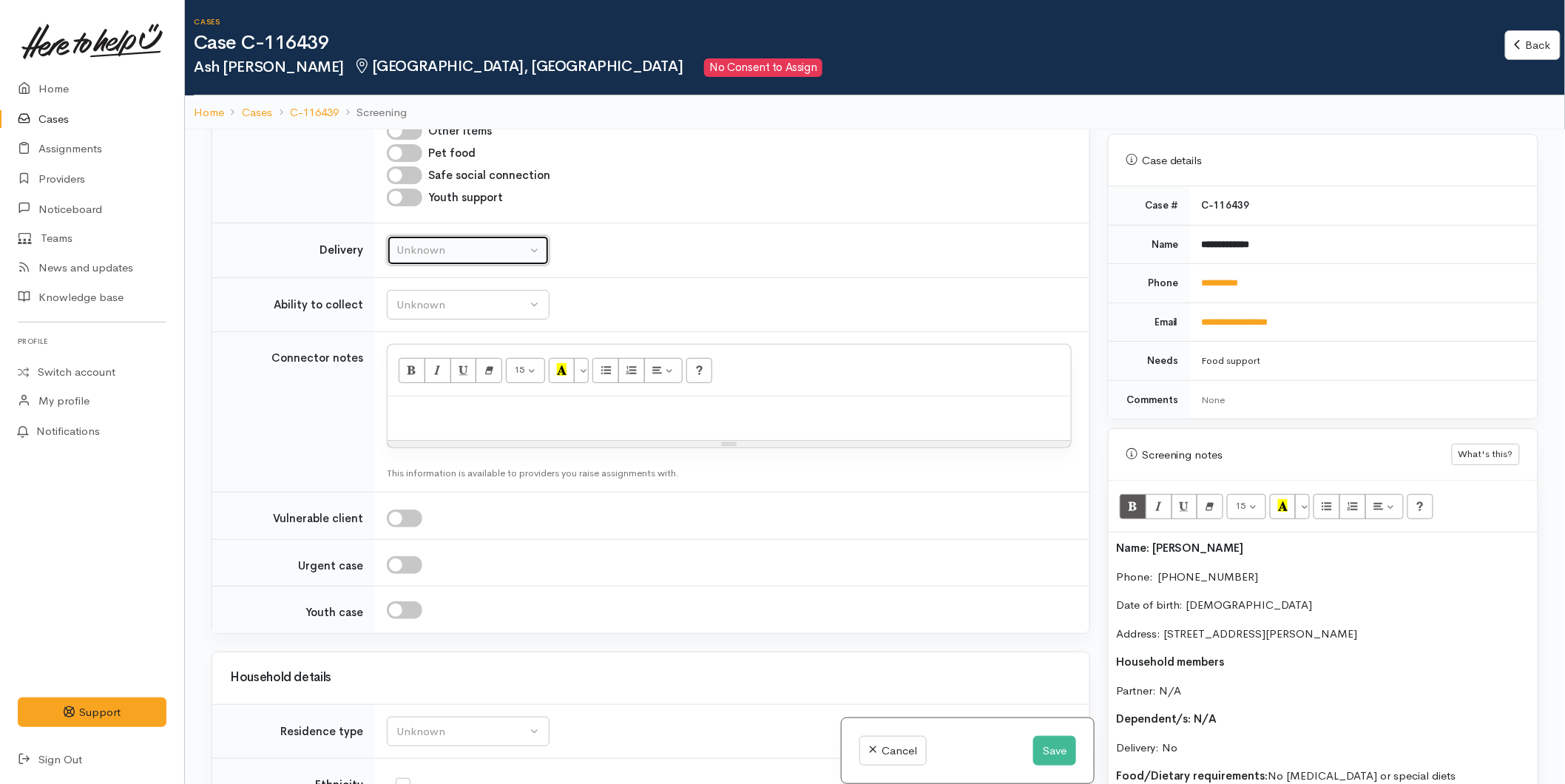
click at [423, 253] on div "Unknown" at bounding box center [461, 250] width 130 height 17
click at [424, 393] on link "No" at bounding box center [468, 388] width 162 height 23
select select "1"
click at [441, 316] on button "Unknown" at bounding box center [468, 304] width 163 height 30
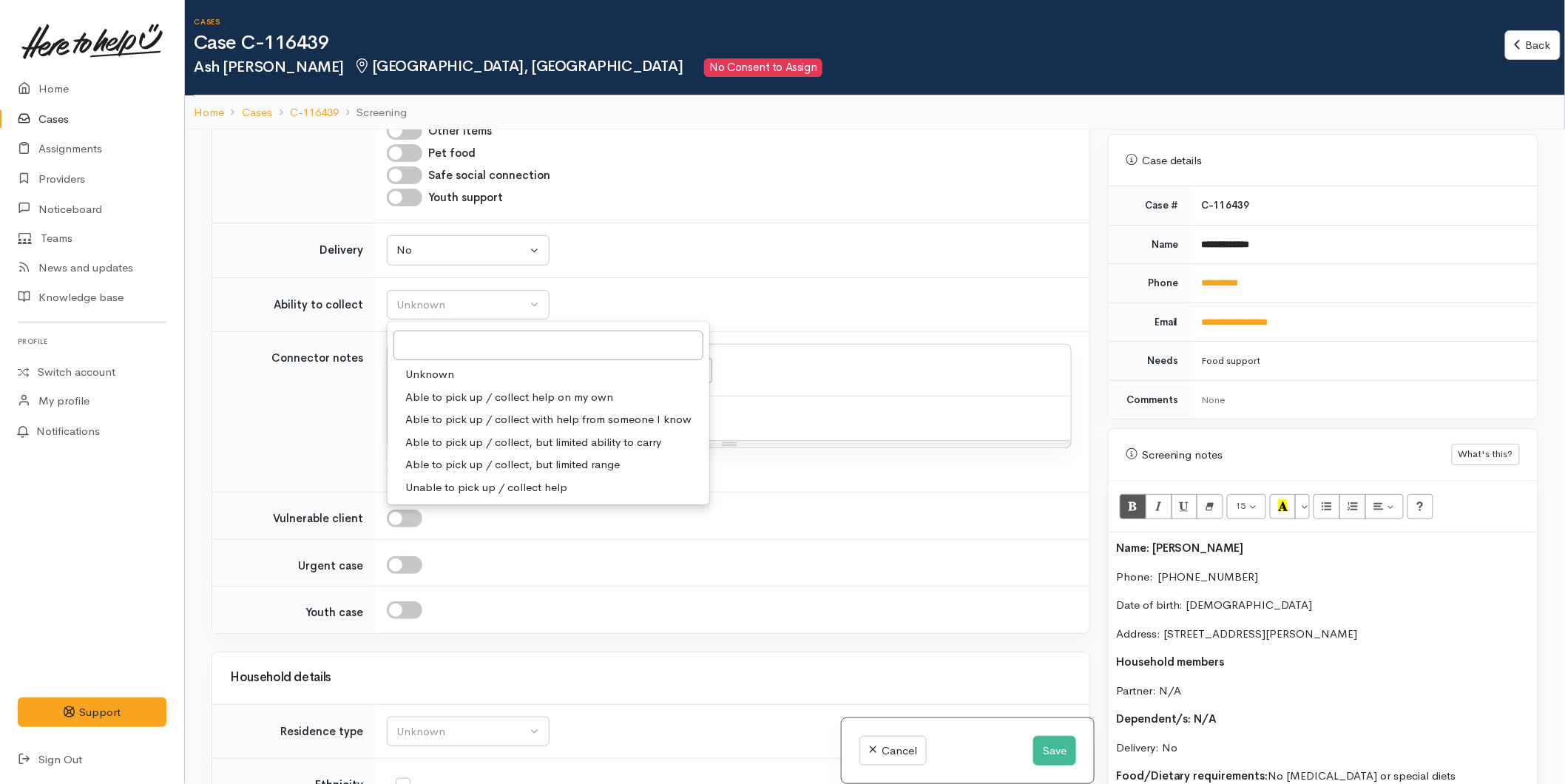
click at [441, 396] on span "Able to pick up / collect help on my own" at bounding box center [510, 397] width 208 height 17
select select "2"
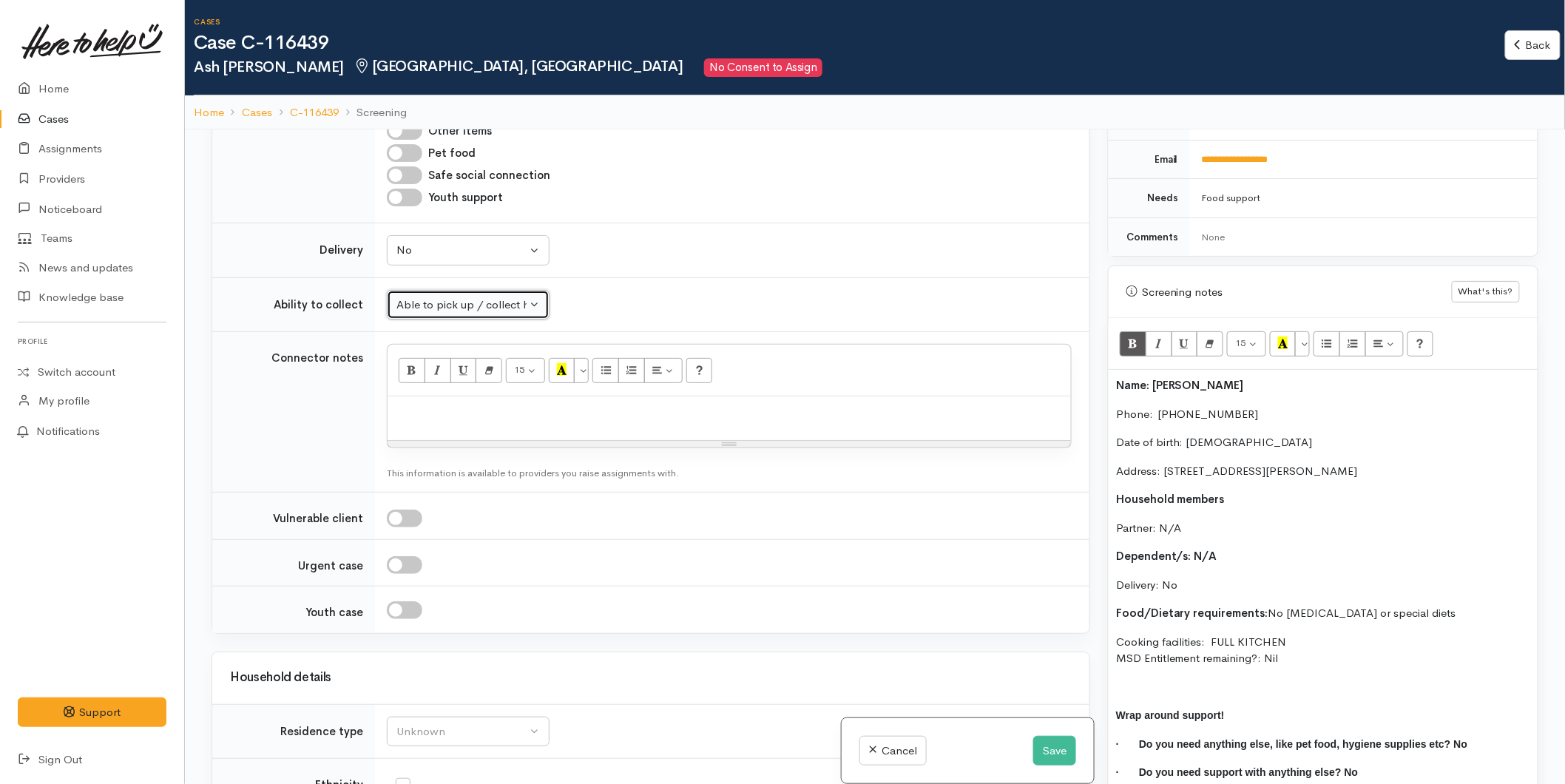
scroll to position [739, 0]
drag, startPoint x: 1337, startPoint y: 636, endPoint x: 1066, endPoint y: 339, distance: 402.1
click at [1066, 339] on div "Related cases There are no other cases from the same person found. Manually lin…" at bounding box center [875, 521] width 1345 height 784
click at [1332, 676] on p at bounding box center [1324, 684] width 415 height 17
drag, startPoint x: 1260, startPoint y: 623, endPoint x: 1113, endPoint y: 367, distance: 295.2
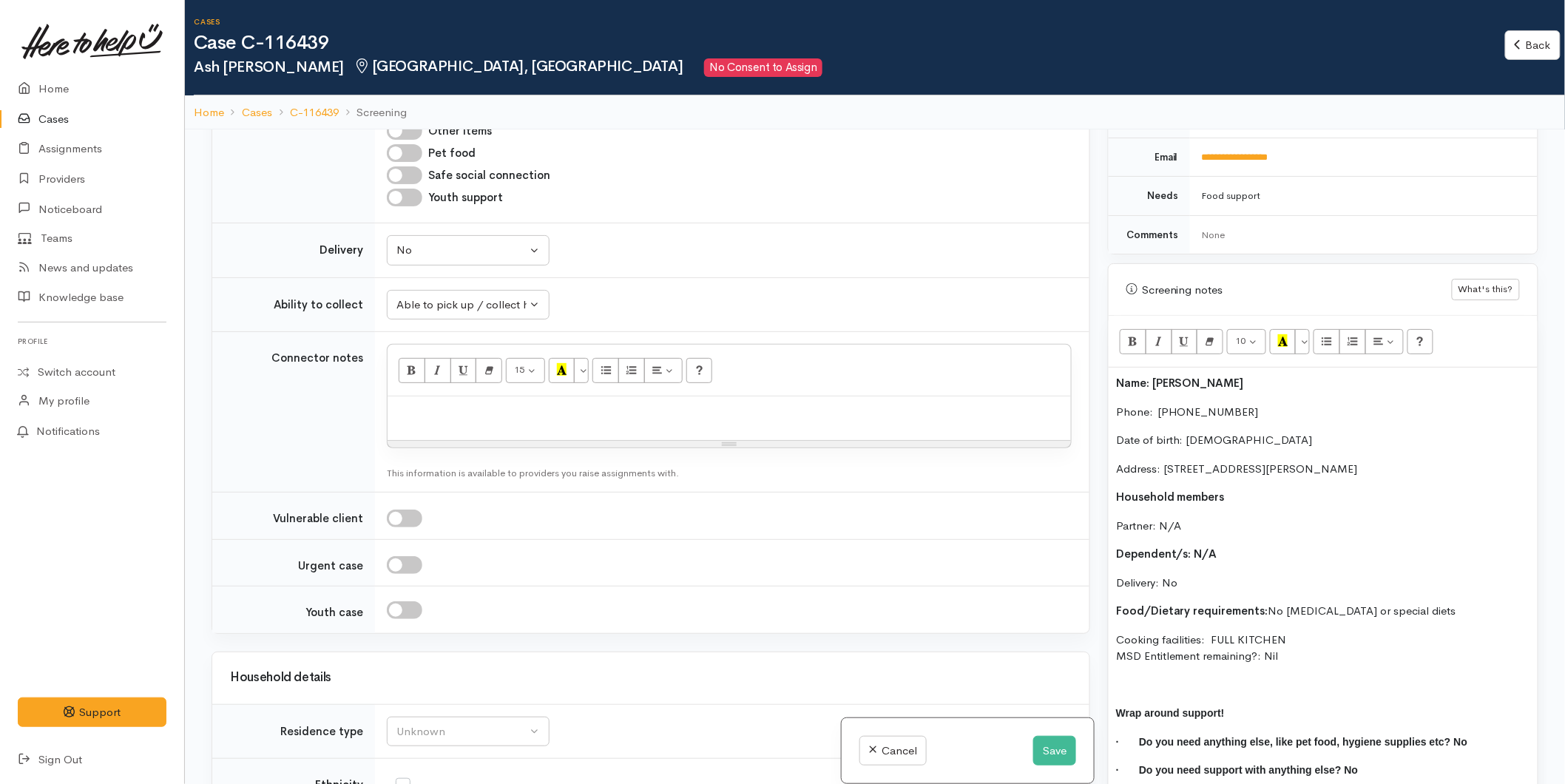
click at [1112, 368] on div "Name: Ash Standring Phone:  0212299613 Date of birth: 24/04/1989 Address: 40B C…" at bounding box center [1323, 583] width 429 height 430
copy div "Name: Ash Standring Phone:  0212299613 Date of birth: 24/04/1989 Address: 40B C…"
click at [464, 423] on div at bounding box center [729, 417] width 683 height 44
paste div
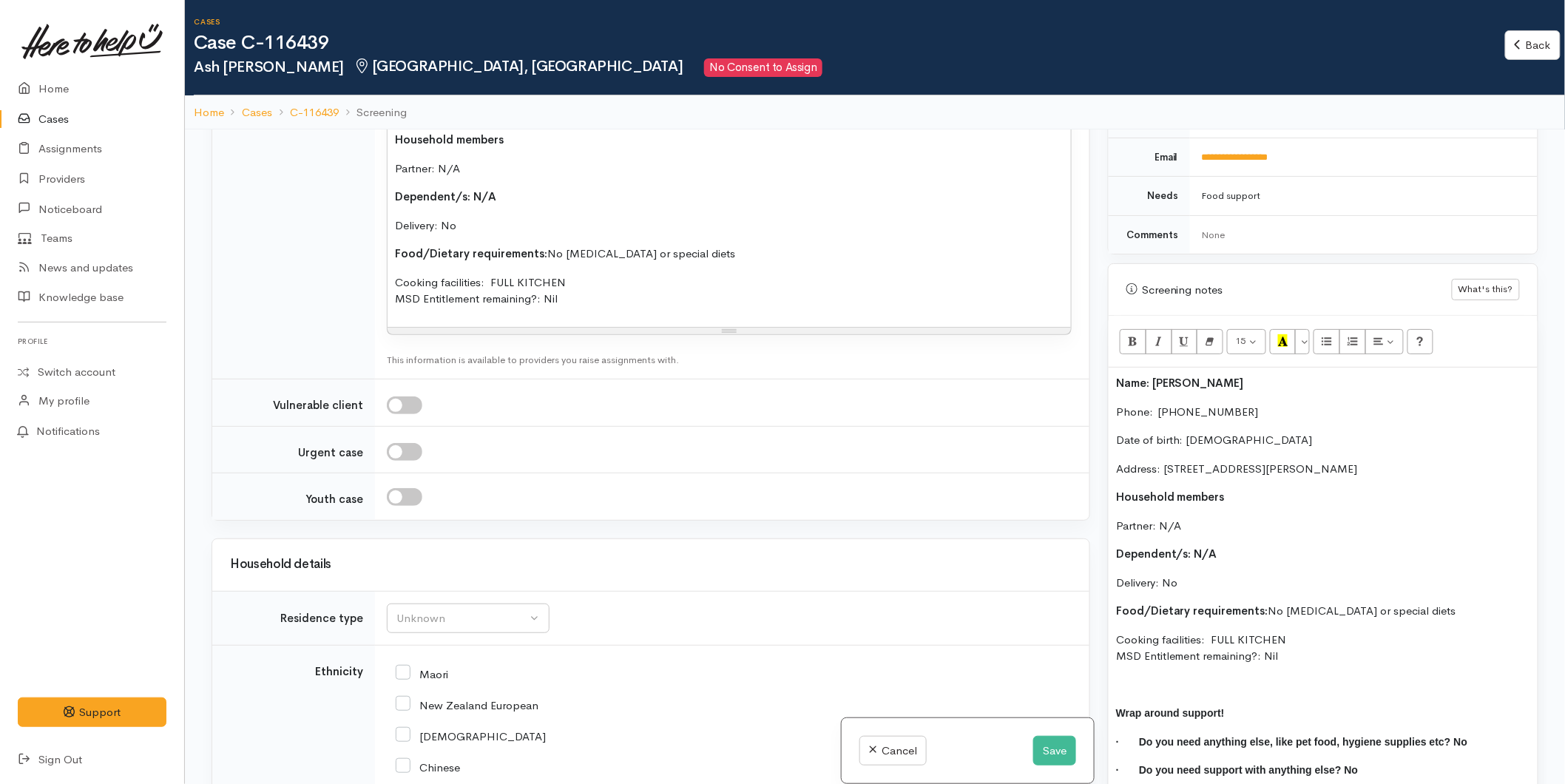
scroll to position [1725, 0]
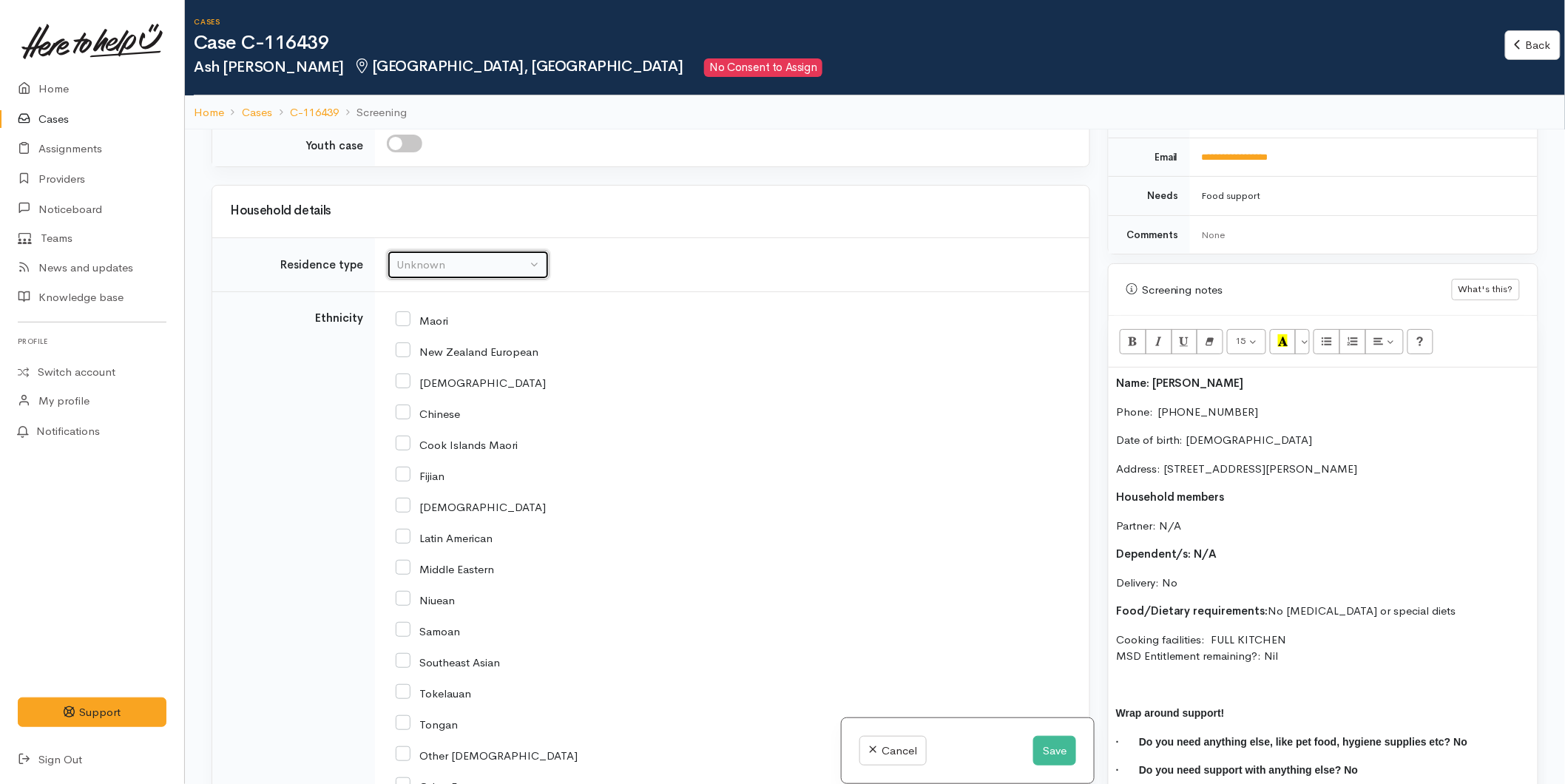
drag, startPoint x: 446, startPoint y: 267, endPoint x: 448, endPoint y: 291, distance: 24.1
click at [446, 267] on div "Unknown" at bounding box center [461, 265] width 130 height 17
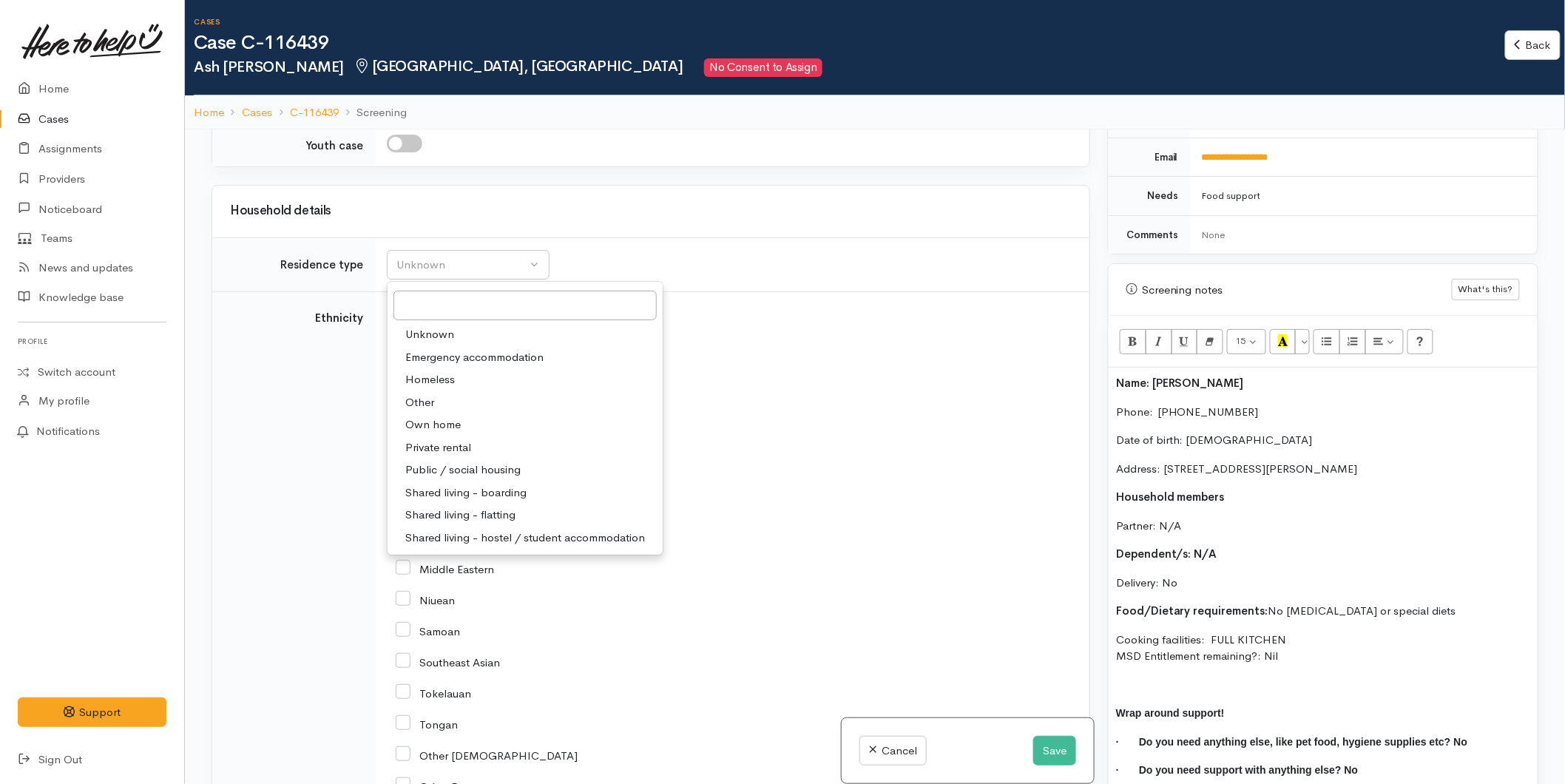
click at [443, 491] on span "Shared living - boarding" at bounding box center [466, 492] width 122 height 17
select select "4"
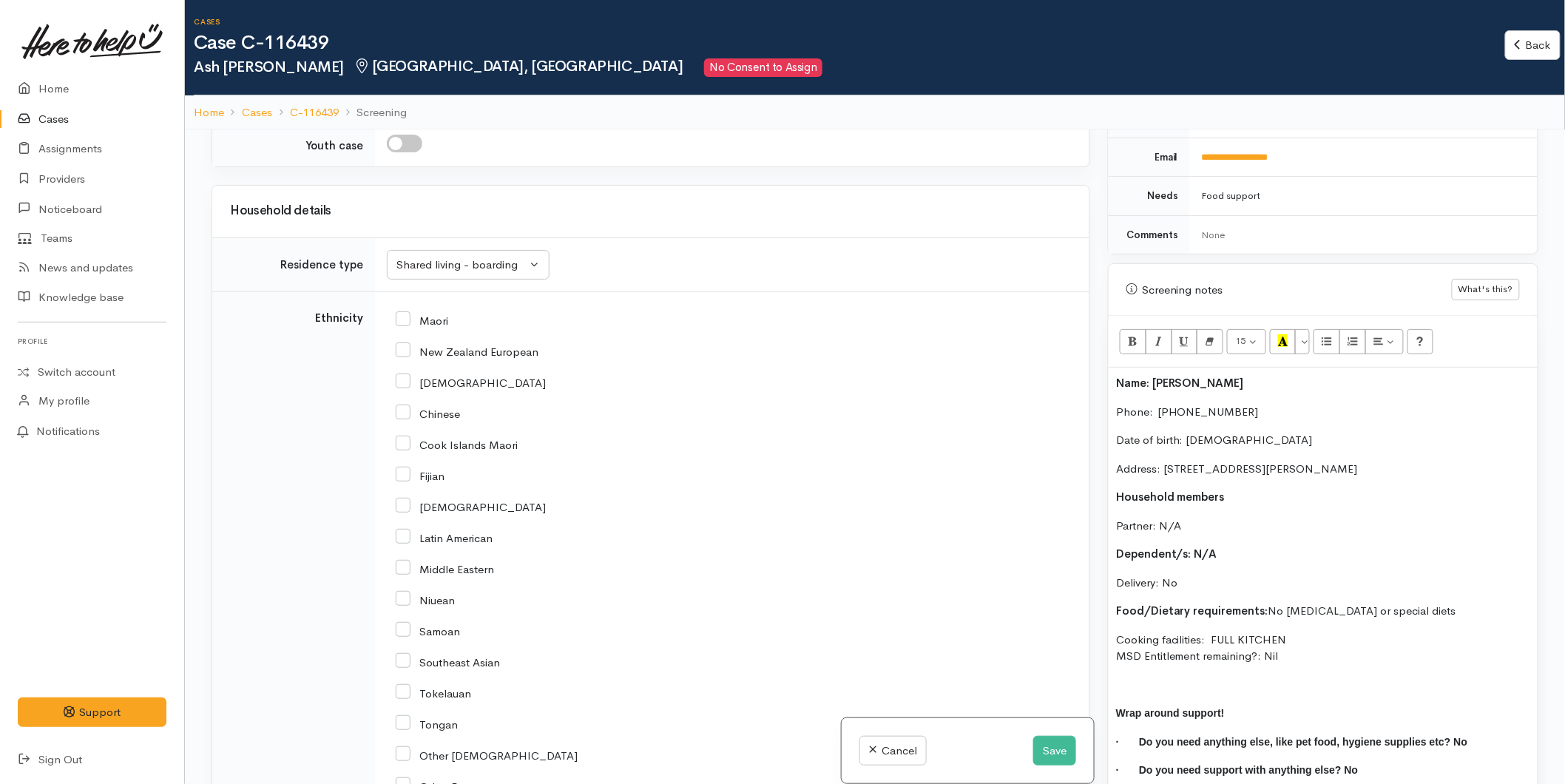
click at [404, 355] on input "New Zealand European" at bounding box center [467, 350] width 143 height 14
checkbox input "true"
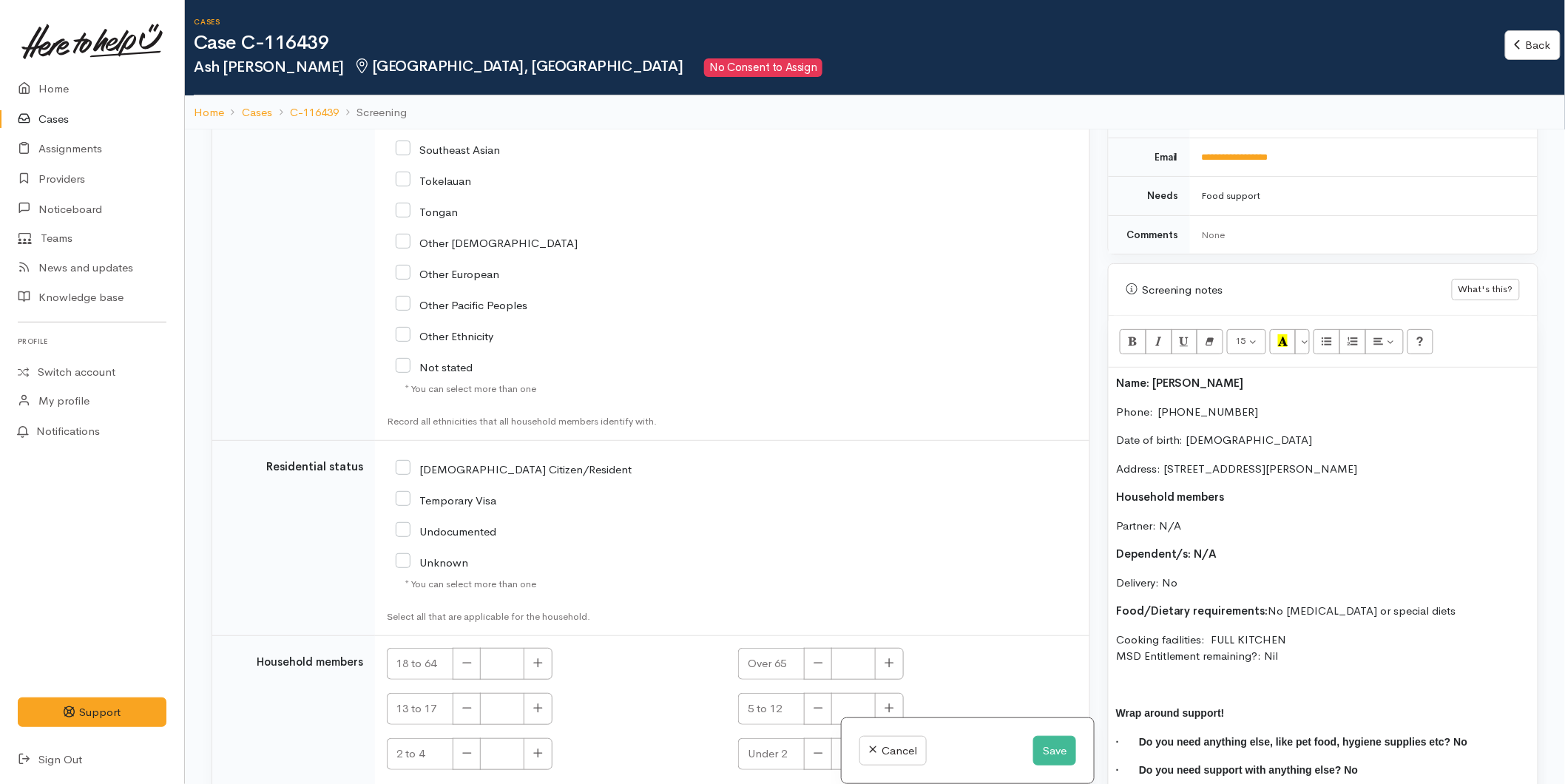
scroll to position [2300, 0]
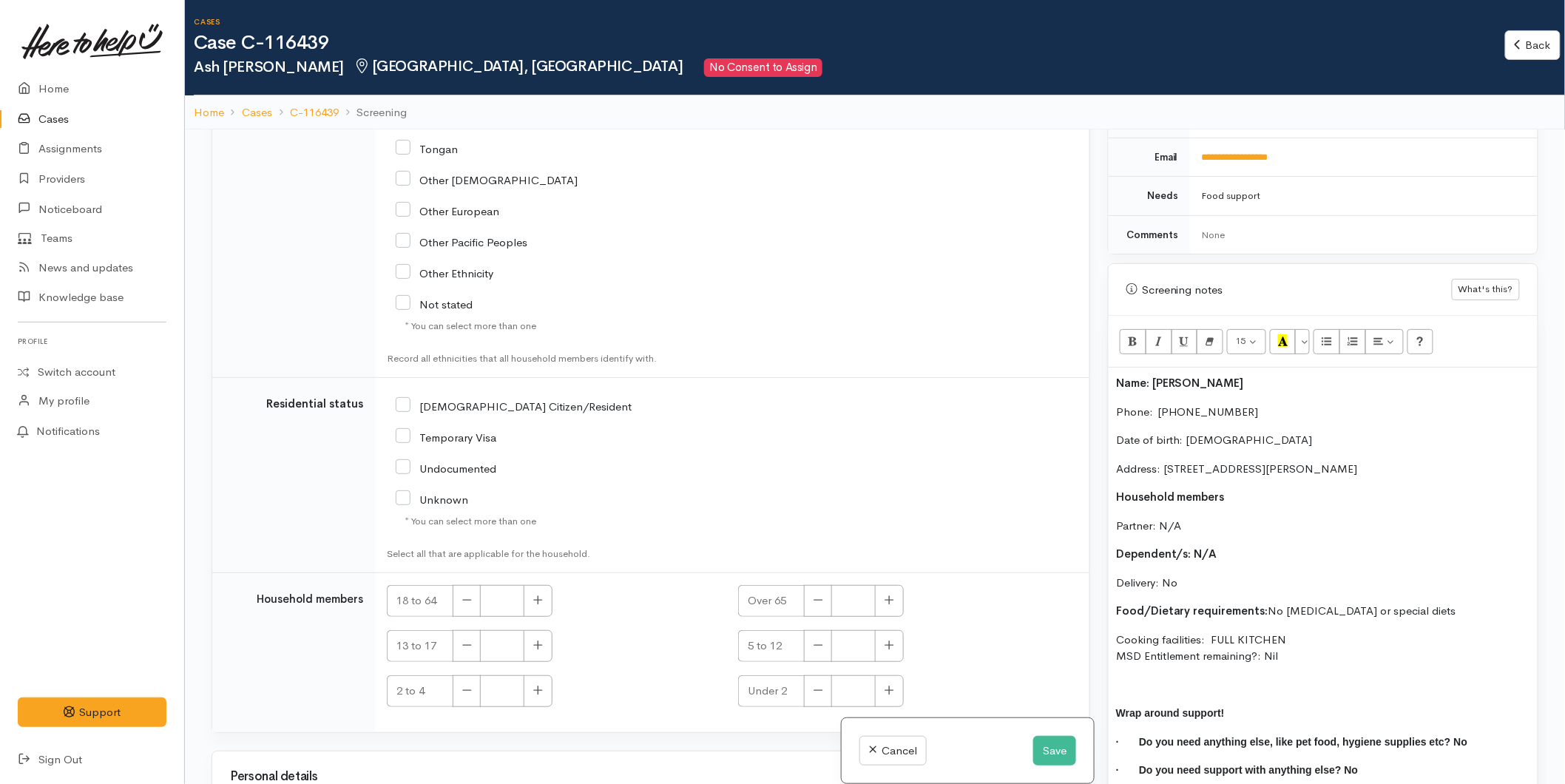
drag, startPoint x: 402, startPoint y: 409, endPoint x: 540, endPoint y: 511, distance: 171.6
click at [403, 411] on input "NZ Citizen/Resident" at bounding box center [514, 406] width 236 height 14
checkbox input "true"
click at [541, 593] on button "button" at bounding box center [538, 600] width 29 height 32
type input "1"
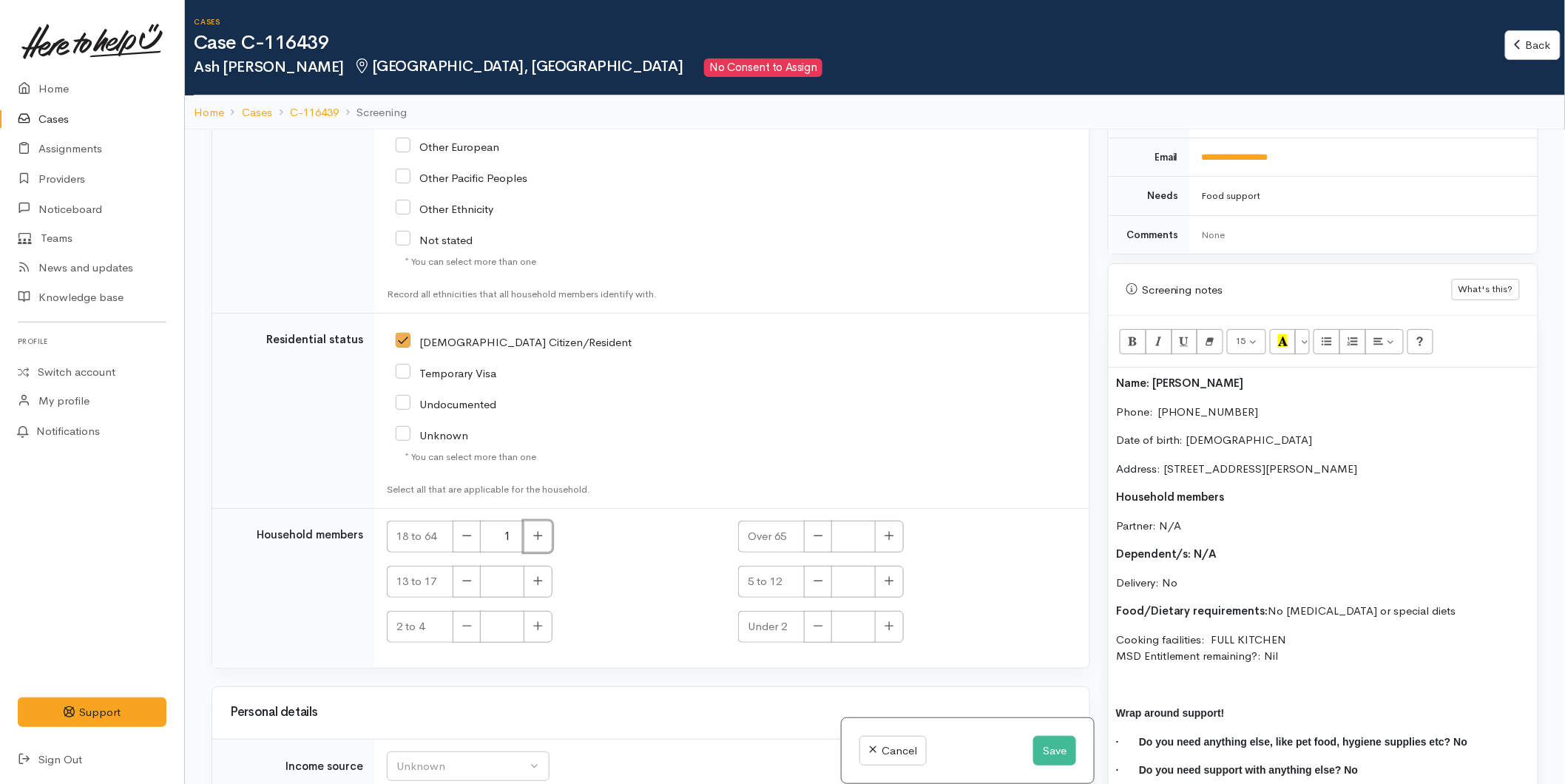
scroll to position [2581, 0]
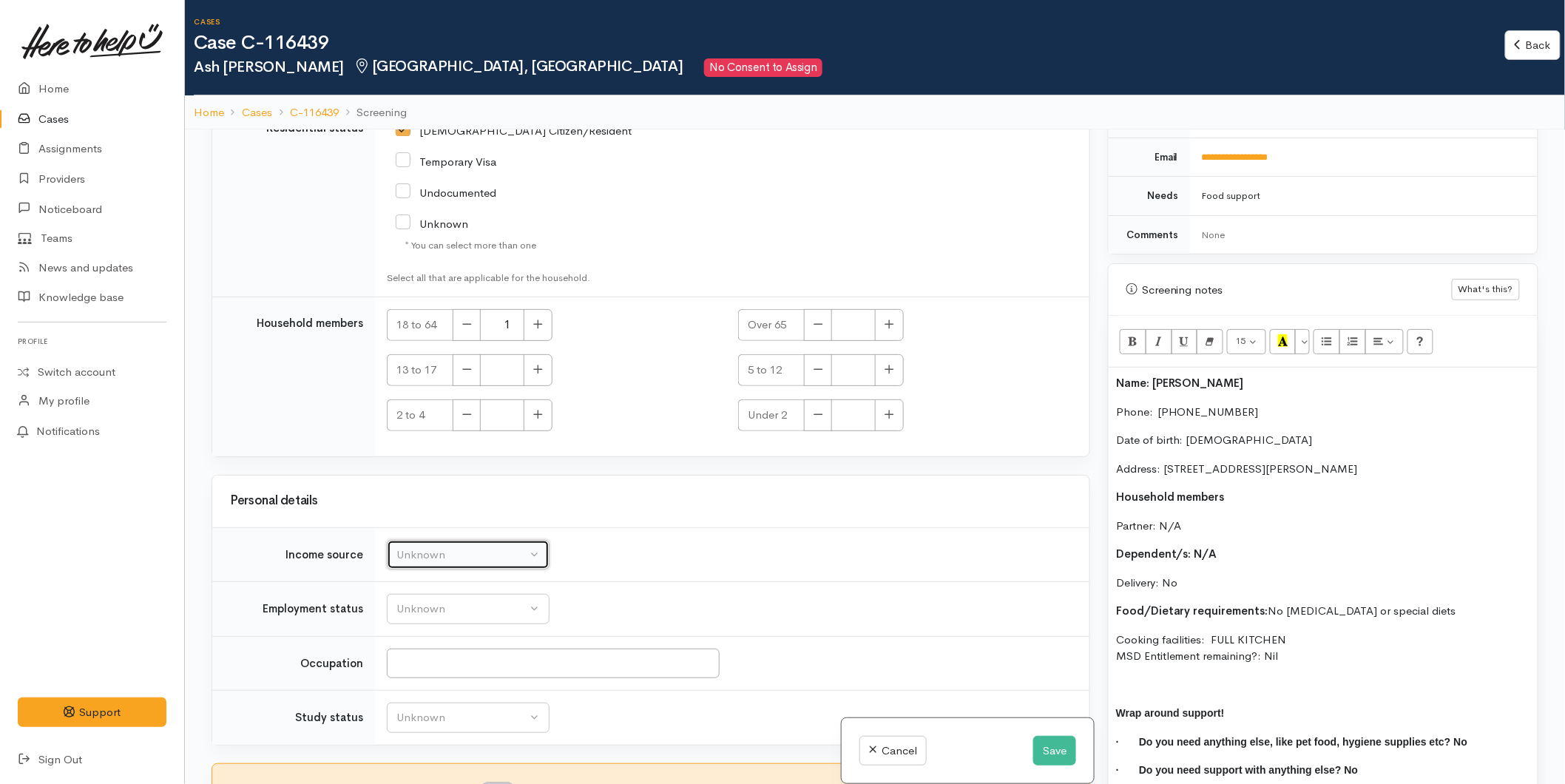
click at [448, 551] on div "Unknown" at bounding box center [461, 554] width 130 height 17
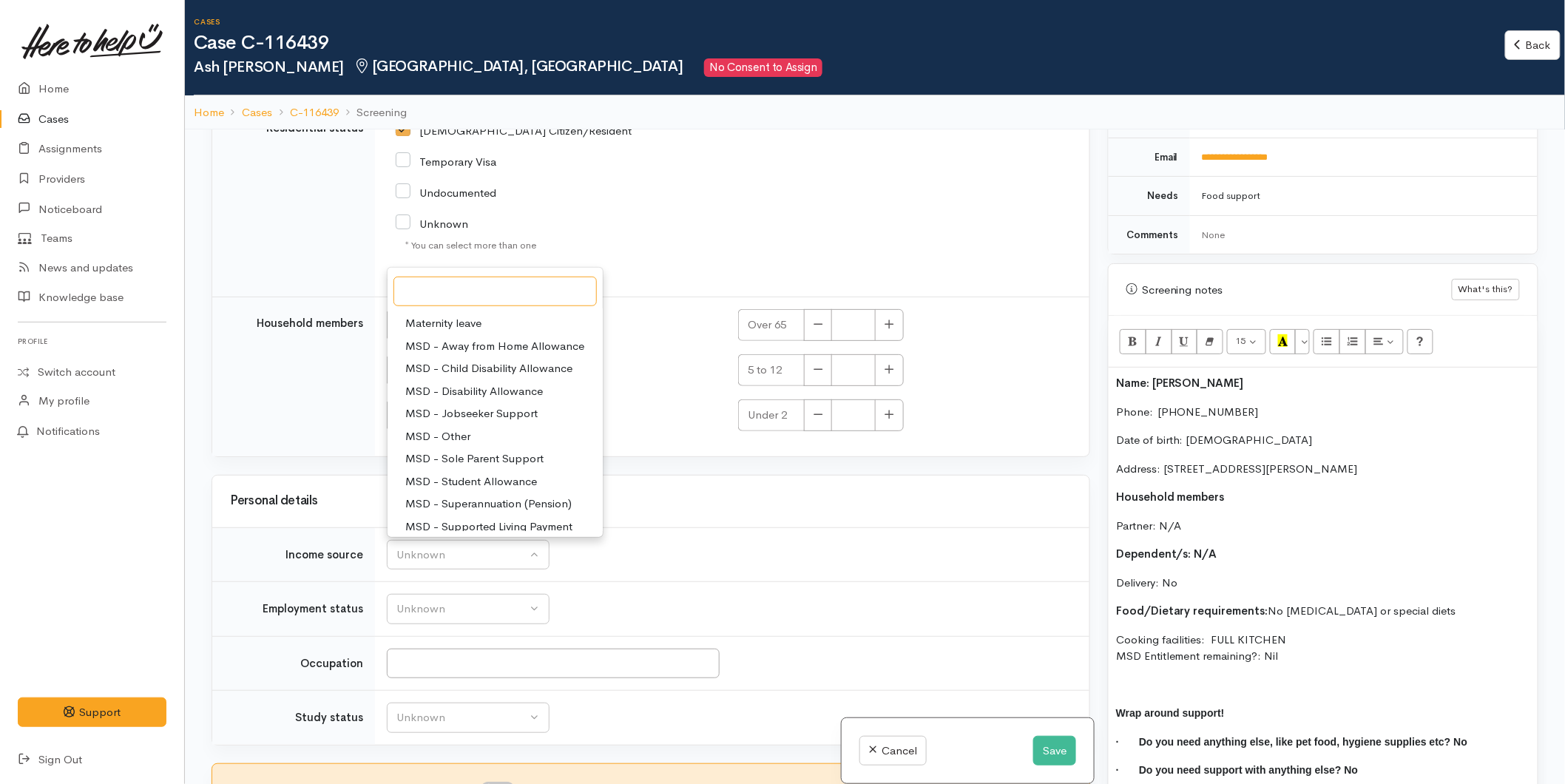
scroll to position [82, 0]
click at [480, 433] on span "MSD - Student Allowance" at bounding box center [471, 441] width 131 height 17
select select "9"
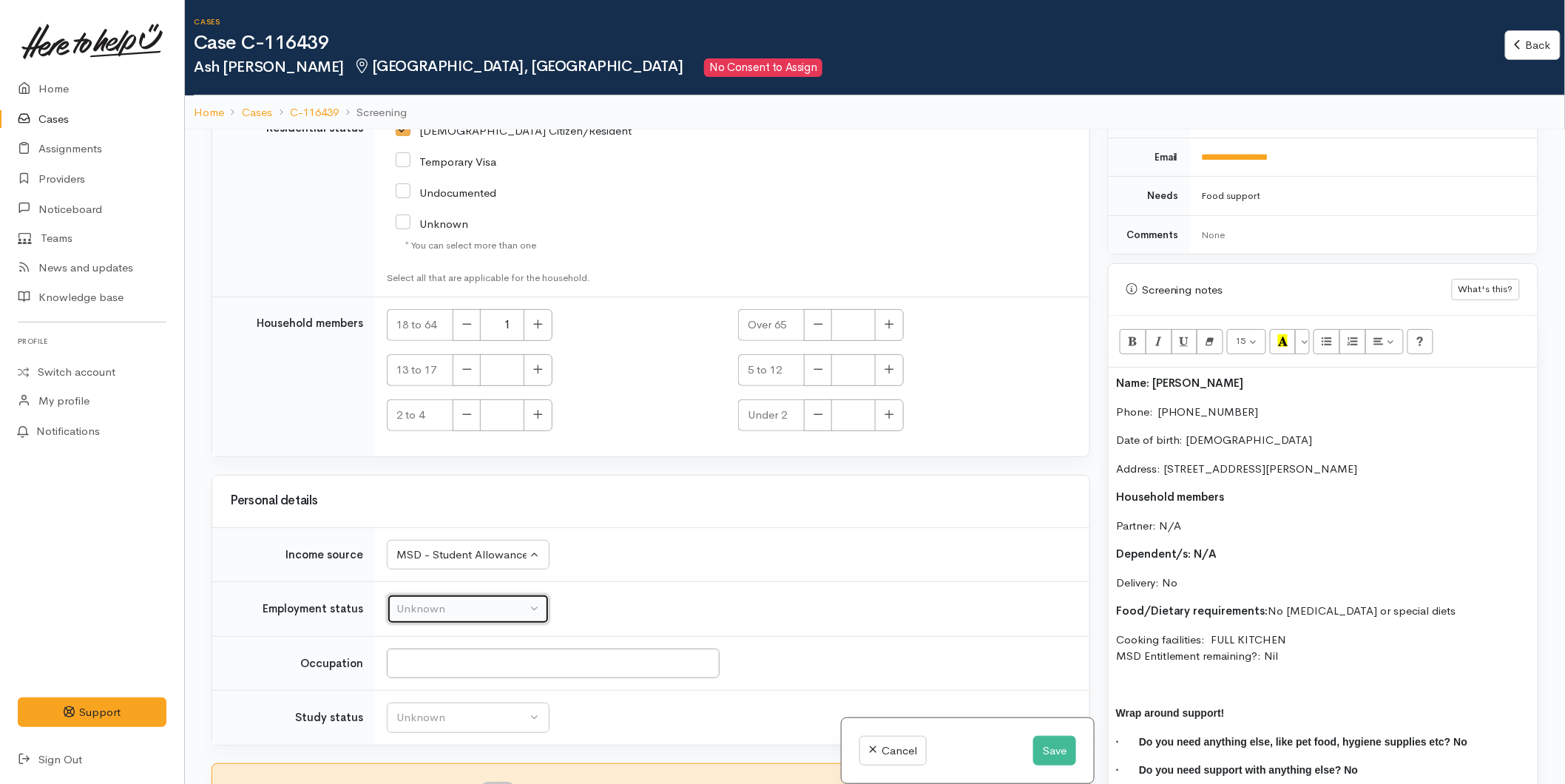
click at [456, 608] on div "Unknown" at bounding box center [461, 608] width 130 height 17
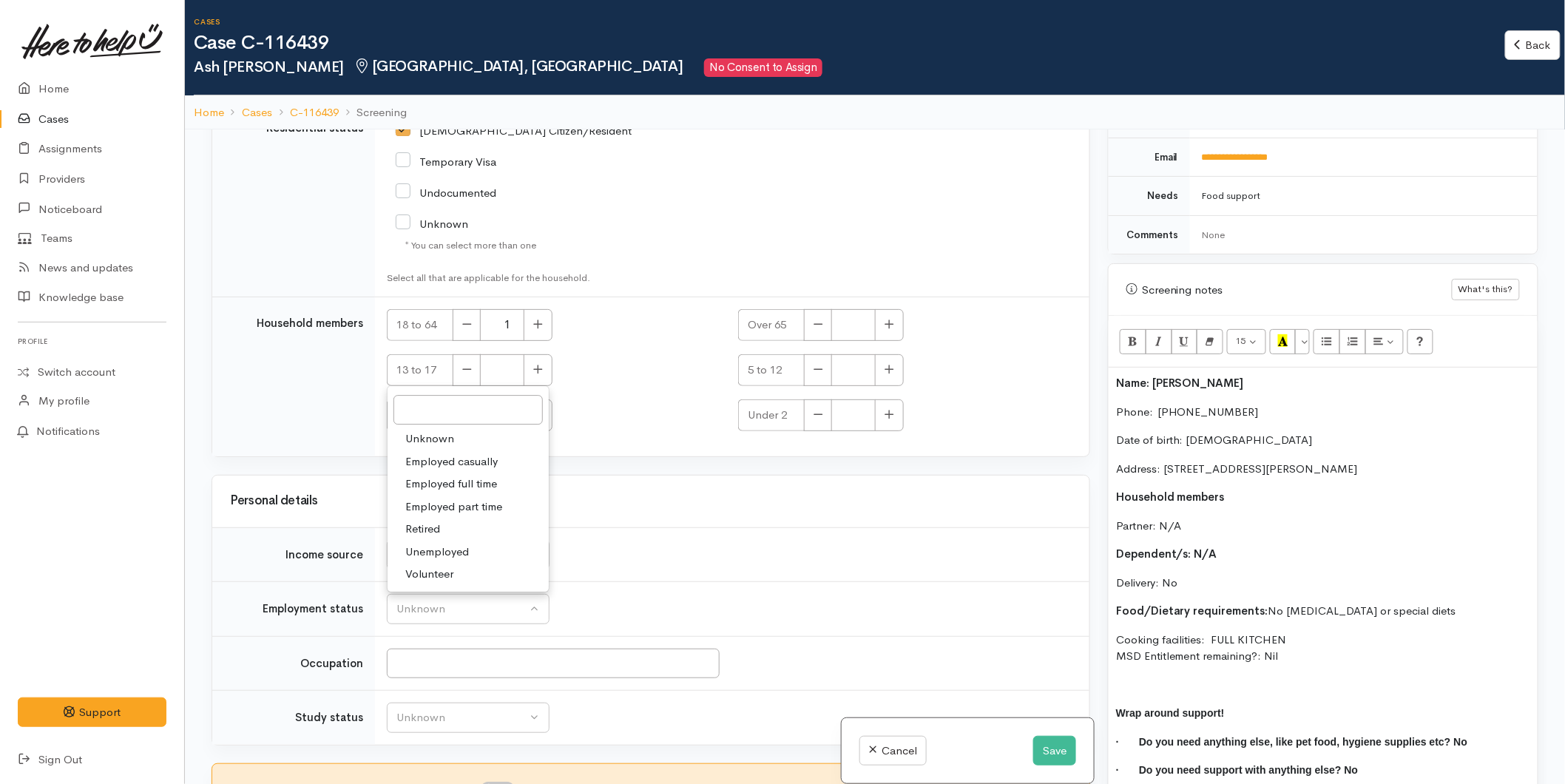
click at [442, 552] on span "Unemployed" at bounding box center [437, 552] width 63 height 17
select select "1"
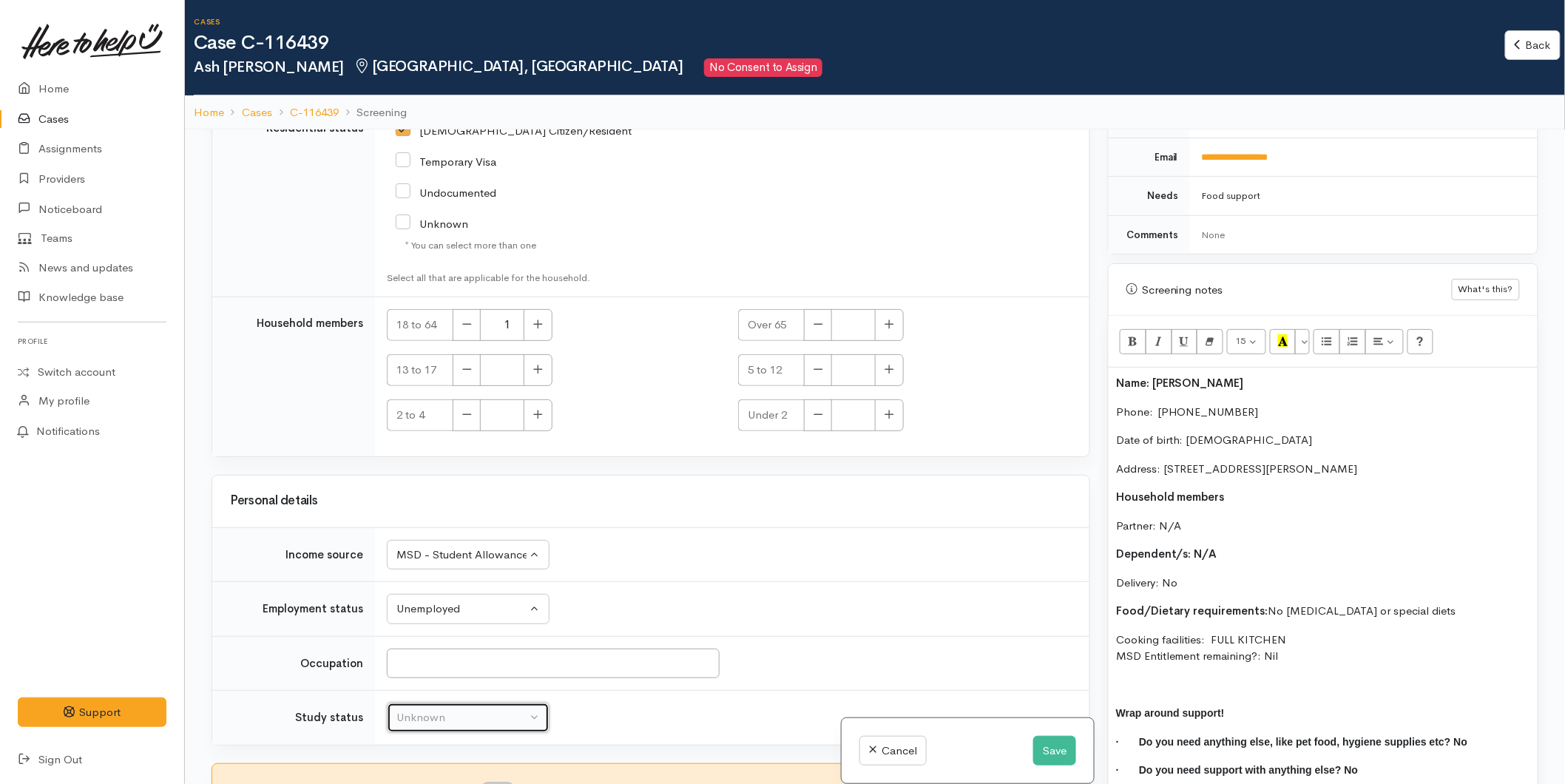
click at [432, 722] on div "Unknown" at bounding box center [461, 717] width 130 height 17
click at [433, 660] on span "Studying full time" at bounding box center [449, 659] width 86 height 17
select select "2"
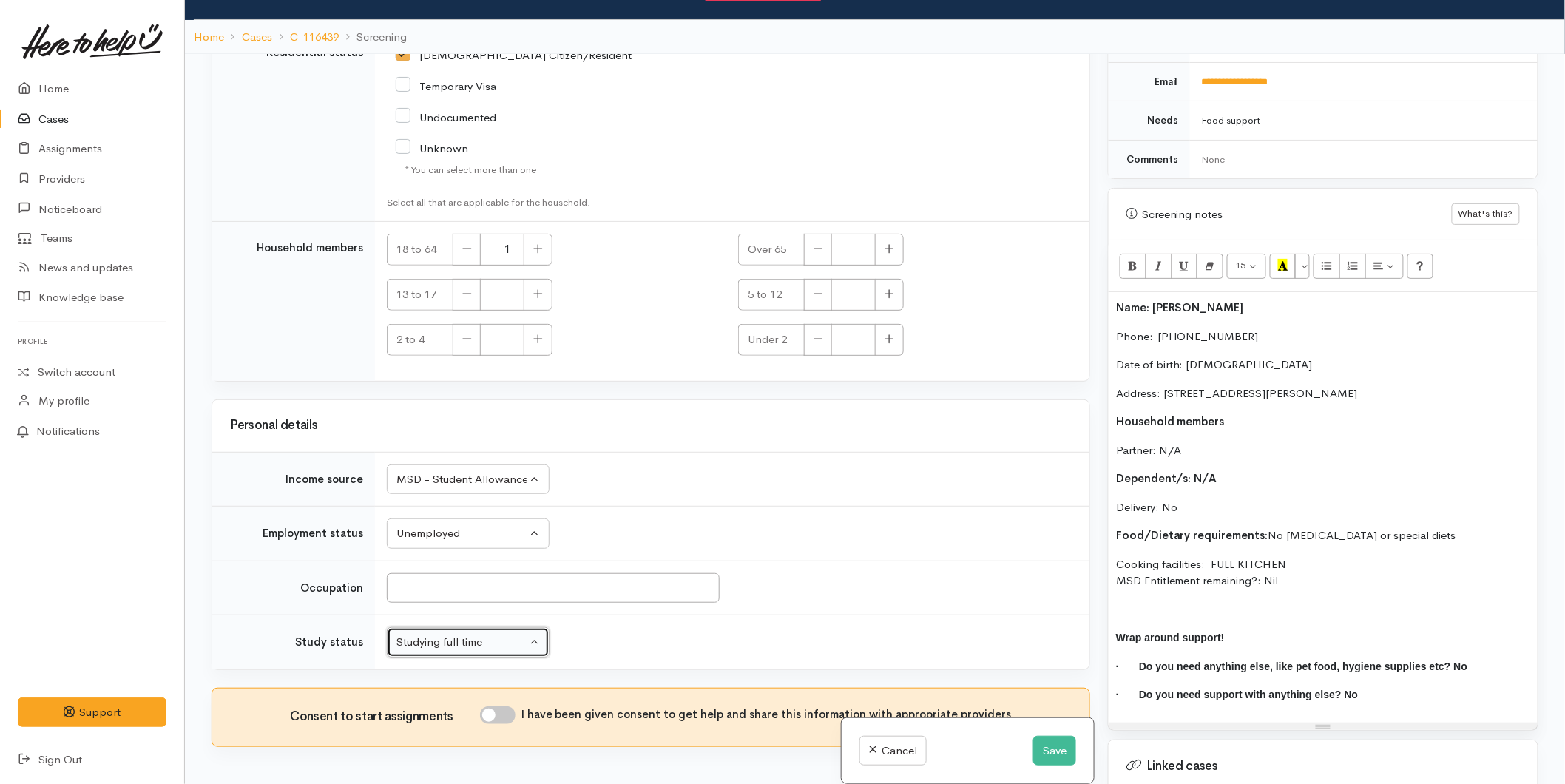
scroll to position [129, 0]
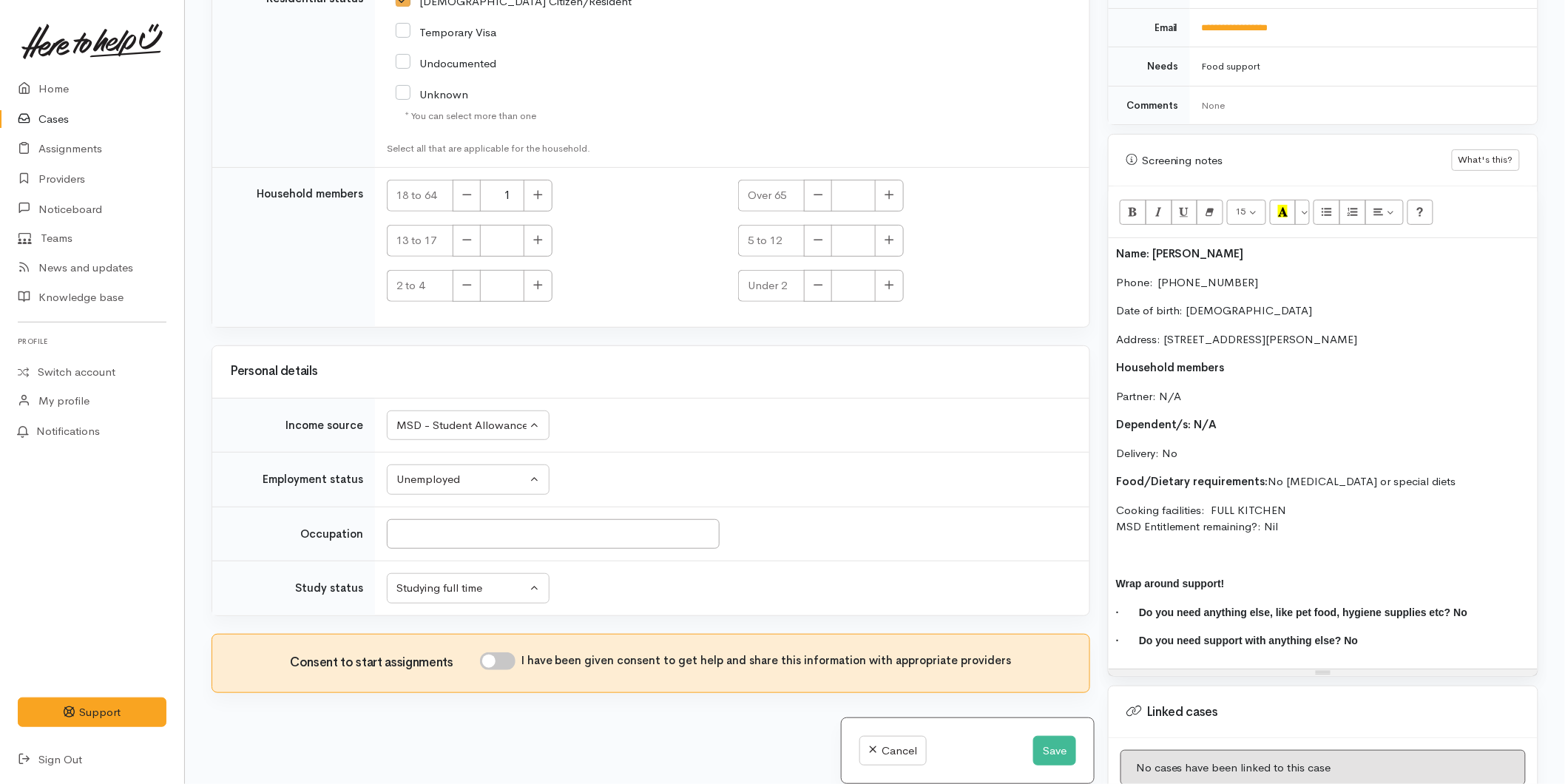
click at [492, 657] on input "I have been given consent to get help and share this information with appropria…" at bounding box center [497, 660] width 35 height 18
checkbox input "true"
click at [1050, 749] on button "Save" at bounding box center [1055, 750] width 43 height 30
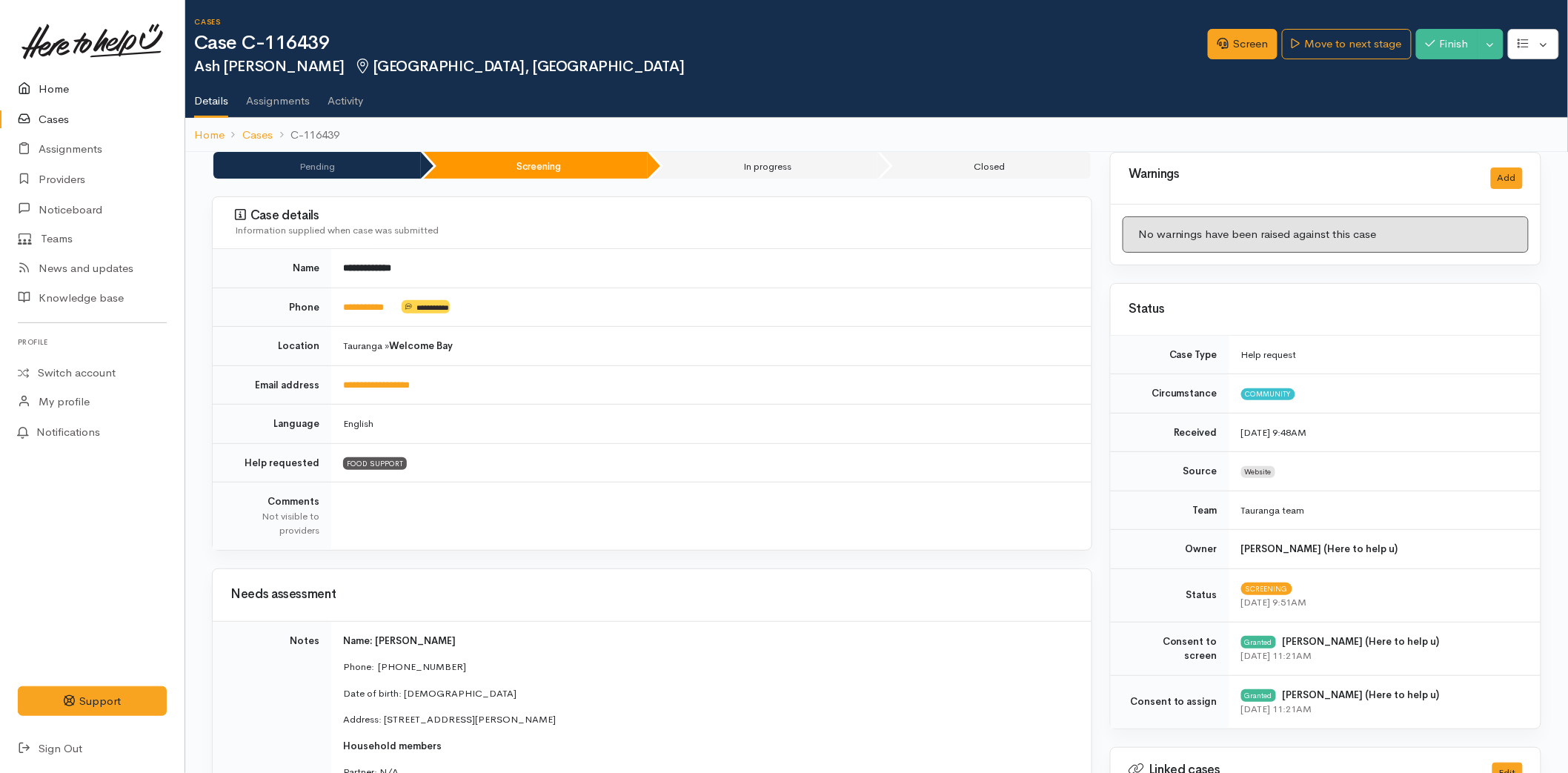
click at [56, 91] on link "Home" at bounding box center [92, 89] width 184 height 30
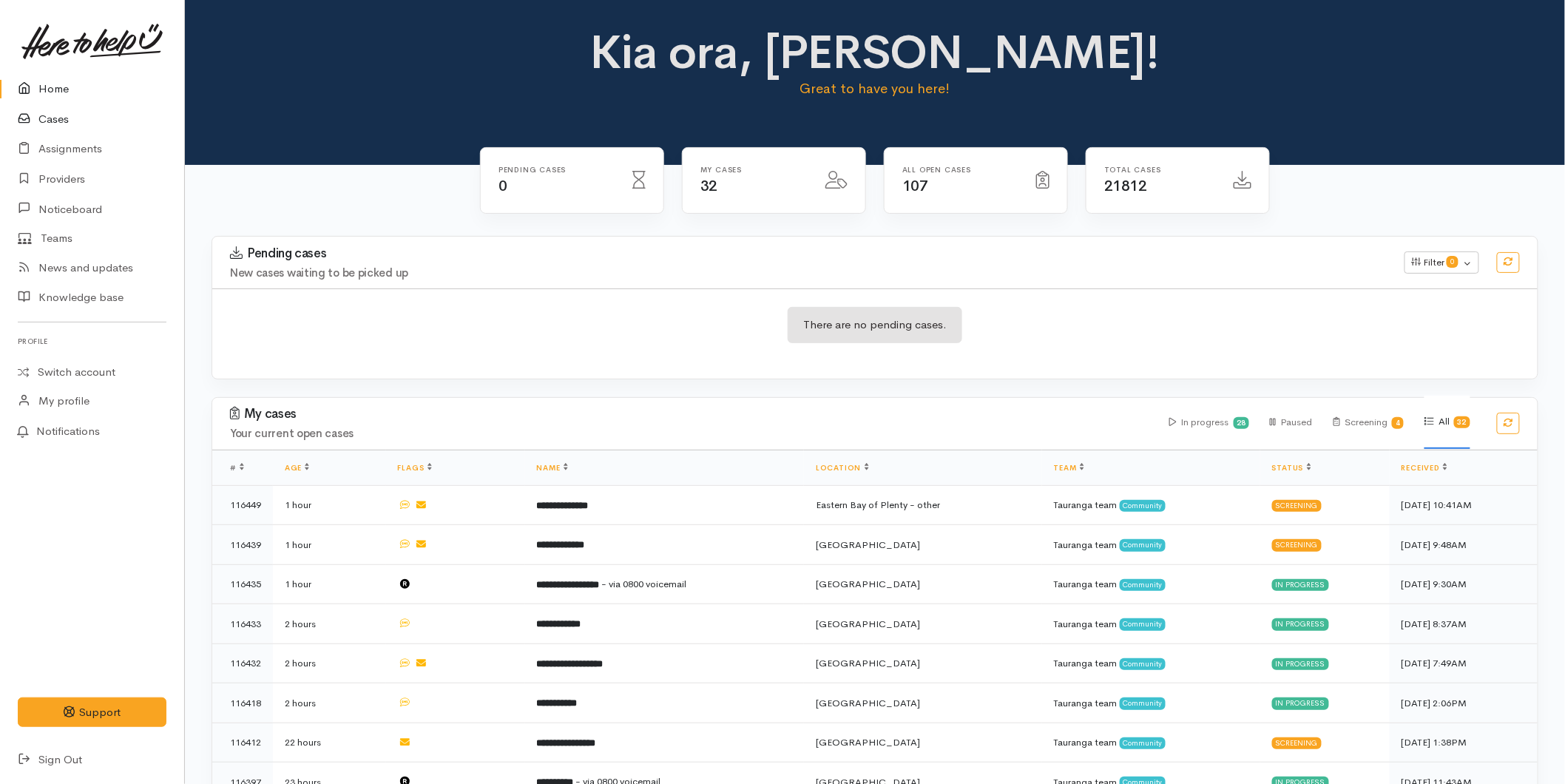
click at [67, 115] on link "Cases" at bounding box center [91, 119] width 184 height 30
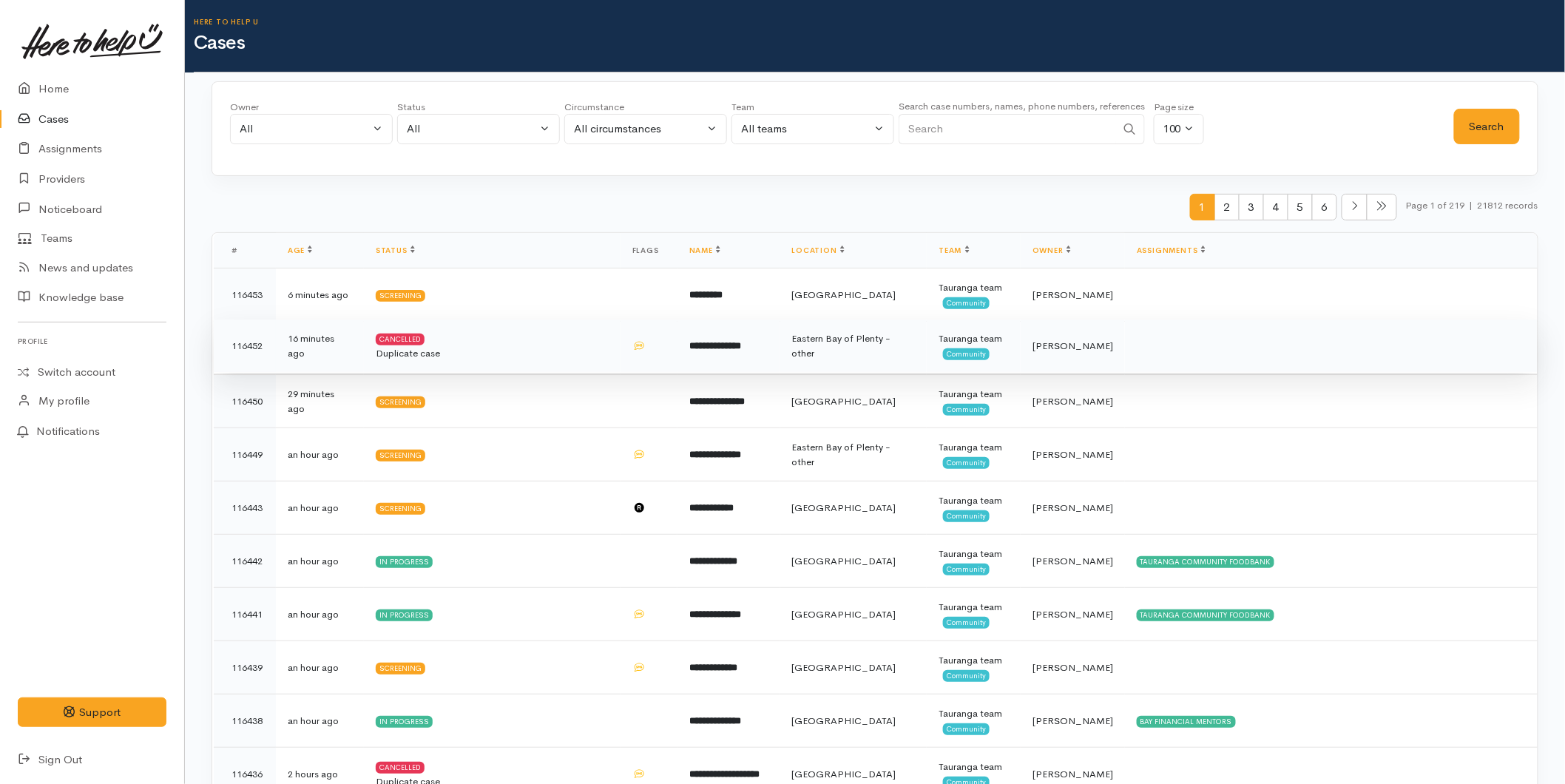
click at [854, 349] on td "Eastern Bay of Plenty - other" at bounding box center [854, 345] width 147 height 53
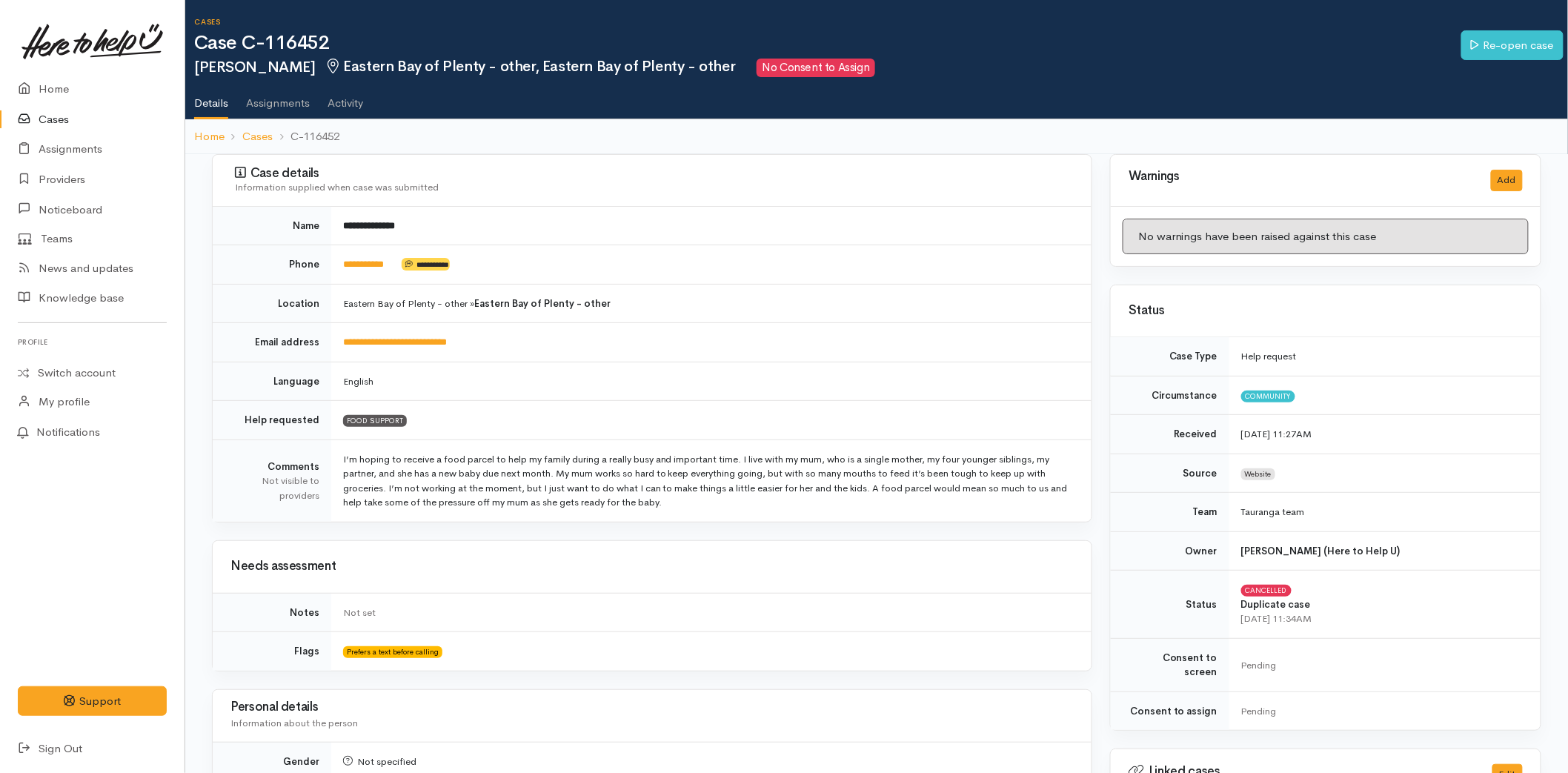
click at [57, 114] on link "Cases" at bounding box center [92, 119] width 184 height 30
